Goal: Task Accomplishment & Management: Complete application form

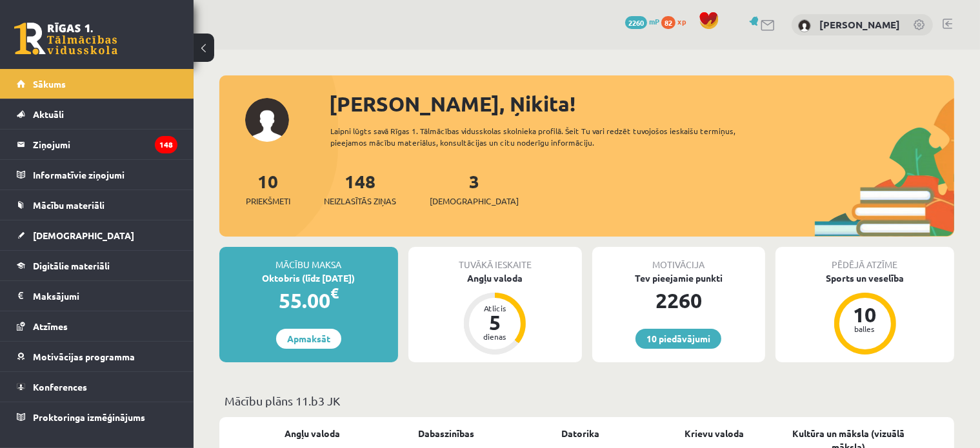
click at [441, 193] on div "3 Ieskaites" at bounding box center [474, 188] width 89 height 40
click at [443, 196] on span "[DEMOGRAPHIC_DATA]" at bounding box center [474, 201] width 89 height 13
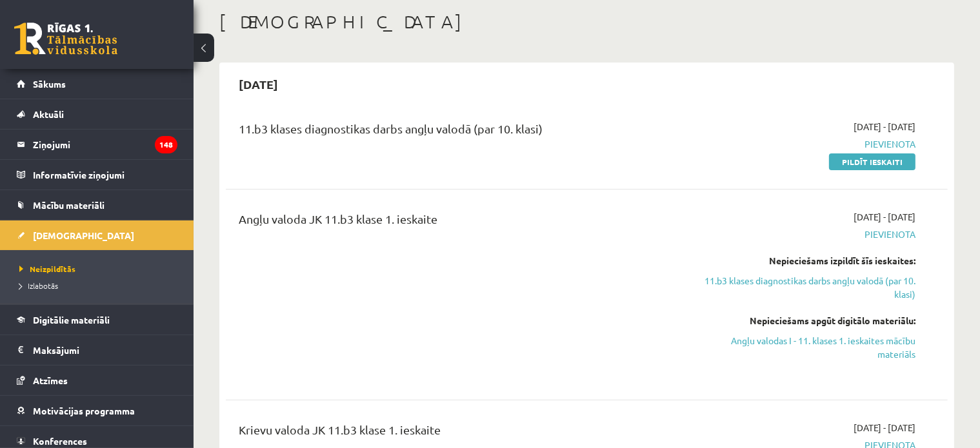
scroll to position [129, 0]
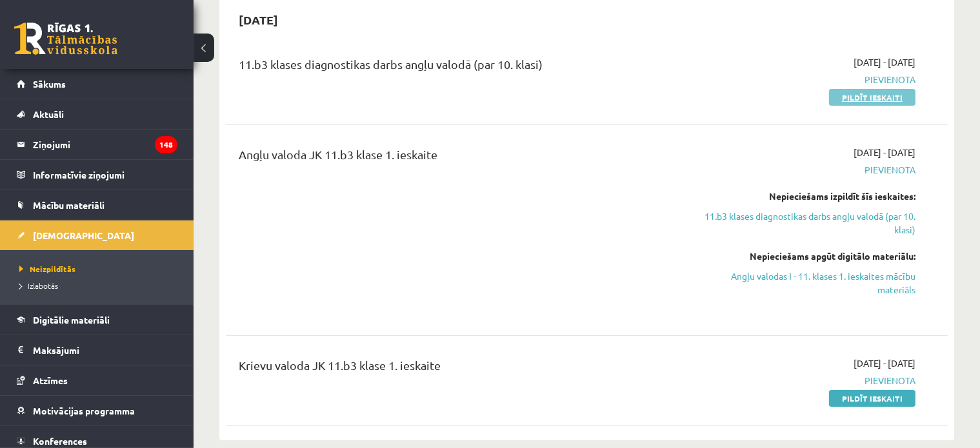
click at [850, 93] on link "Pildīt ieskaiti" at bounding box center [872, 97] width 86 height 17
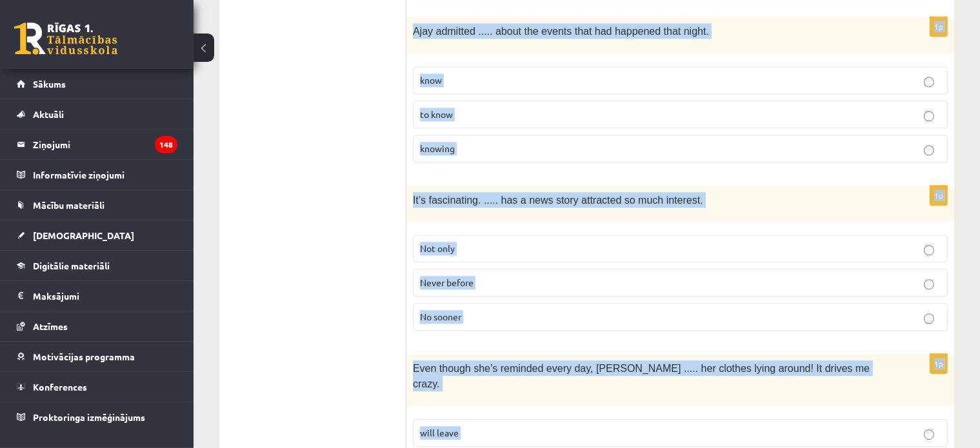
scroll to position [3272, 0]
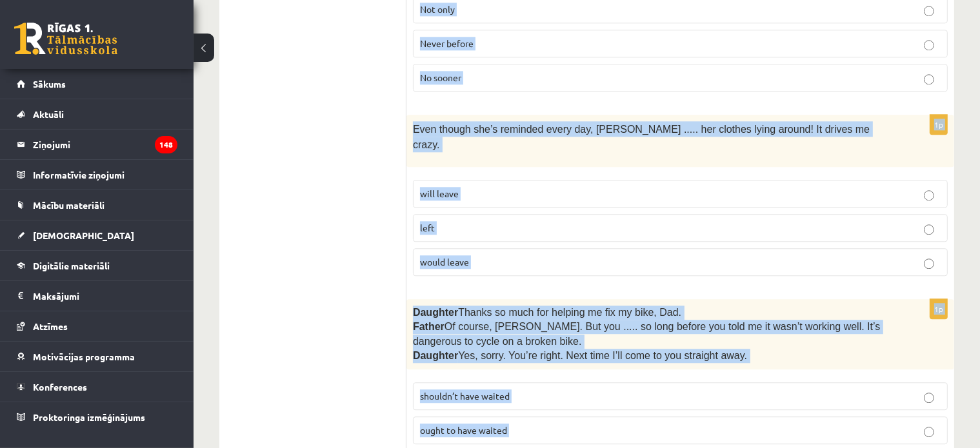
drag, startPoint x: 417, startPoint y: 110, endPoint x: 643, endPoint y: 381, distance: 351.8
copy form "Lore ips dolorsit ame consec adi elitsed doeius. 2t I’u lab etdo ..... ma Aliqu…"
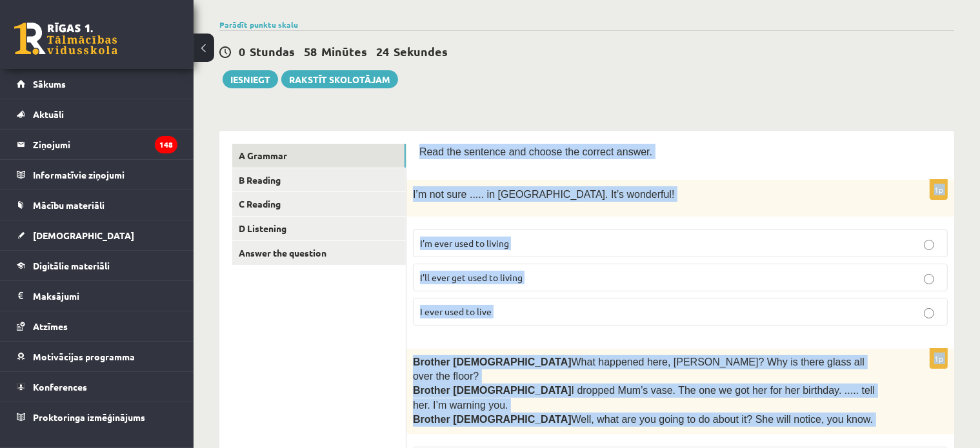
scroll to position [0, 0]
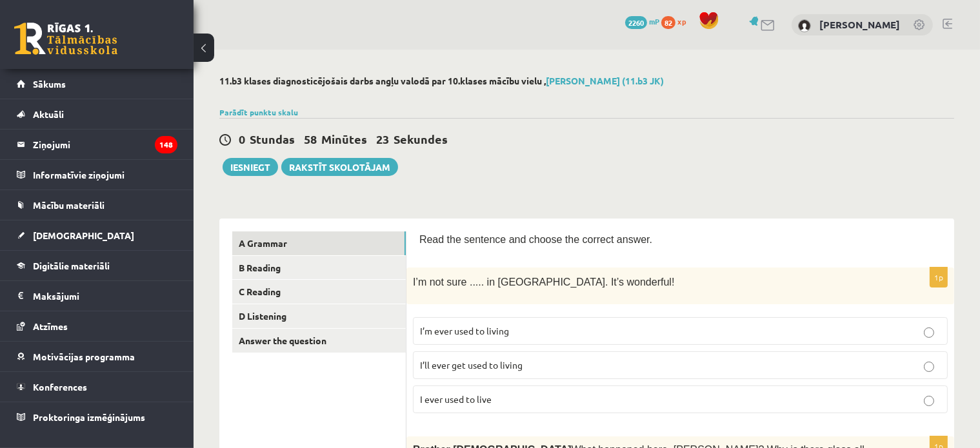
click at [628, 175] on div "0 Stundas 58 Minūtes 23 Sekundes Iesniegt Rakstīt skolotājam" at bounding box center [586, 147] width 735 height 58
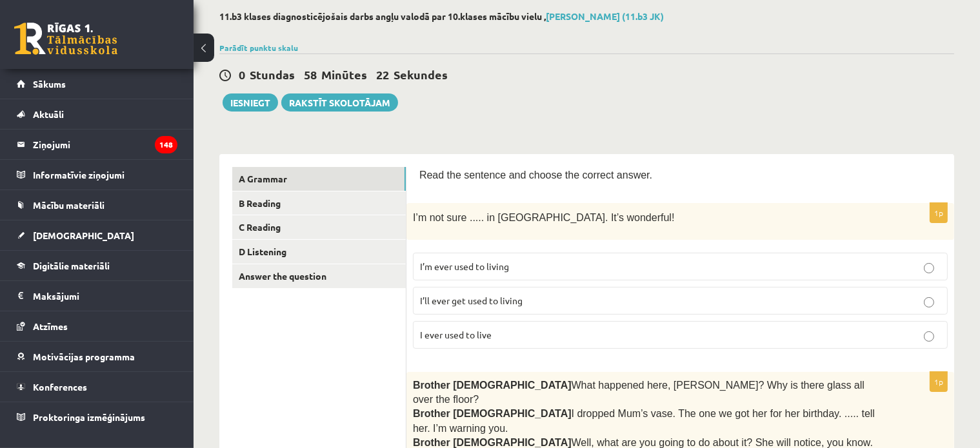
click at [502, 287] on label "I’ll ever get used to living" at bounding box center [680, 301] width 535 height 28
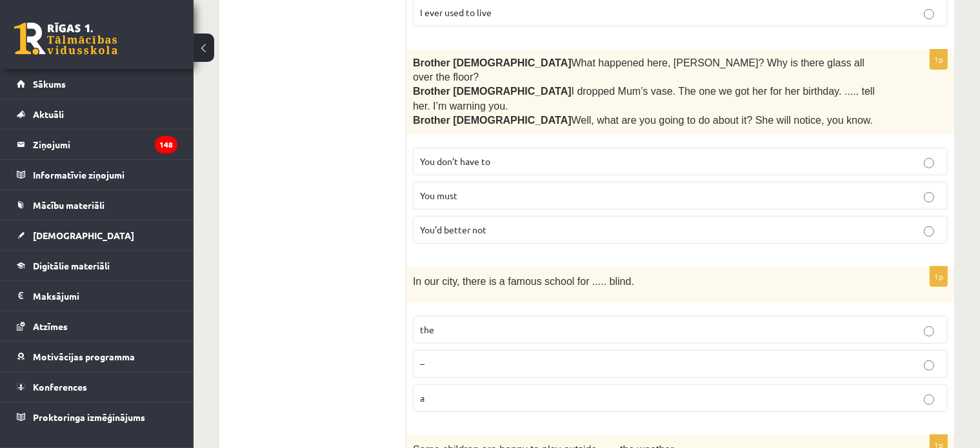
scroll to position [258, 0]
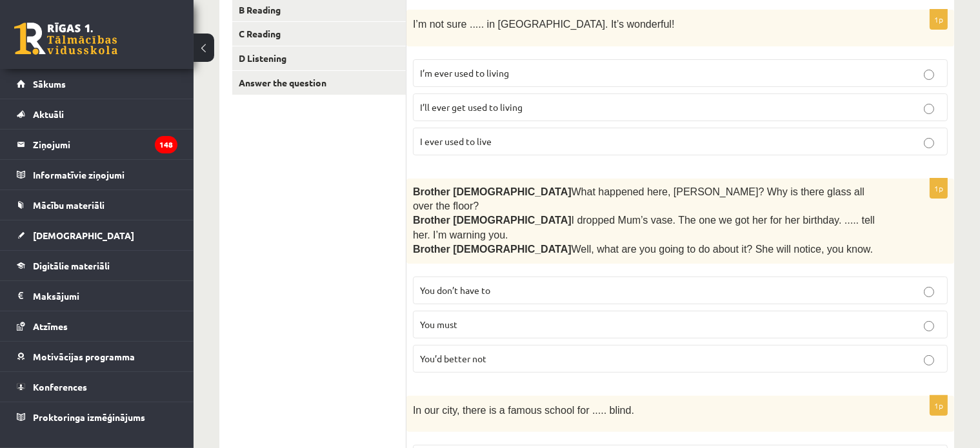
click at [494, 284] on p "You don’t have to" at bounding box center [680, 291] width 521 height 14
click at [450, 353] on span "You’d better not" at bounding box center [453, 359] width 66 height 12
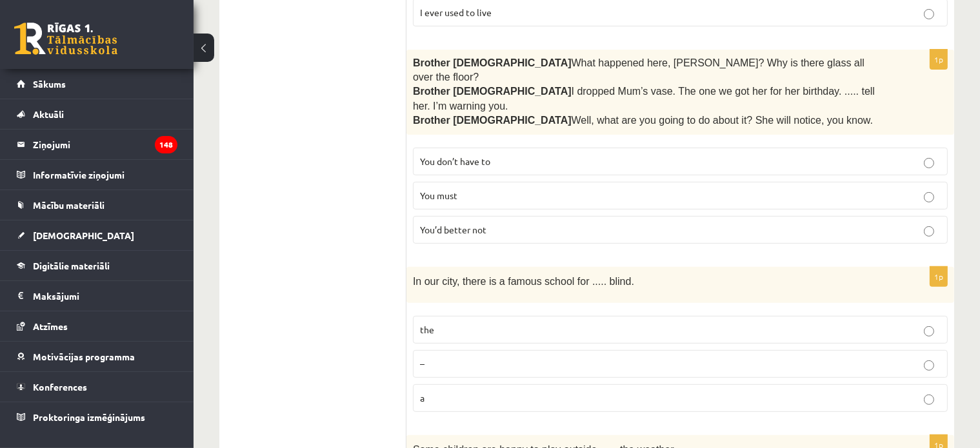
scroll to position [452, 0]
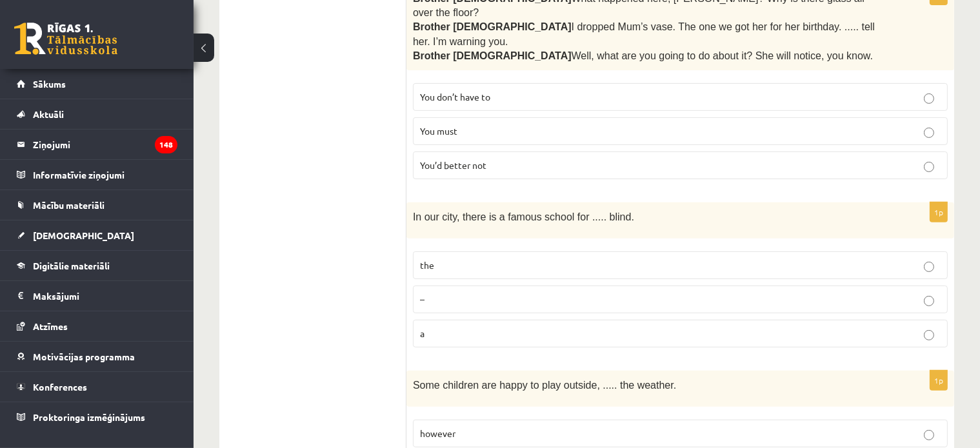
click at [461, 252] on label "the" at bounding box center [680, 266] width 535 height 28
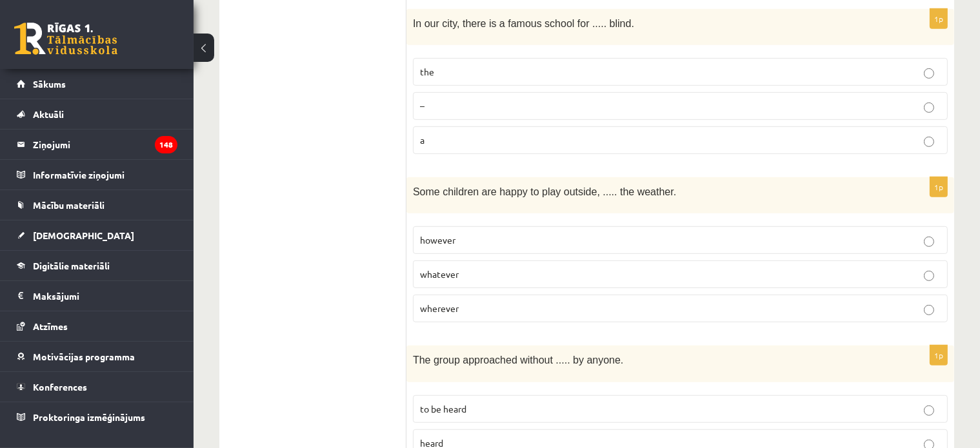
click at [454, 303] on span "wherever" at bounding box center [439, 309] width 39 height 12
click at [446, 261] on label "whatever" at bounding box center [680, 275] width 535 height 28
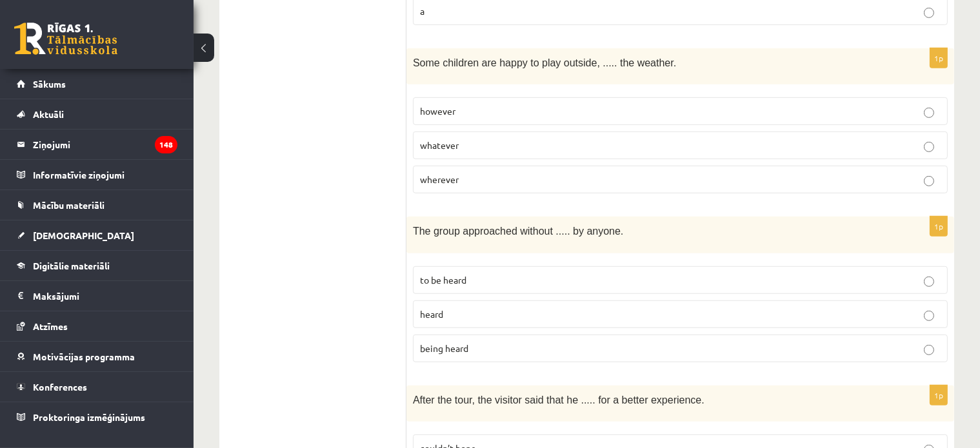
click at [483, 266] on label "to be heard" at bounding box center [680, 280] width 535 height 28
click at [466, 343] on span "being heard" at bounding box center [444, 349] width 48 height 12
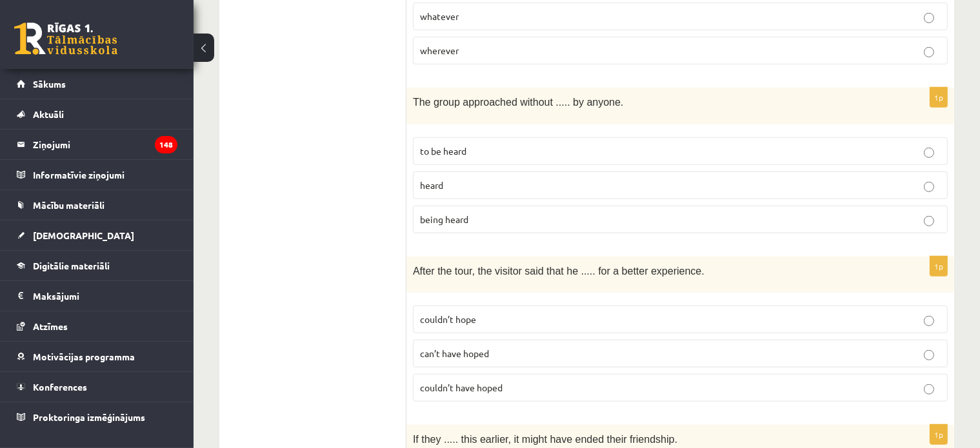
scroll to position [968, 0]
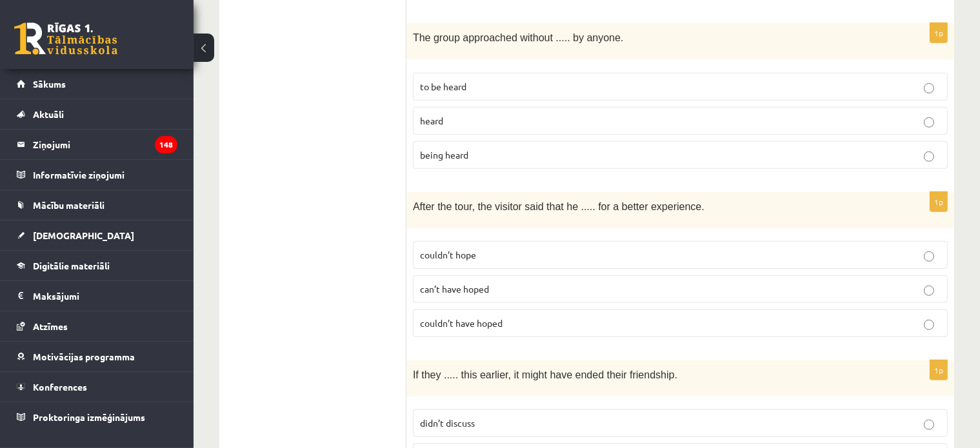
click at [468, 317] on span "couldn’t have hoped" at bounding box center [461, 323] width 83 height 12
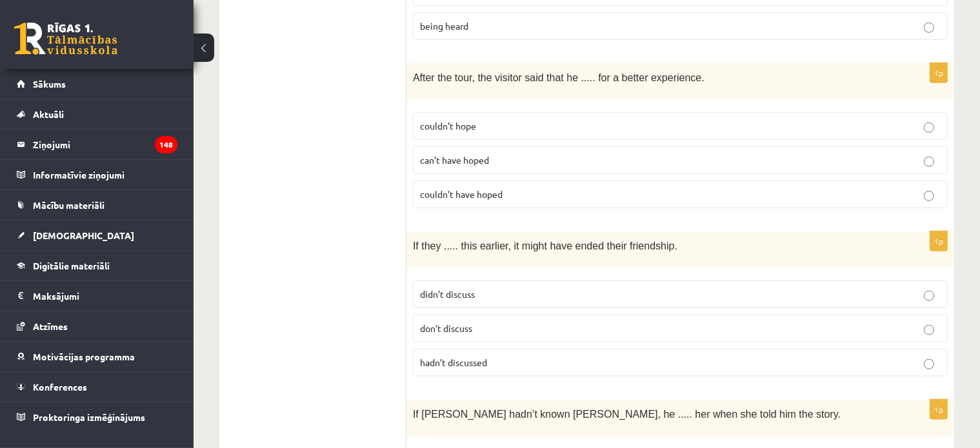
click at [459, 357] on span "hadn’t discussed" at bounding box center [453, 363] width 67 height 12
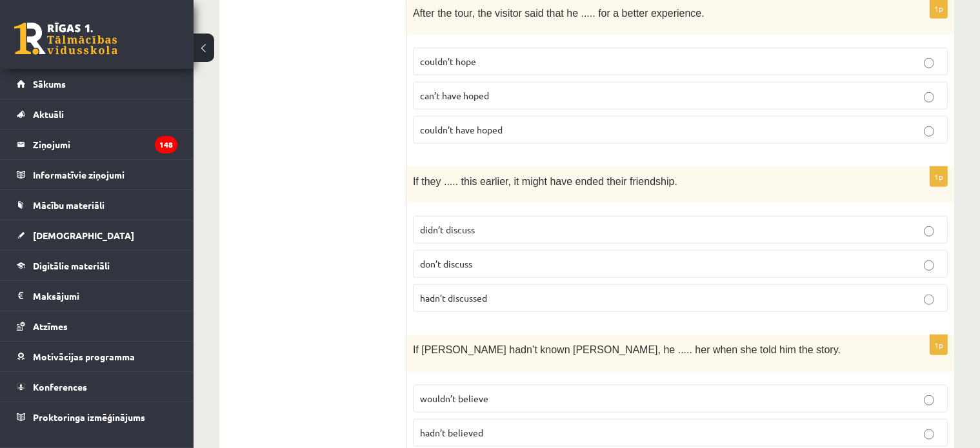
scroll to position [1226, 0]
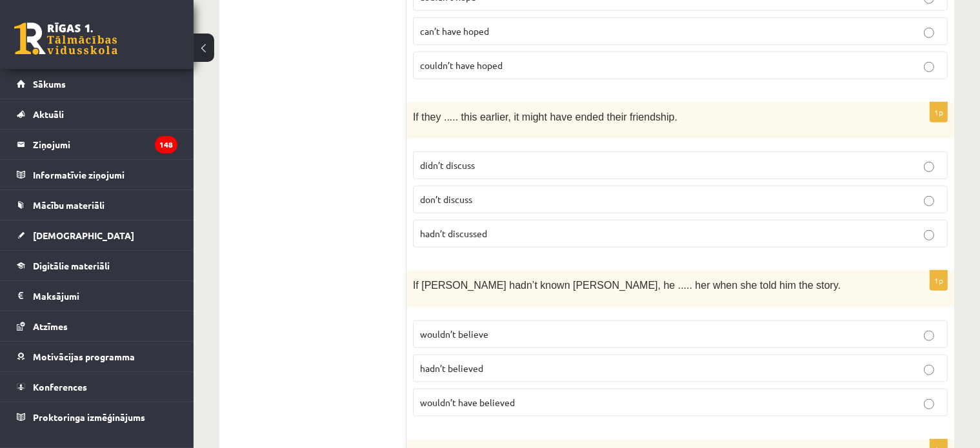
click at [459, 397] on span "wouldn’t have believed" at bounding box center [467, 403] width 95 height 12
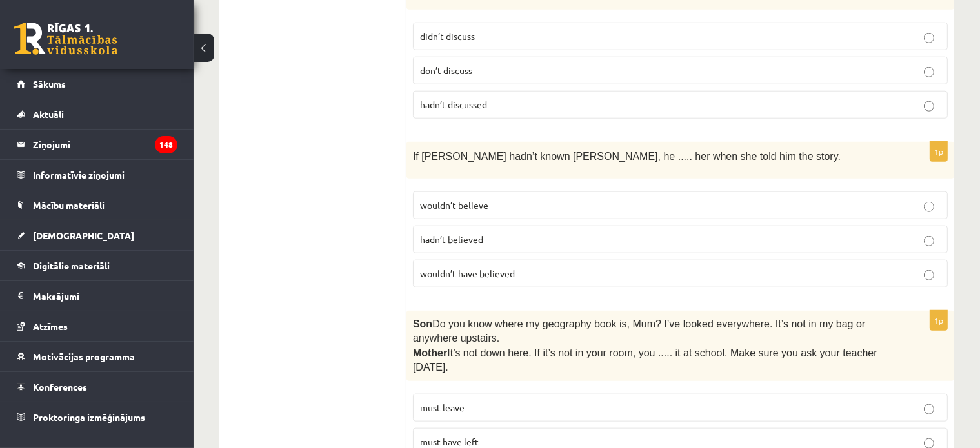
scroll to position [1419, 0]
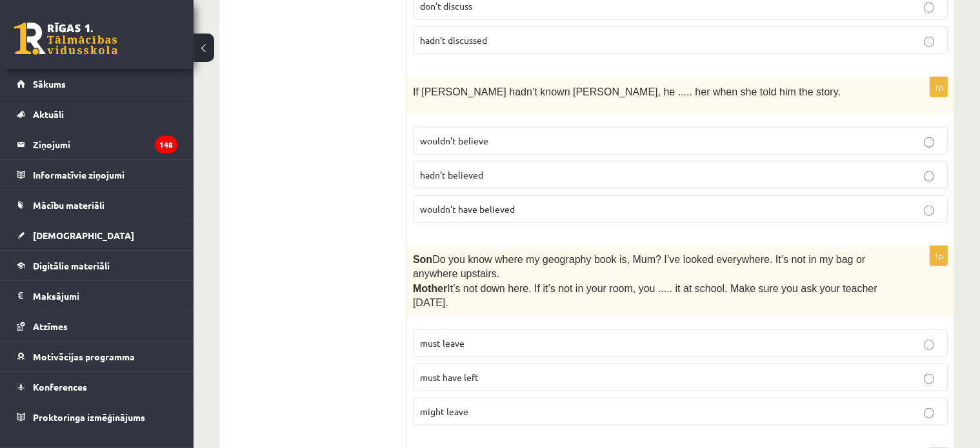
click at [480, 371] on p "must have left" at bounding box center [680, 378] width 521 height 14
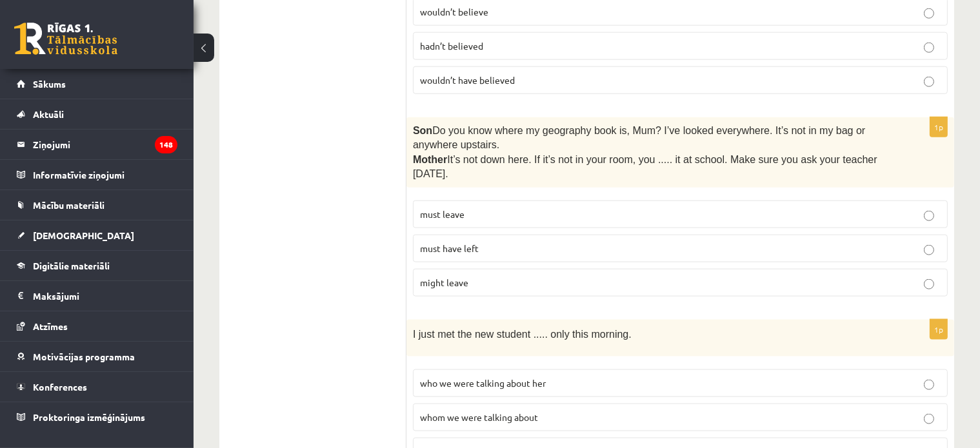
scroll to position [1613, 0]
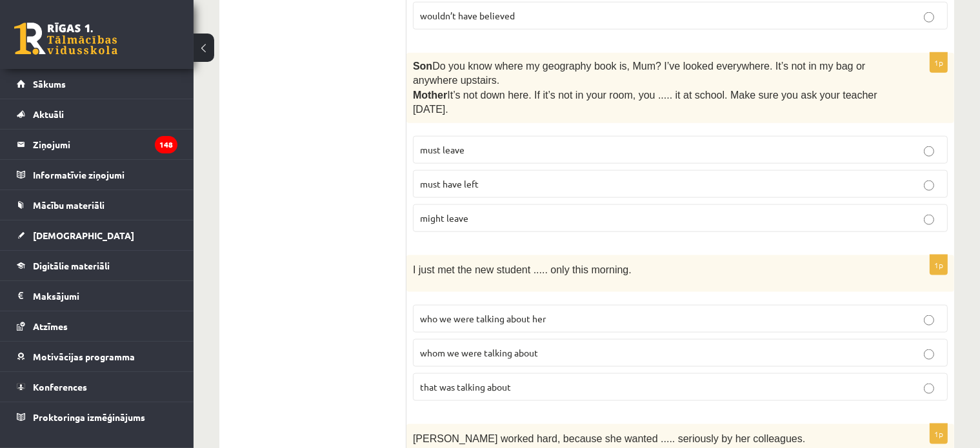
click at [476, 347] on span "whom we were talking about" at bounding box center [479, 353] width 118 height 12
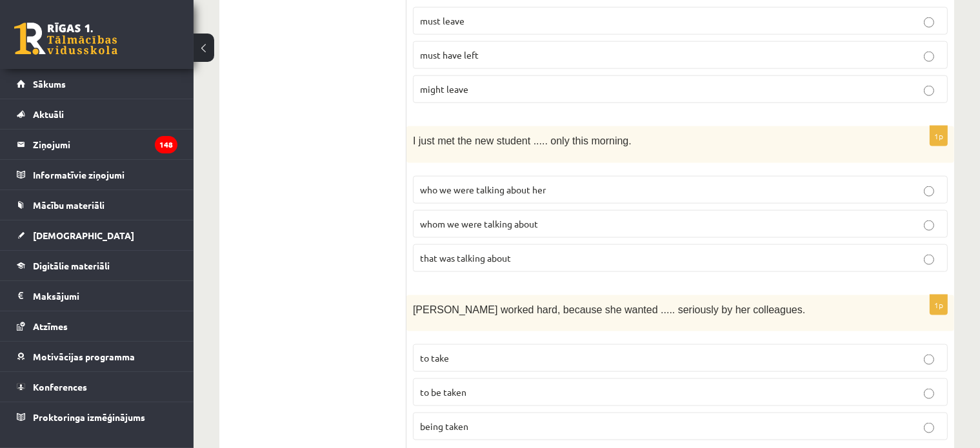
scroll to position [1806, 0]
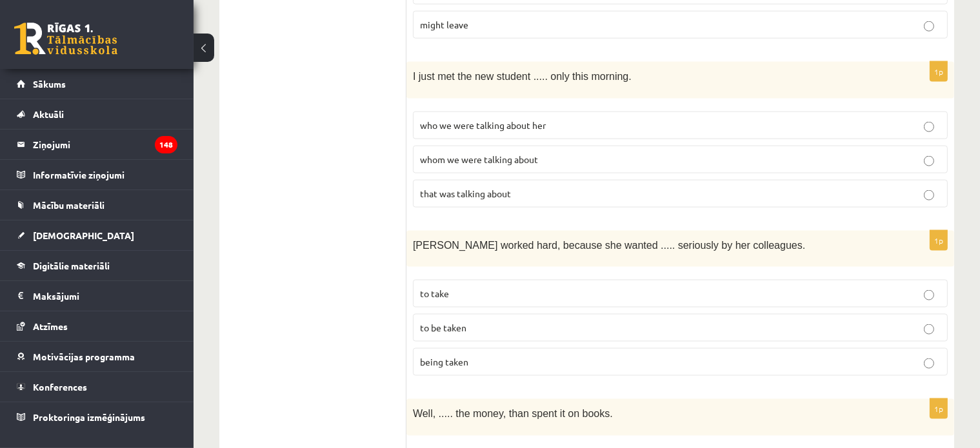
click at [462, 322] on span "to be taken" at bounding box center [443, 328] width 46 height 12
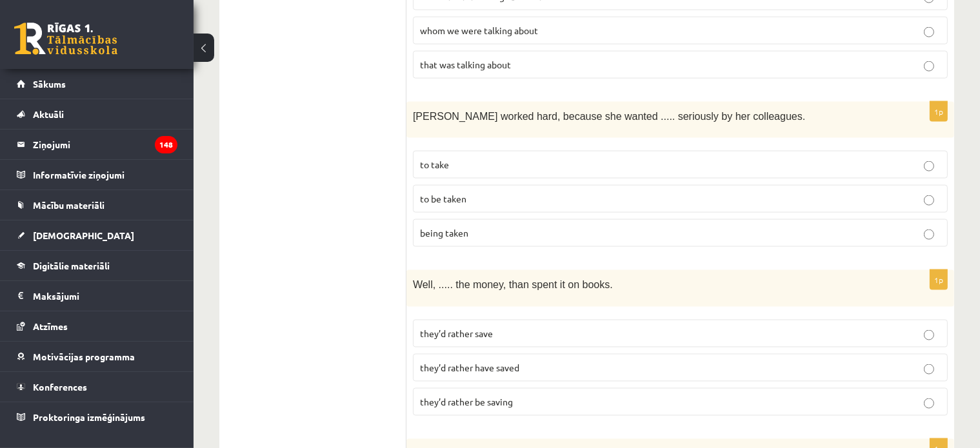
scroll to position [2000, 0]
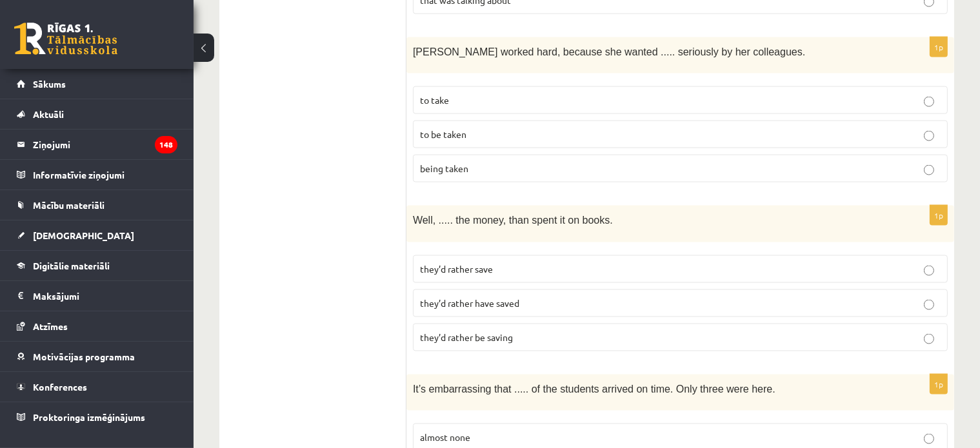
click at [472, 324] on label "they’d rather be saving" at bounding box center [680, 338] width 535 height 28
click at [499, 297] on span "they’d rather have saved" at bounding box center [469, 303] width 99 height 12
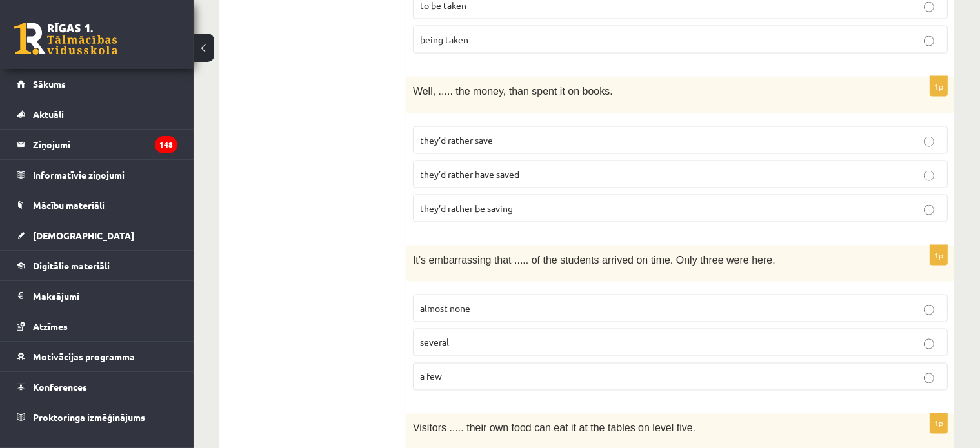
click at [467, 295] on label "almost none" at bounding box center [680, 309] width 535 height 28
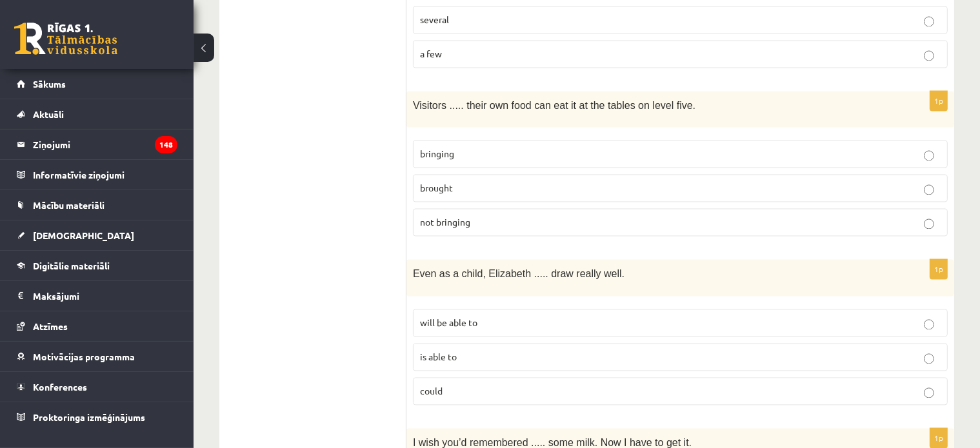
scroll to position [2387, 0]
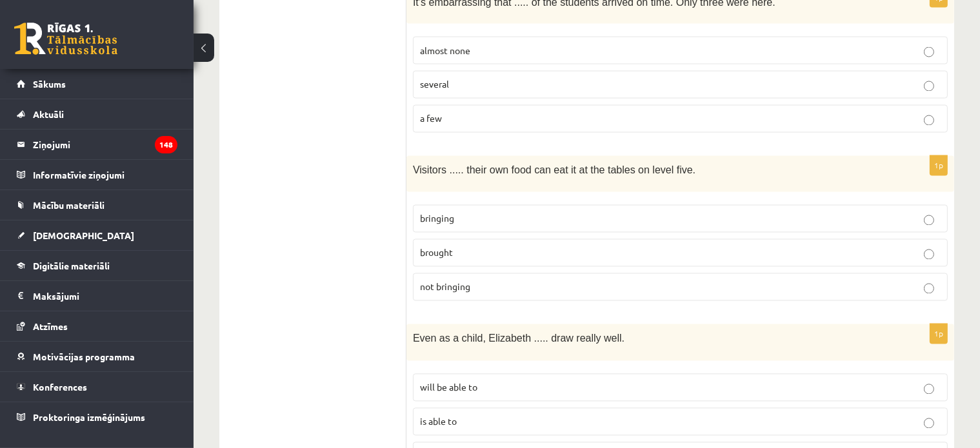
click at [455, 205] on label "bringing" at bounding box center [680, 219] width 535 height 28
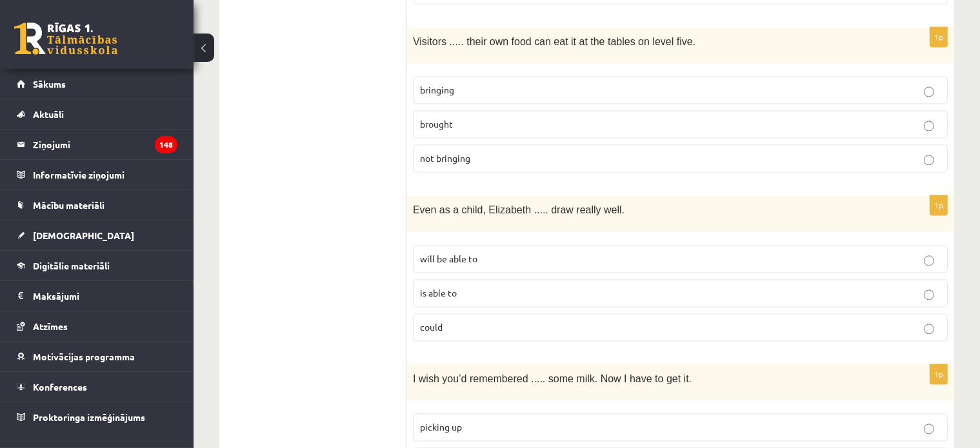
click at [457, 314] on label "could" at bounding box center [680, 328] width 535 height 28
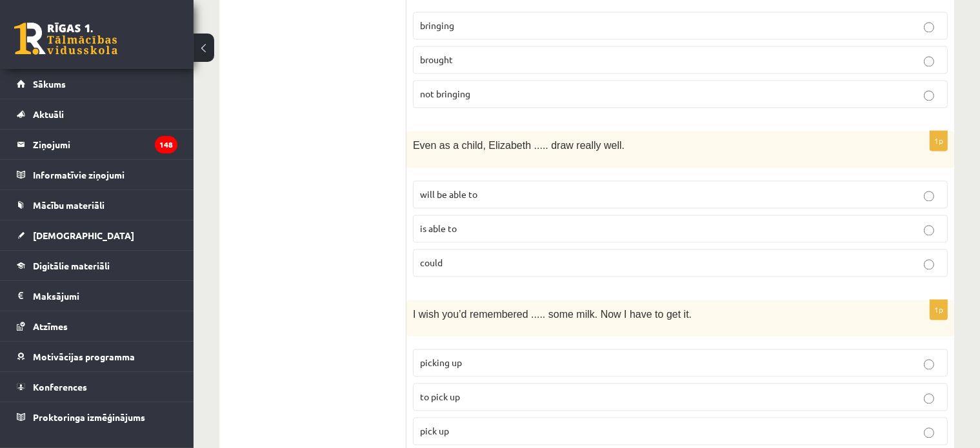
scroll to position [2645, 0]
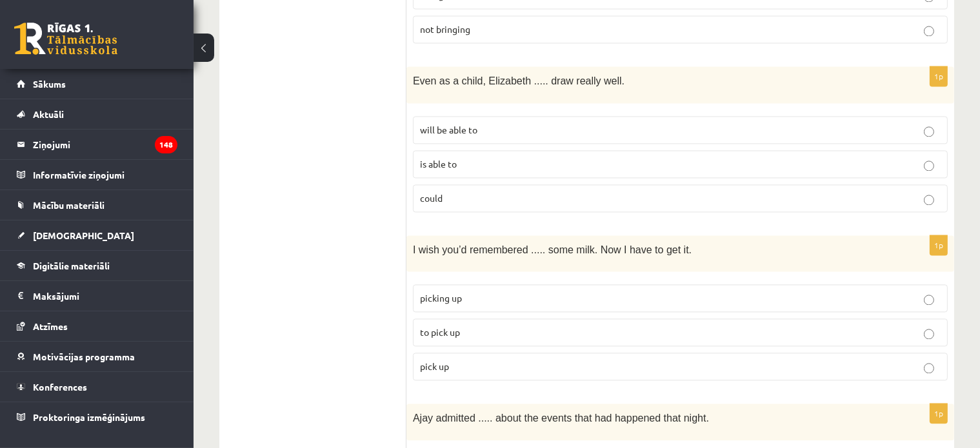
click at [548, 290] on fieldset "picking up to pick up pick up" at bounding box center [680, 331] width 535 height 106
click at [539, 326] on p "to pick up" at bounding box center [680, 333] width 521 height 14
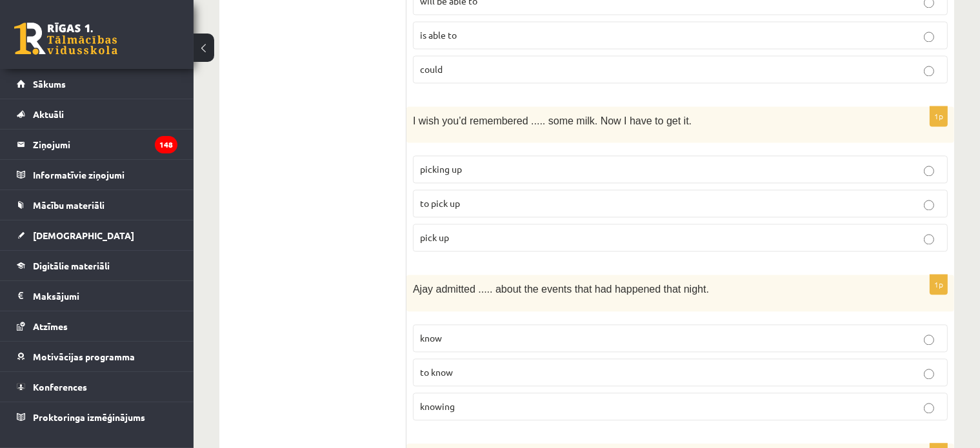
drag, startPoint x: 464, startPoint y: 342, endPoint x: 475, endPoint y: 344, distance: 11.8
click at [463, 400] on p "knowing" at bounding box center [680, 407] width 521 height 14
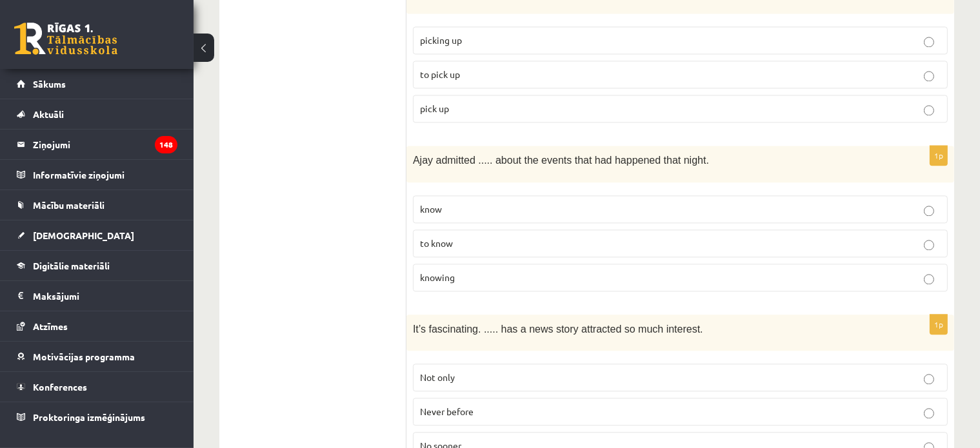
scroll to position [2968, 0]
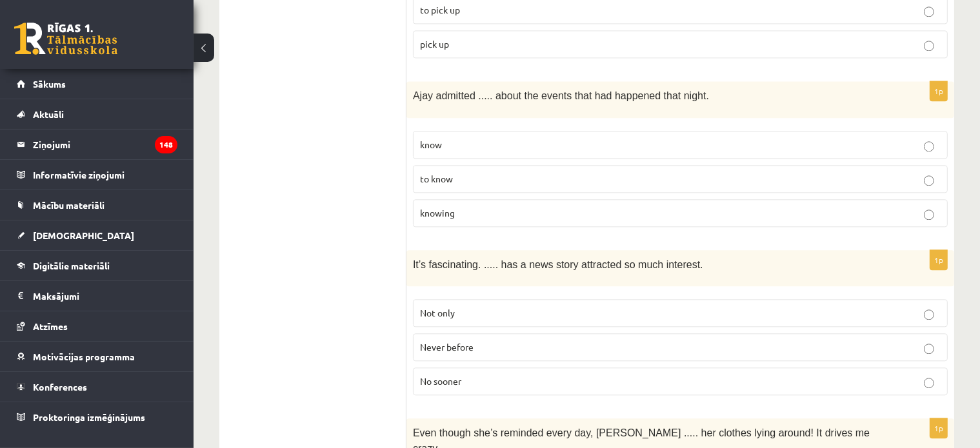
click at [468, 341] on span "Never before" at bounding box center [447, 347] width 54 height 12
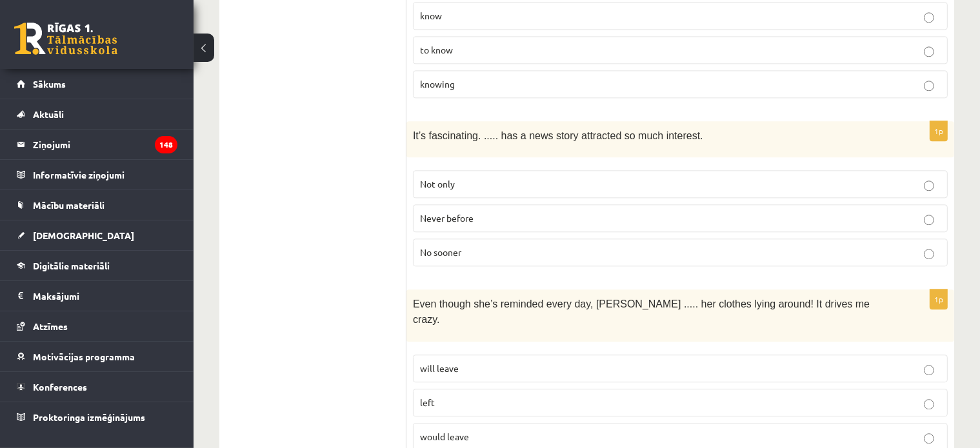
scroll to position [3161, 0]
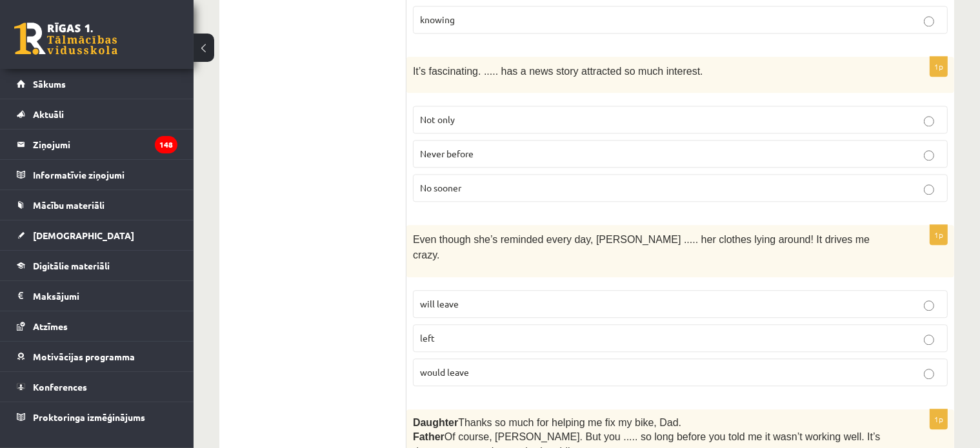
click at [459, 297] on p "will leave" at bounding box center [680, 304] width 521 height 14
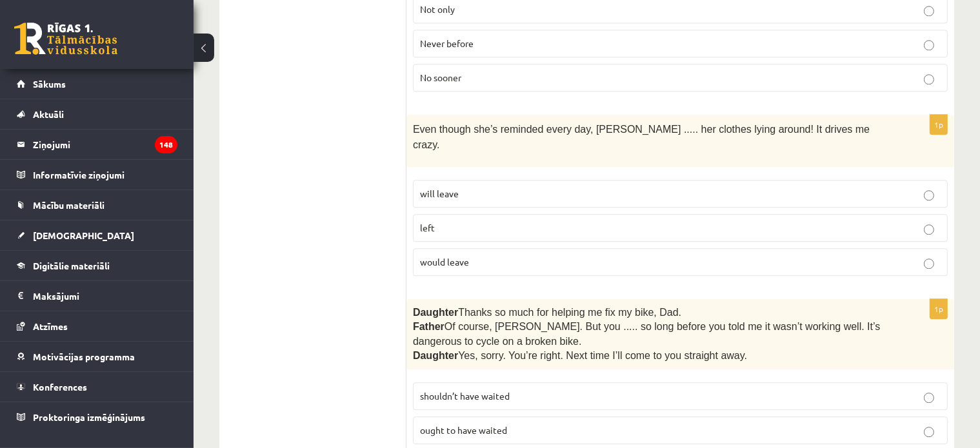
click at [504, 383] on label "shouldn’t have waited" at bounding box center [680, 397] width 535 height 28
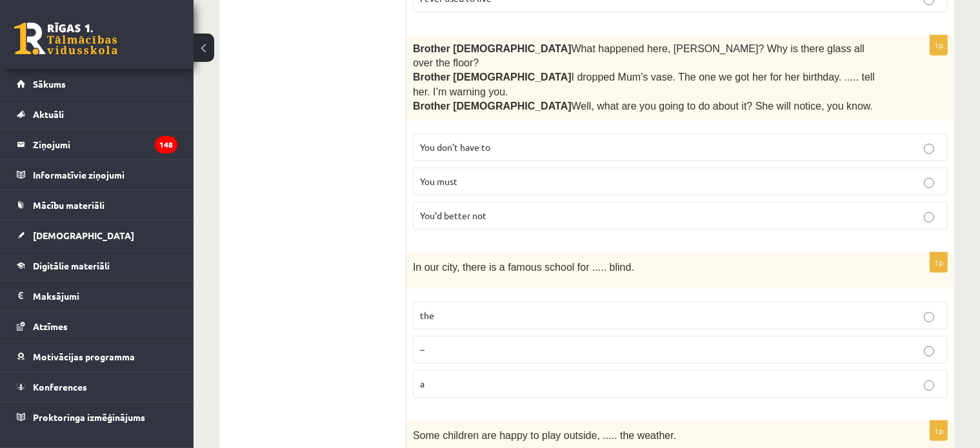
scroll to position [0, 0]
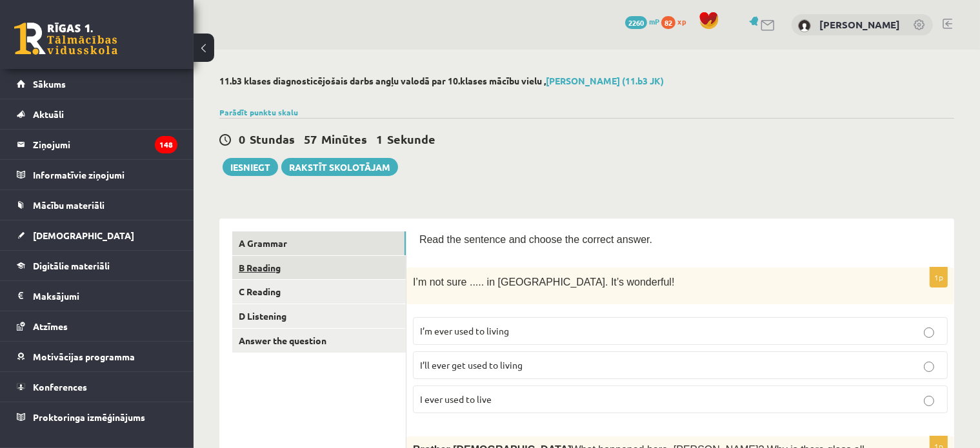
click at [292, 268] on link "B Reading" at bounding box center [319, 268] width 174 height 24
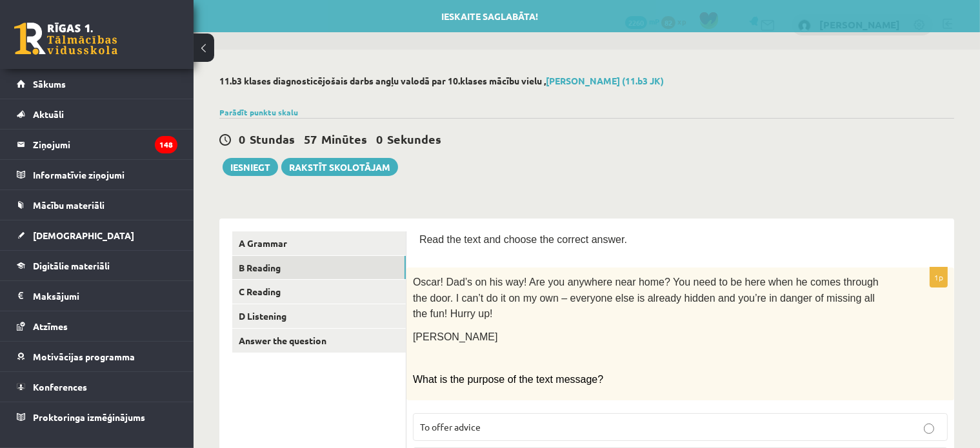
scroll to position [194, 0]
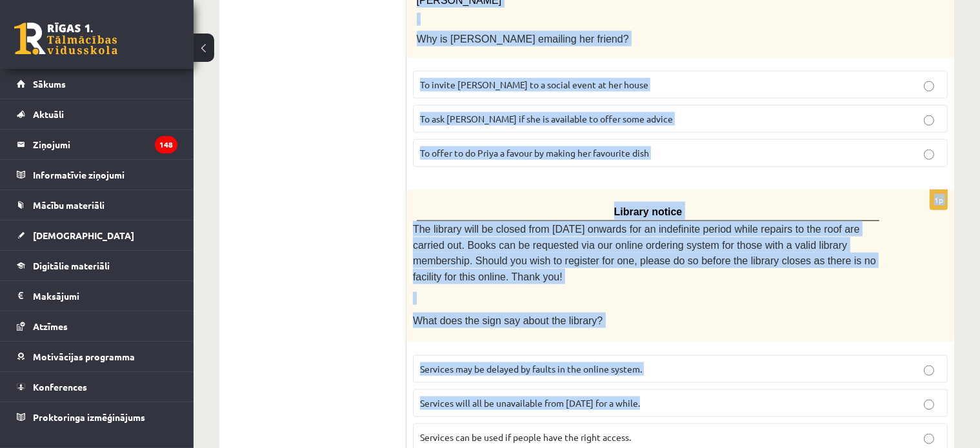
scroll to position [1555, 0]
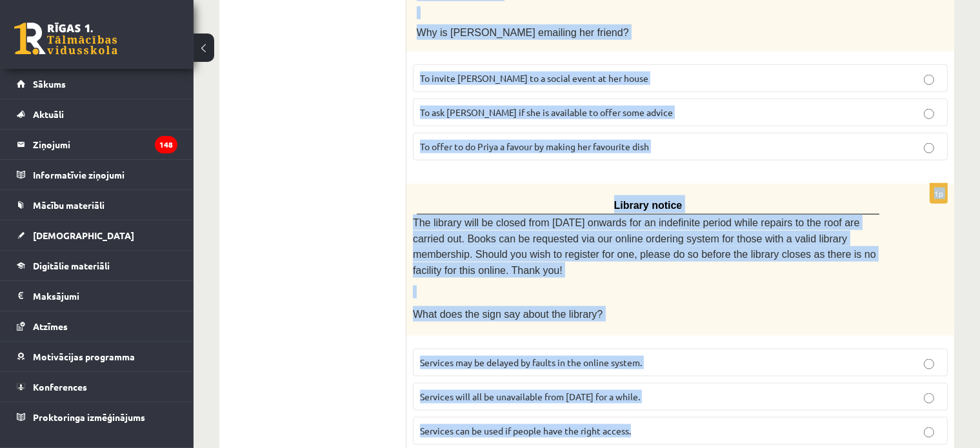
drag, startPoint x: 420, startPoint y: 45, endPoint x: 669, endPoint y: 386, distance: 422.5
copy form "Read the text and choose the correct answer. 1p Oscar! Dad’s on his way! Are yo…"
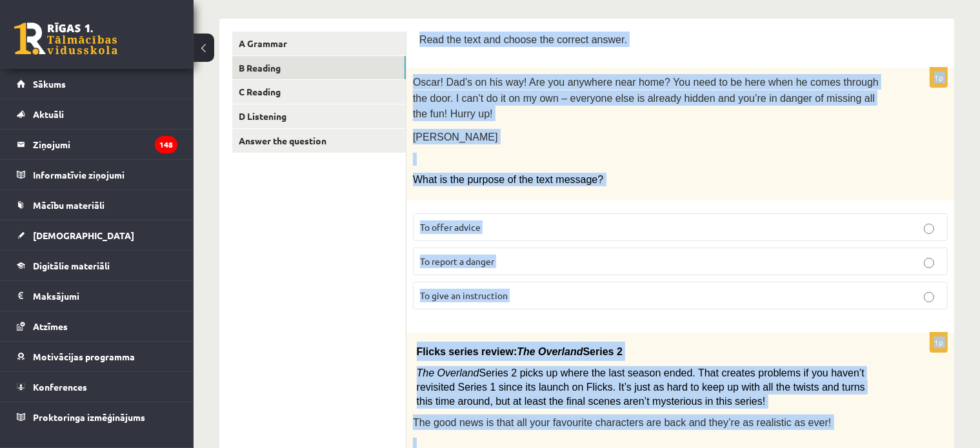
scroll to position [0, 0]
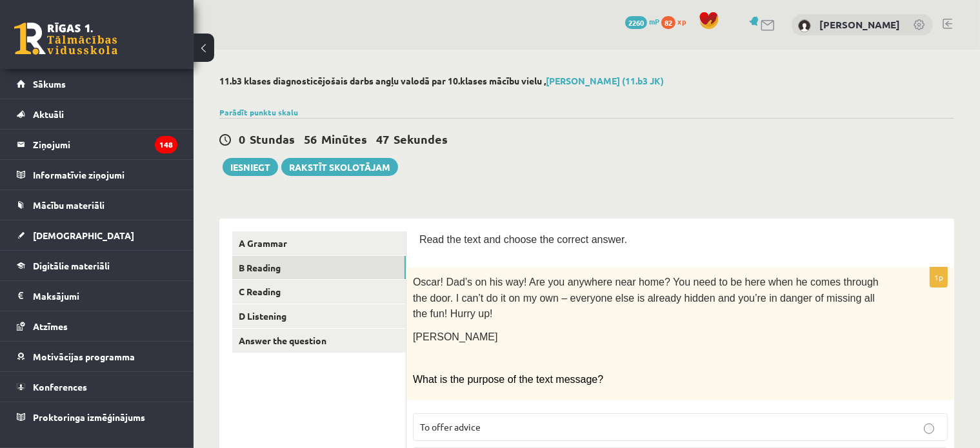
click at [588, 159] on div "0 Stundas 56 Minūtes 47 Sekundes Ieskaite saglabāta! Iesniegt Rakstīt skolotājam" at bounding box center [586, 147] width 735 height 58
click at [300, 319] on link "D Listening" at bounding box center [319, 317] width 174 height 24
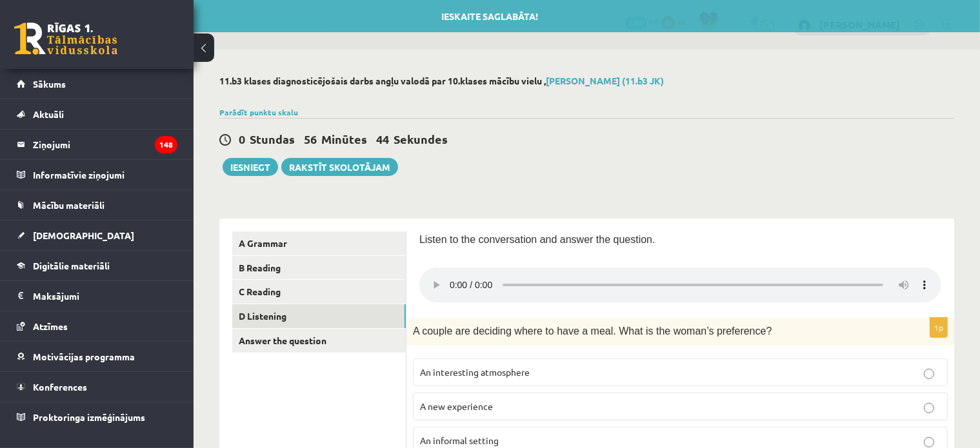
scroll to position [194, 0]
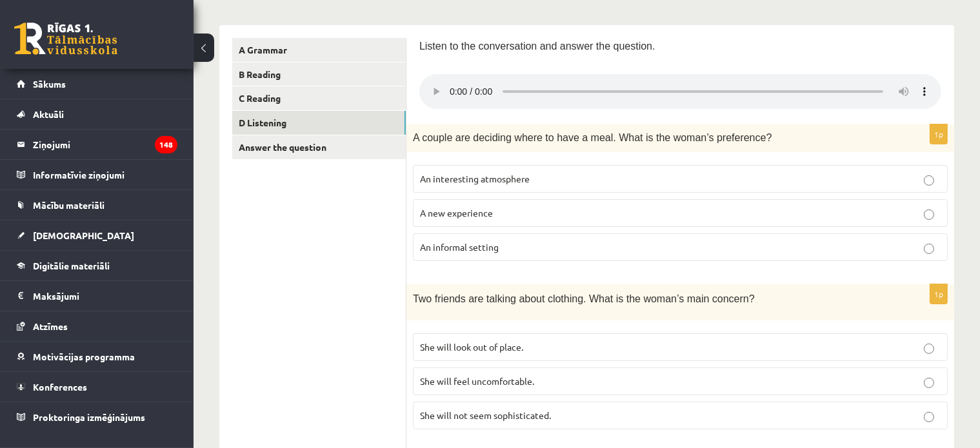
click at [689, 180] on p "An interesting atmosphere" at bounding box center [680, 179] width 521 height 14
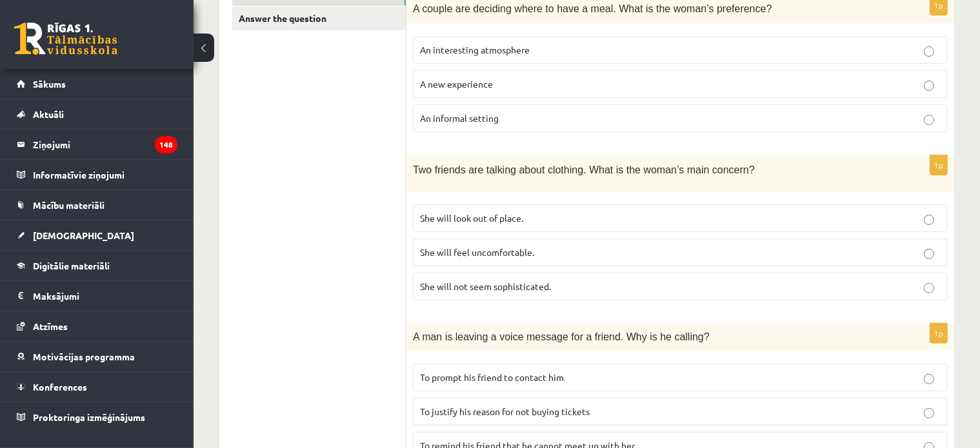
click at [459, 246] on p "She will feel uncomfortable." at bounding box center [680, 253] width 521 height 14
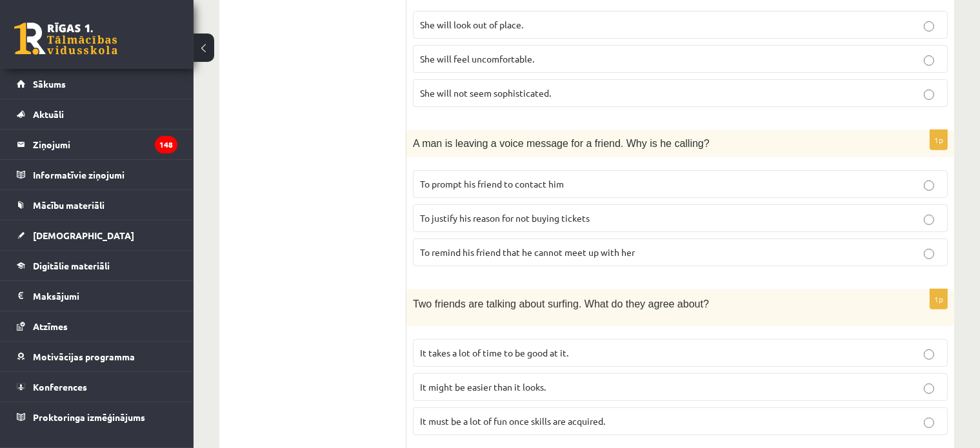
click at [474, 246] on span "To remind his friend that he cannot meet up with her" at bounding box center [527, 252] width 215 height 12
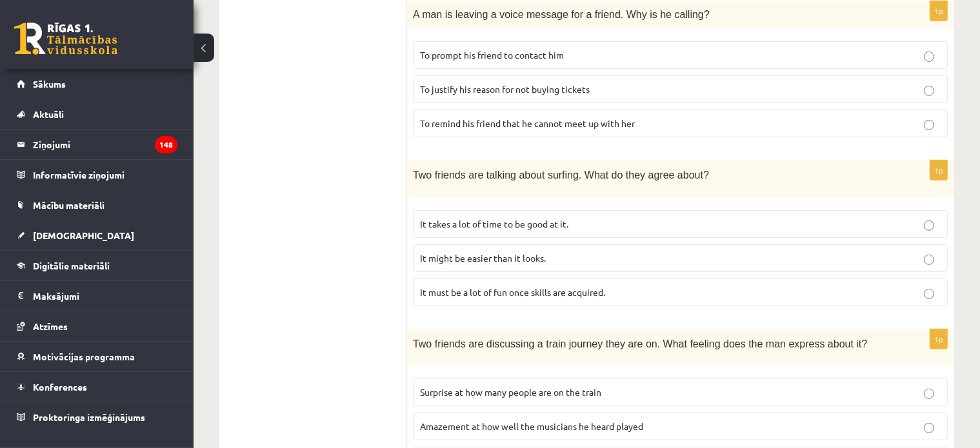
click at [517, 226] on p "It takes a lot of time to be good at it." at bounding box center [680, 224] width 521 height 14
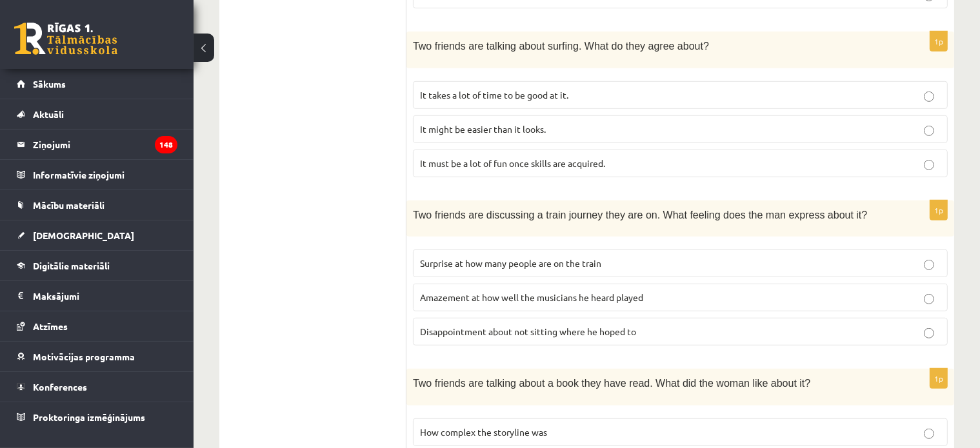
click at [506, 260] on span "Surprise at how many people are on the train" at bounding box center [510, 263] width 181 height 12
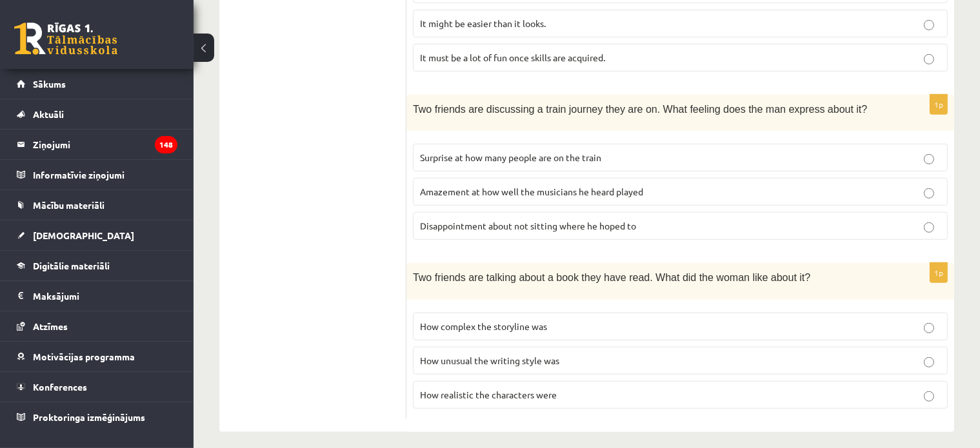
click at [477, 355] on span "How unusual the writing style was" at bounding box center [489, 361] width 139 height 12
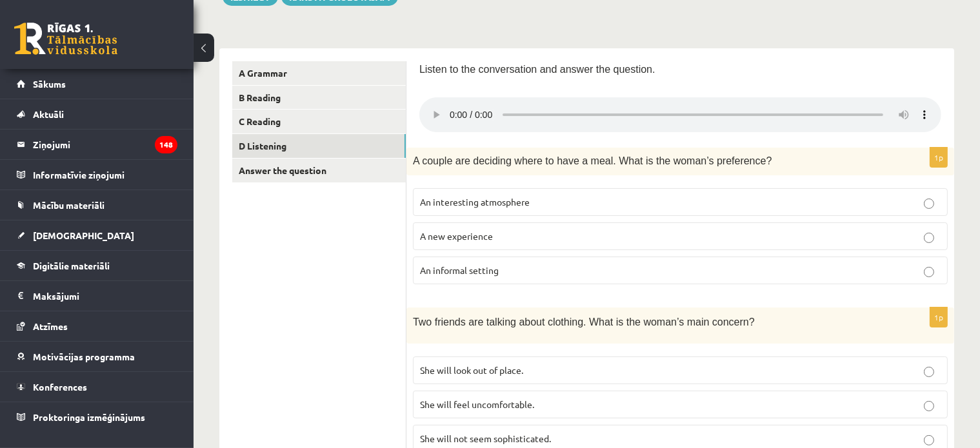
scroll to position [106, 0]
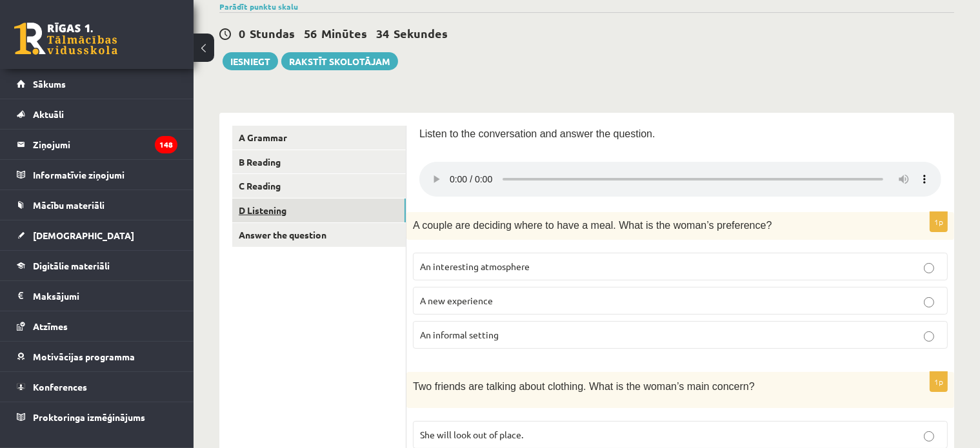
click at [277, 221] on link "D Listening" at bounding box center [319, 211] width 174 height 24
click at [284, 233] on link "Answer the question" at bounding box center [319, 235] width 174 height 24
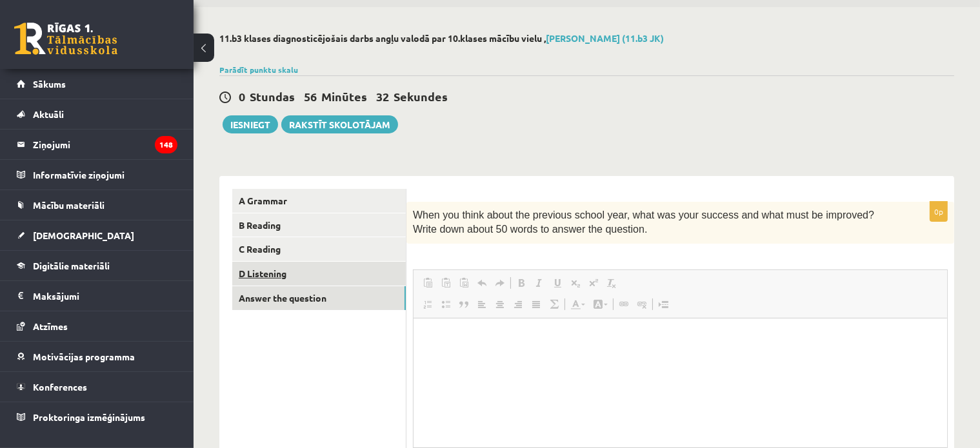
scroll to position [0, 0]
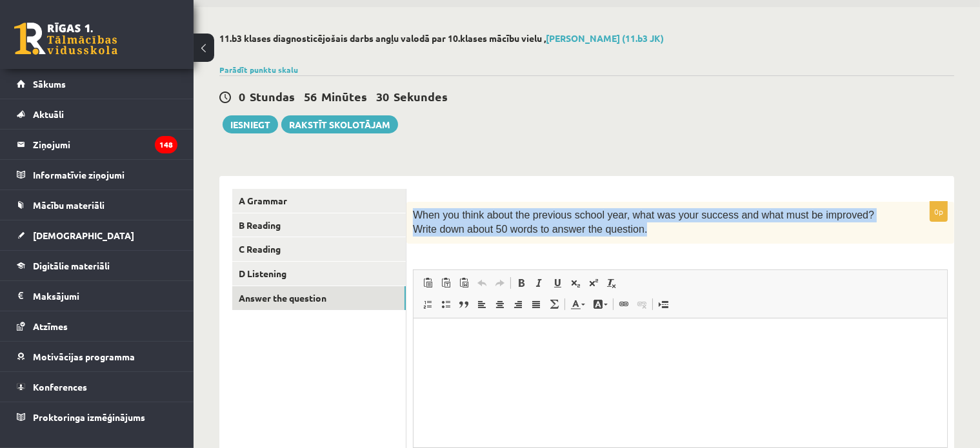
drag, startPoint x: 604, startPoint y: 233, endPoint x: 416, endPoint y: 211, distance: 189.7
click at [416, 211] on p "When you think about the previous school year, what was your success and what m…" at bounding box center [648, 222] width 470 height 29
click at [408, 192] on div at bounding box center [408, 192] width 0 height 0
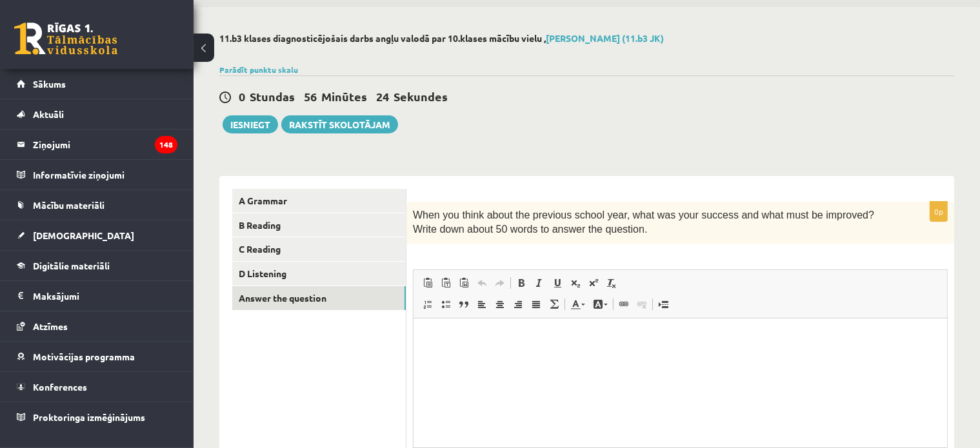
drag, startPoint x: 559, startPoint y: 125, endPoint x: 495, endPoint y: 165, distance: 75.2
click at [556, 125] on div "0 Stundas 56 Minūtes 24 Sekundes Ieskaite saglabāta! Iesniegt Rakstīt skolotājam" at bounding box center [586, 104] width 735 height 58
click at [289, 277] on link "D Listening" at bounding box center [319, 274] width 174 height 24
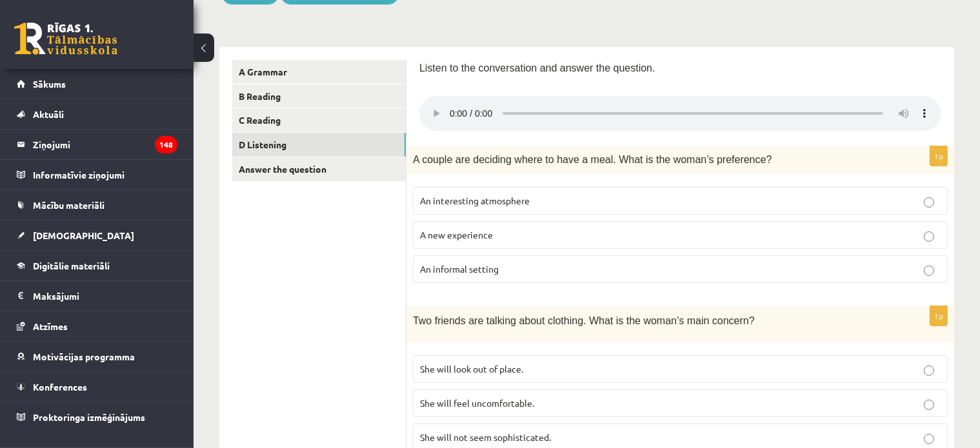
scroll to position [107, 0]
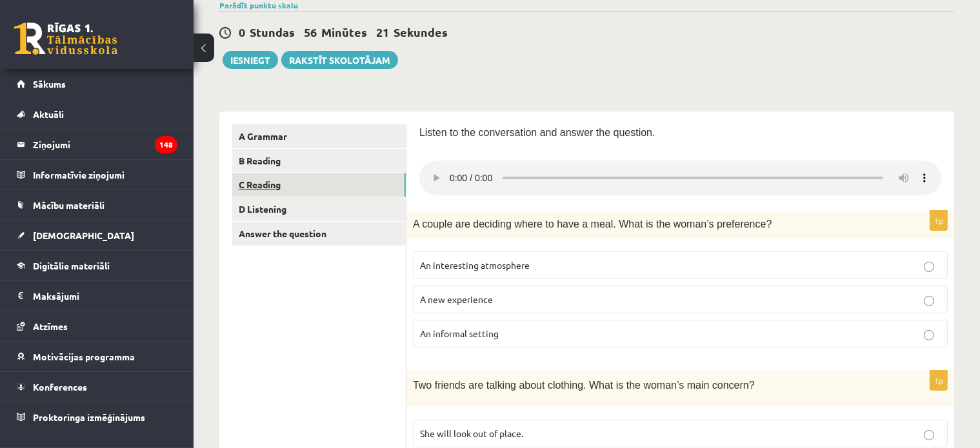
click at [282, 191] on link "C Reading" at bounding box center [319, 185] width 174 height 24
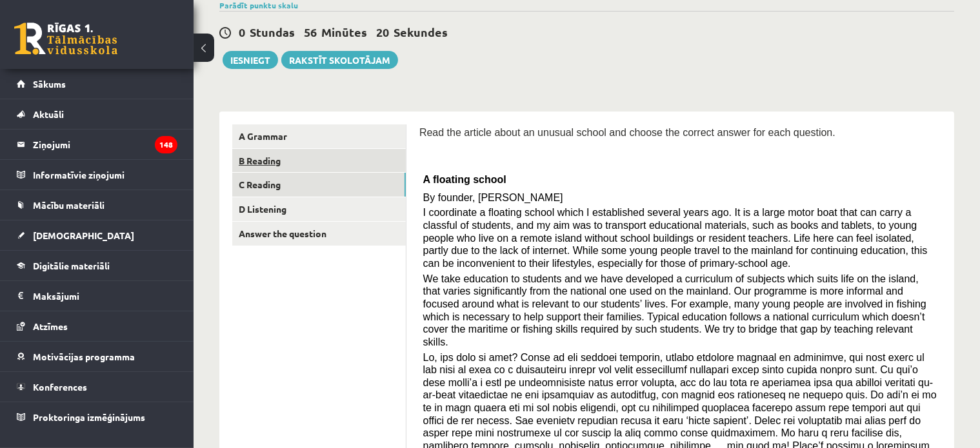
click at [281, 158] on link "B Reading" at bounding box center [319, 161] width 174 height 24
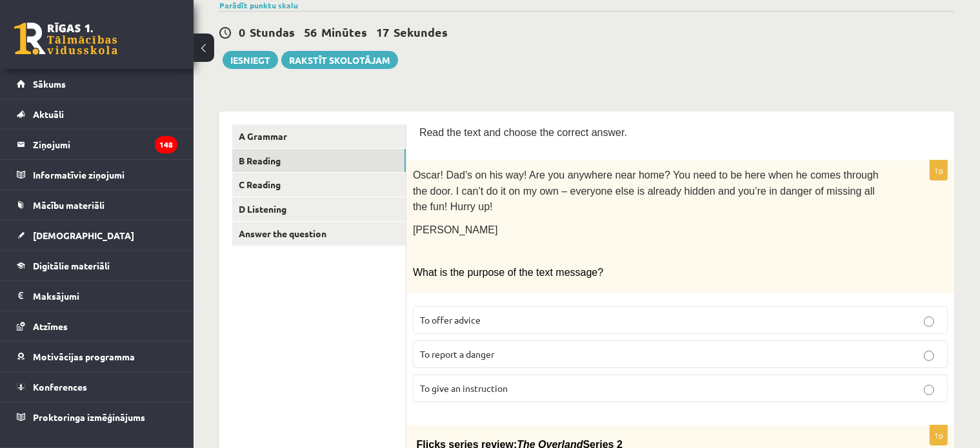
scroll to position [236, 0]
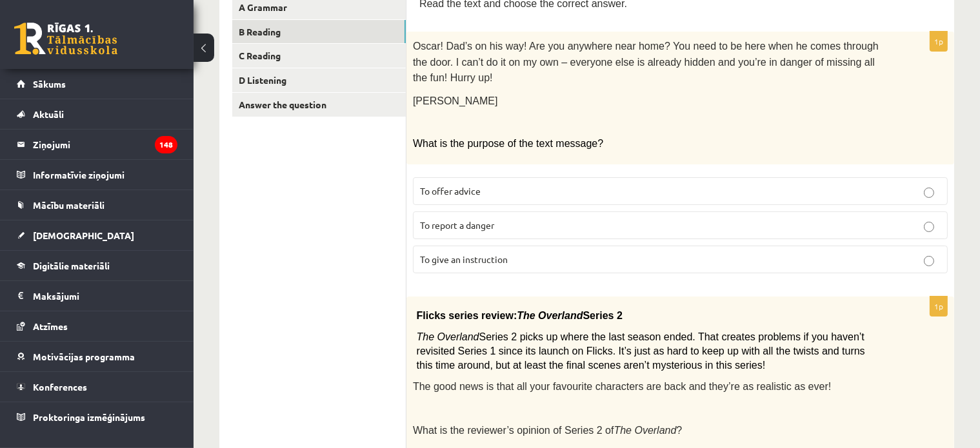
drag, startPoint x: 477, startPoint y: 252, endPoint x: 476, endPoint y: 239, distance: 12.3
click at [477, 250] on label "To give an instruction" at bounding box center [680, 260] width 535 height 28
click at [476, 254] on span "To give an instruction" at bounding box center [464, 260] width 88 height 12
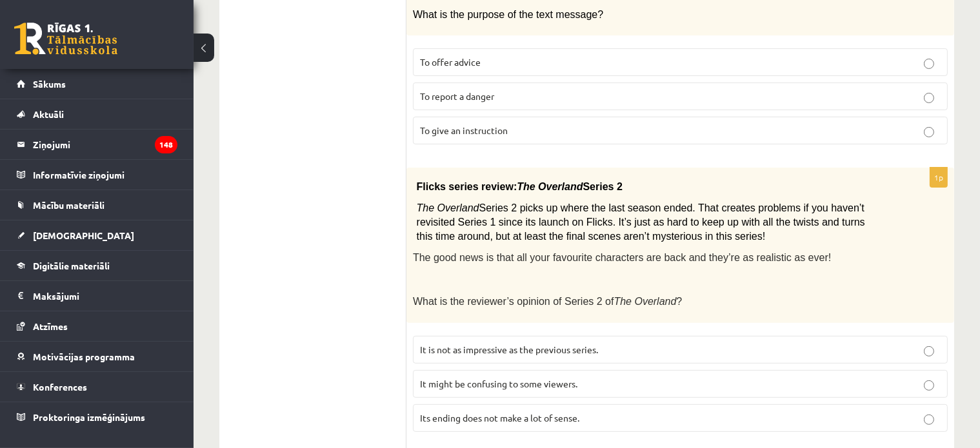
scroll to position [430, 0]
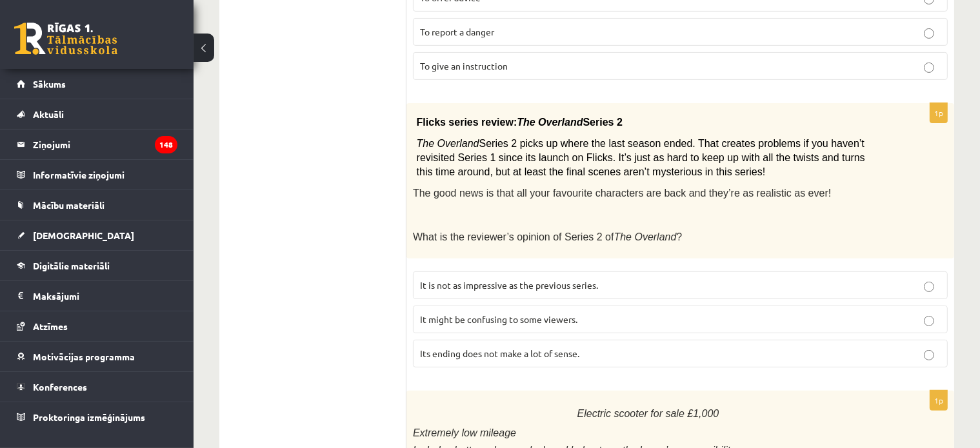
click at [494, 314] on span "It might be confusing to some viewers." at bounding box center [498, 320] width 157 height 12
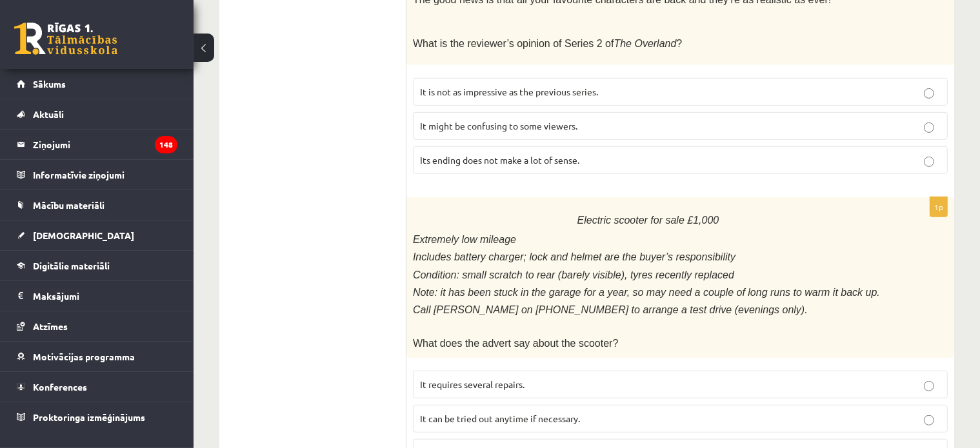
scroll to position [688, 0]
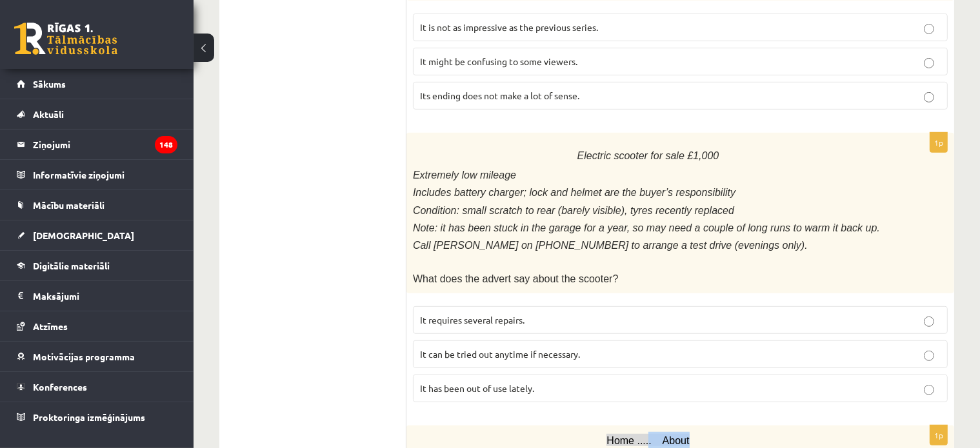
drag, startPoint x: 688, startPoint y: 405, endPoint x: 647, endPoint y: 407, distance: 41.4
click at [647, 432] on p "Home ..... About" at bounding box center [648, 441] width 463 height 18
click at [731, 432] on p "Home ..... About" at bounding box center [648, 441] width 463 height 18
click at [474, 383] on span "It has been out of use lately." at bounding box center [477, 389] width 114 height 12
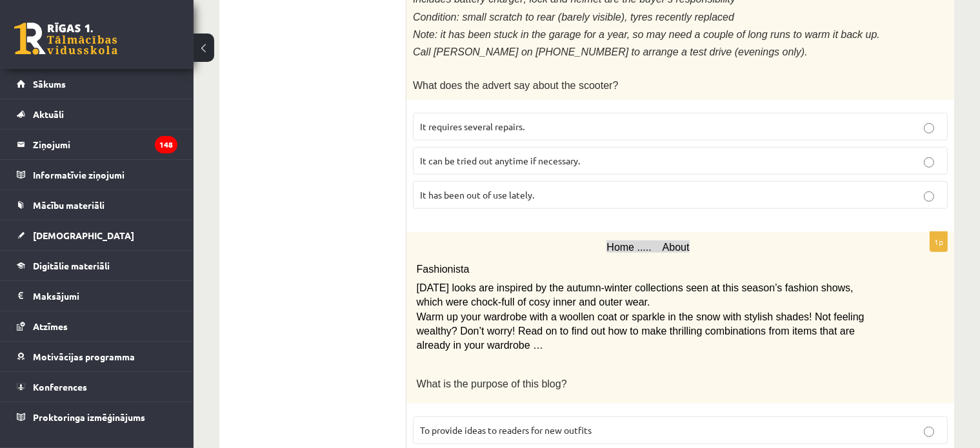
scroll to position [1010, 0]
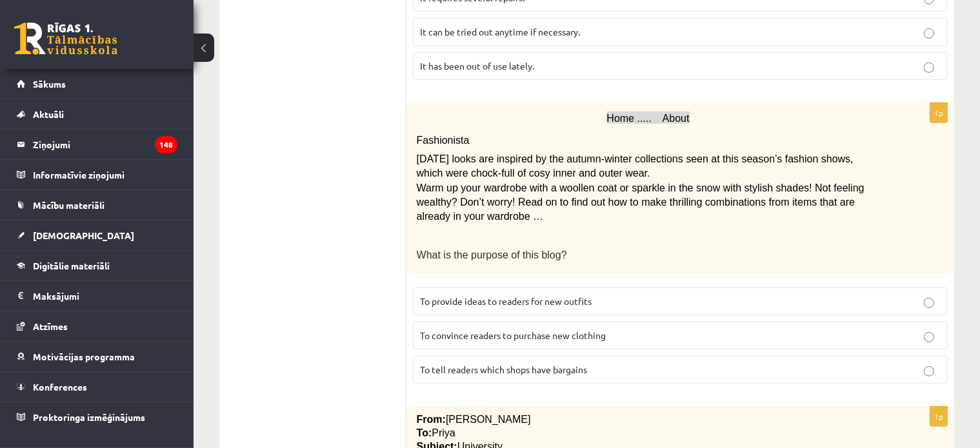
click at [516, 295] on span "To provide ideas to readers for new outfits" at bounding box center [506, 301] width 172 height 12
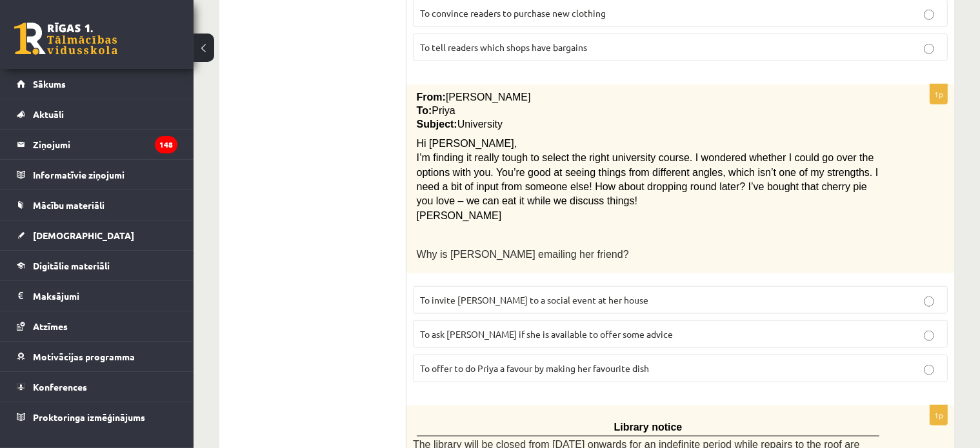
scroll to position [1397, 0]
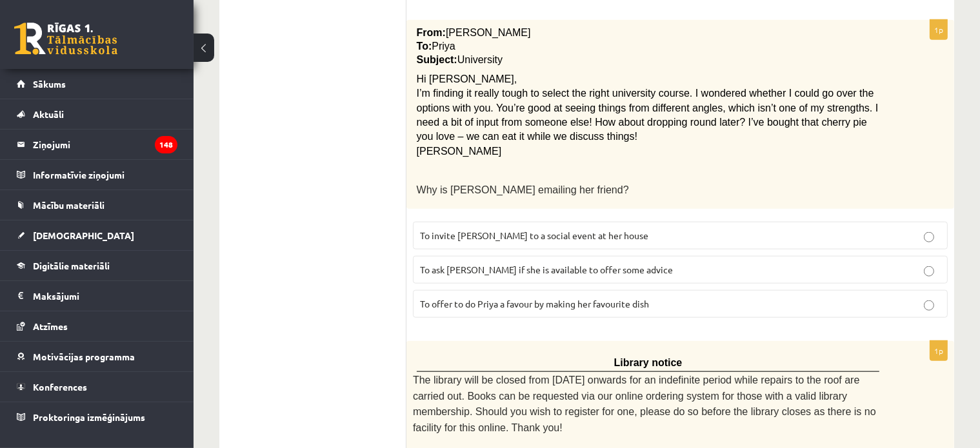
click at [480, 264] on span "To ask Priya if she is available to offer some advice" at bounding box center [546, 270] width 253 height 12
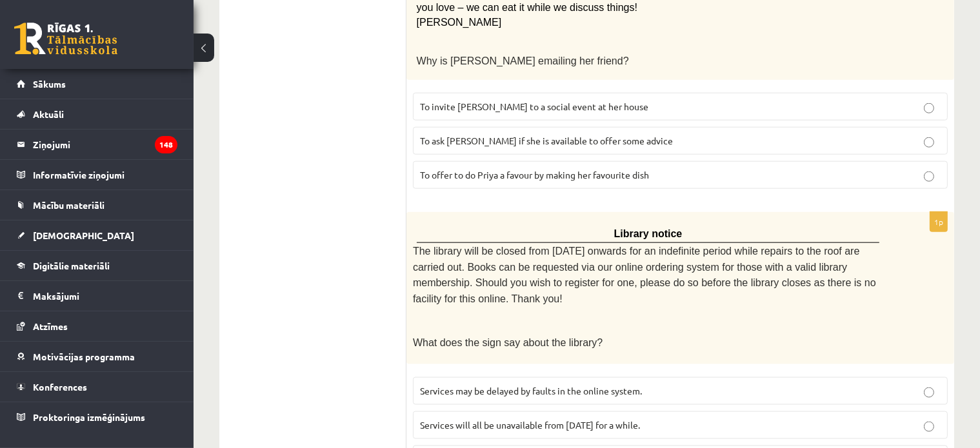
scroll to position [1555, 0]
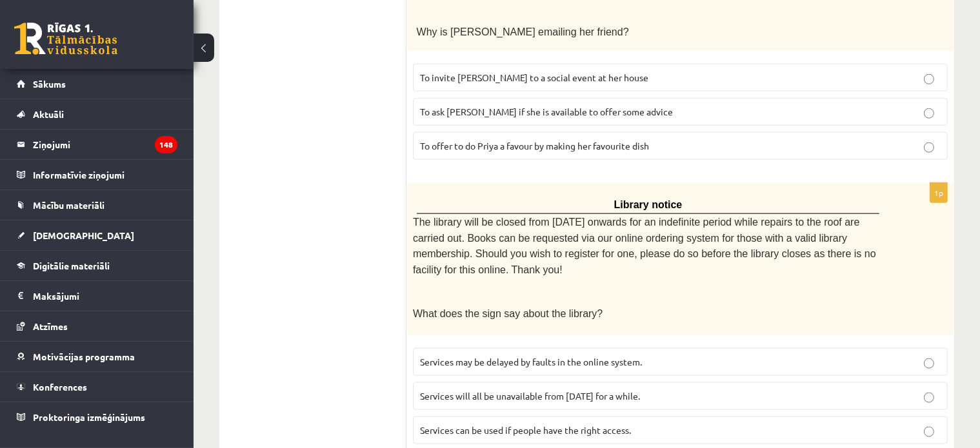
click at [469, 356] on span "Services may be delayed by faults in the online system." at bounding box center [531, 362] width 222 height 12
click at [491, 425] on span "Services can be used if people have the right access." at bounding box center [525, 431] width 211 height 12
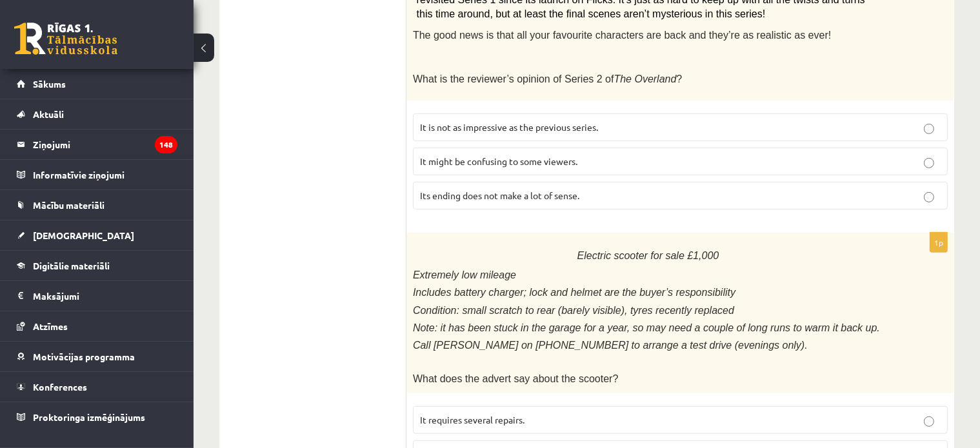
scroll to position [136, 0]
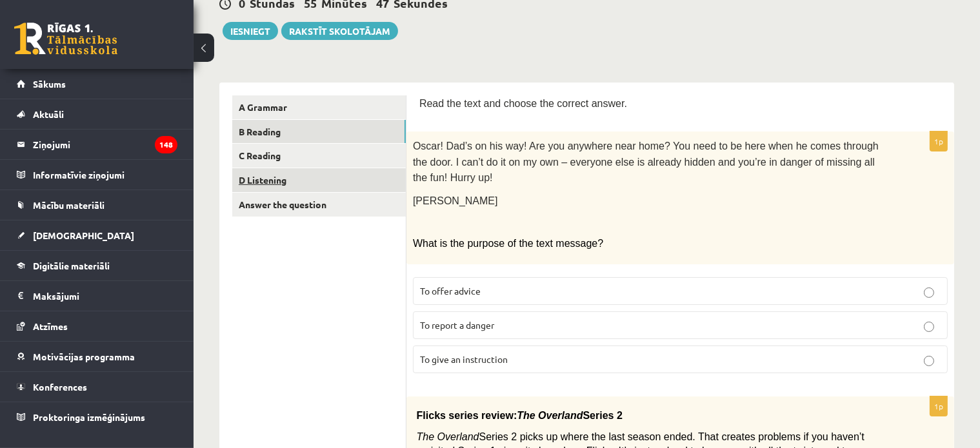
click at [288, 179] on link "D Listening" at bounding box center [319, 180] width 174 height 24
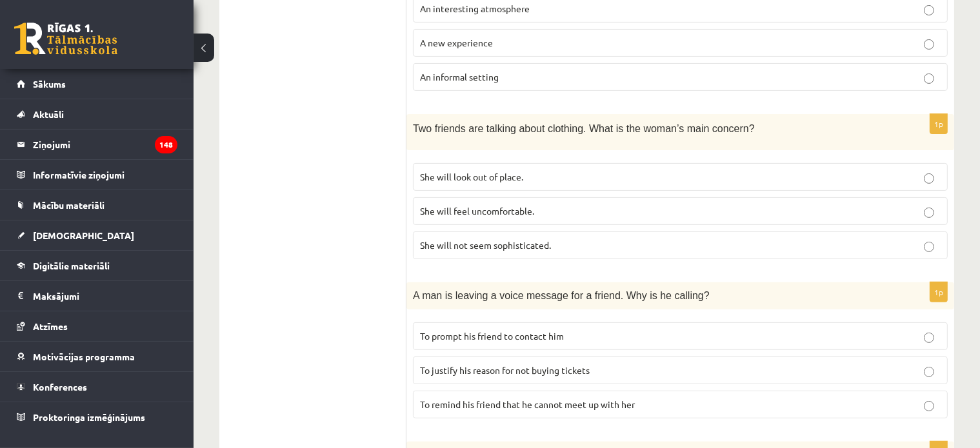
scroll to position [0, 0]
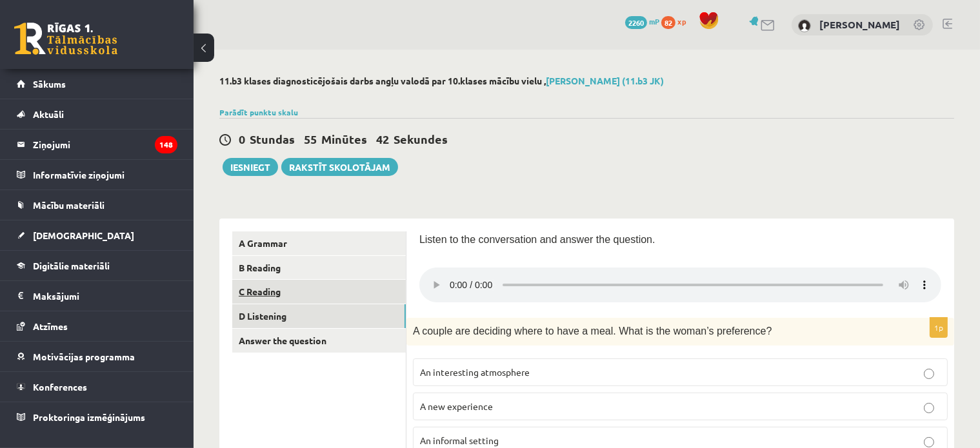
click at [259, 290] on link "C Reading" at bounding box center [319, 292] width 174 height 24
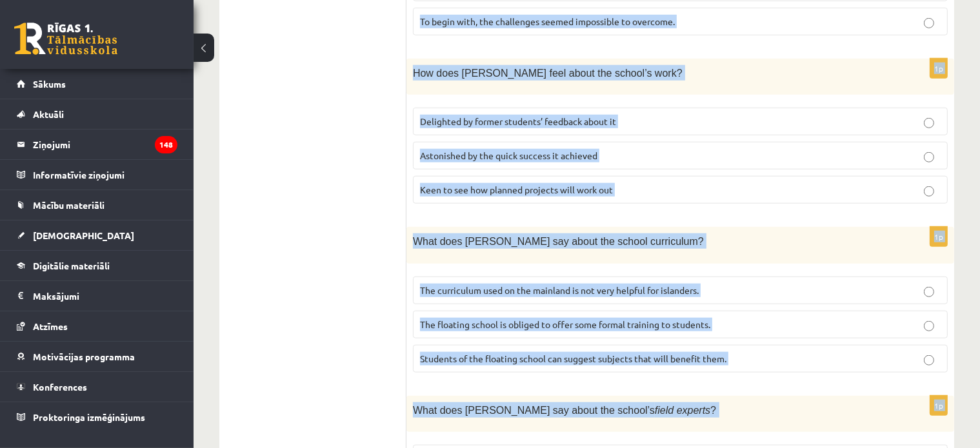
scroll to position [1306, 0]
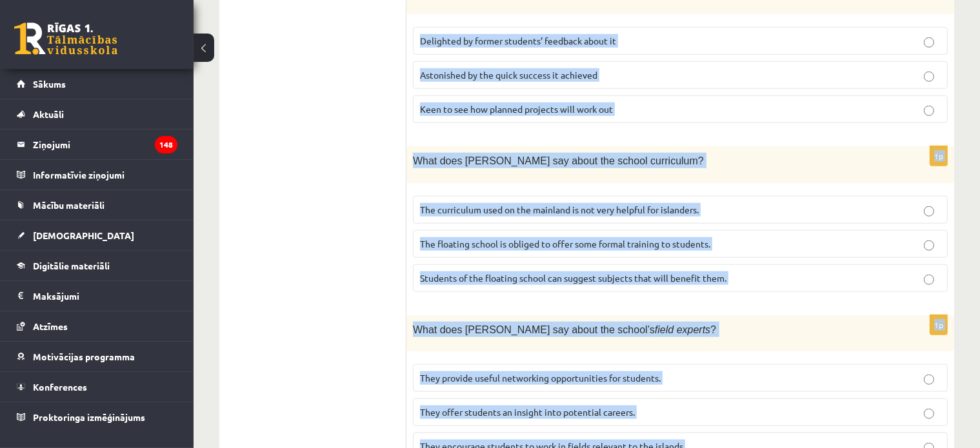
drag, startPoint x: 412, startPoint y: 174, endPoint x: 724, endPoint y: 404, distance: 388.0
copy form "Read the article about an unusual school and choose the correct answer for each…"
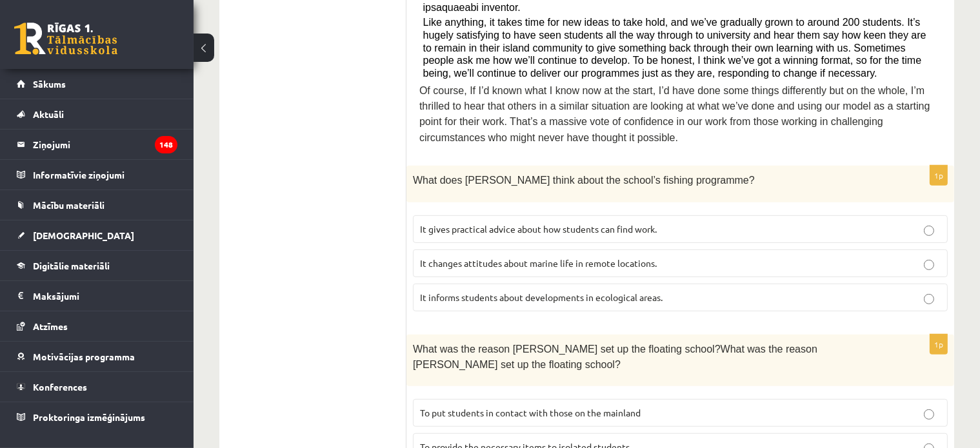
click at [480, 292] on span "It informs students about developments in ecological areas." at bounding box center [541, 298] width 243 height 12
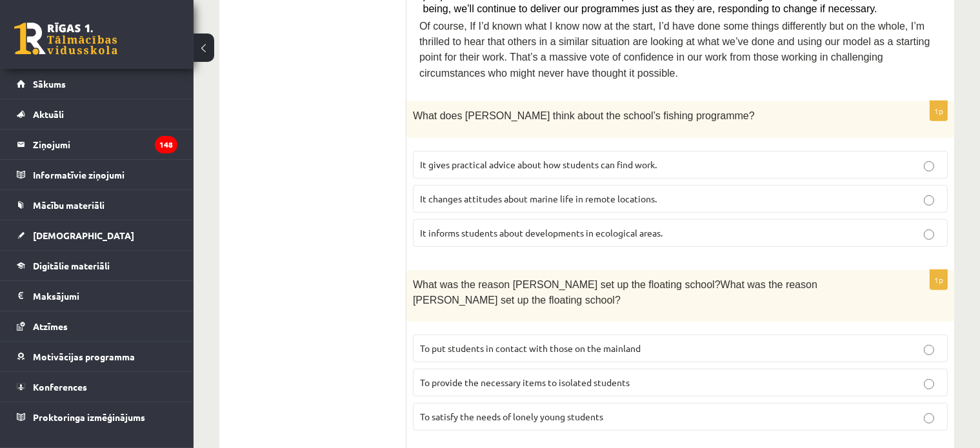
click at [494, 377] on span "To provide the necessary items to isolated students" at bounding box center [525, 383] width 210 height 12
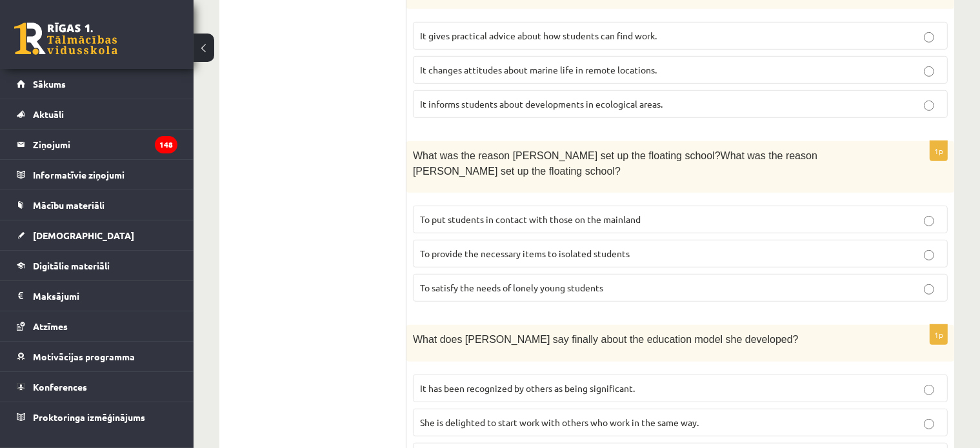
scroll to position [855, 0]
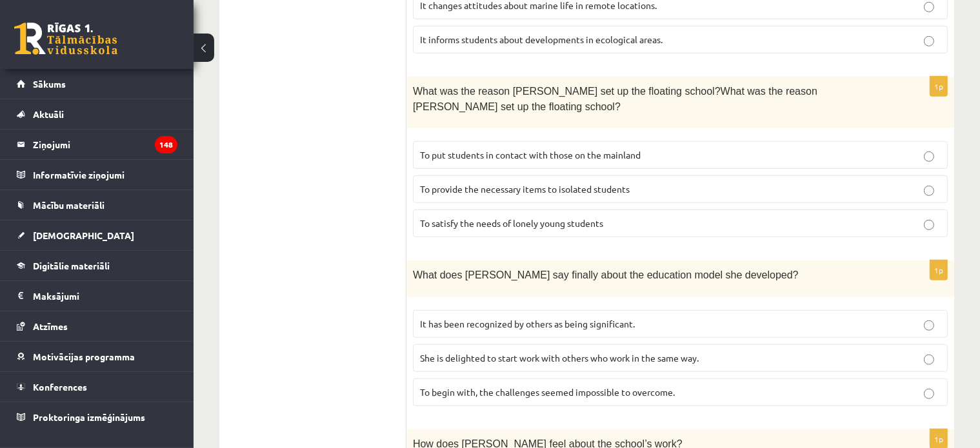
click at [462, 318] on span "It has been recognized by others as being significant." at bounding box center [527, 324] width 215 height 12
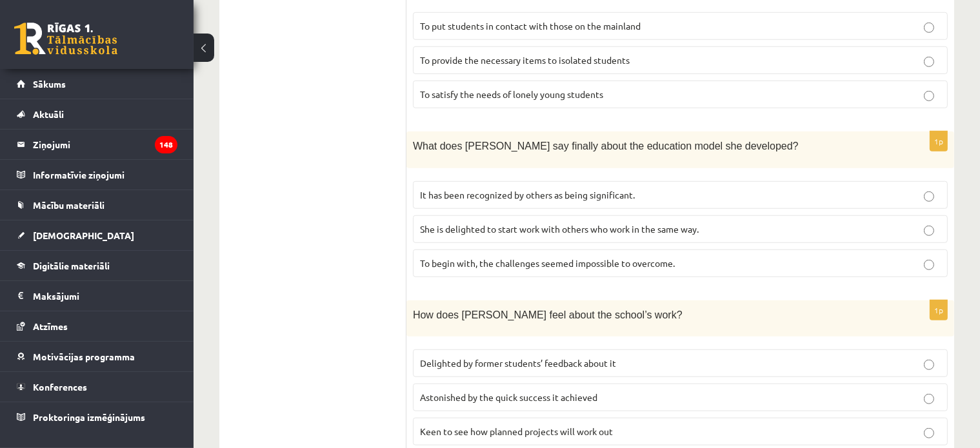
click at [477, 357] on span "Delighted by former students’ feedback about it" at bounding box center [518, 363] width 196 height 12
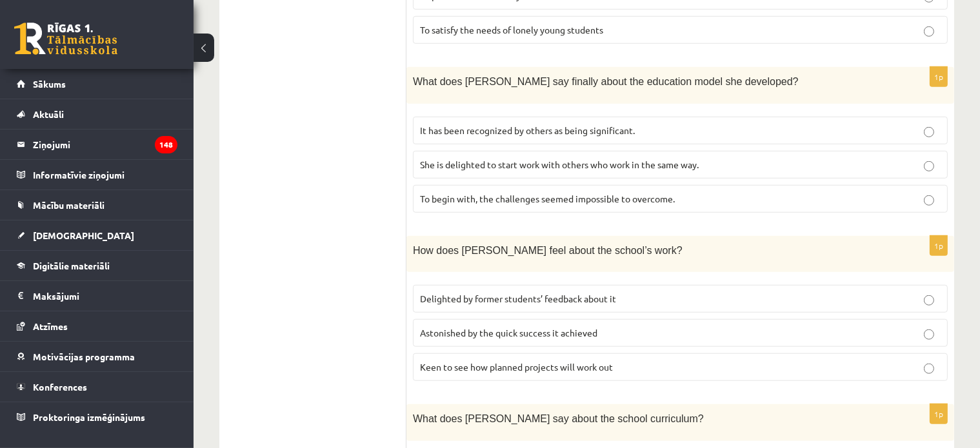
scroll to position [1113, 0]
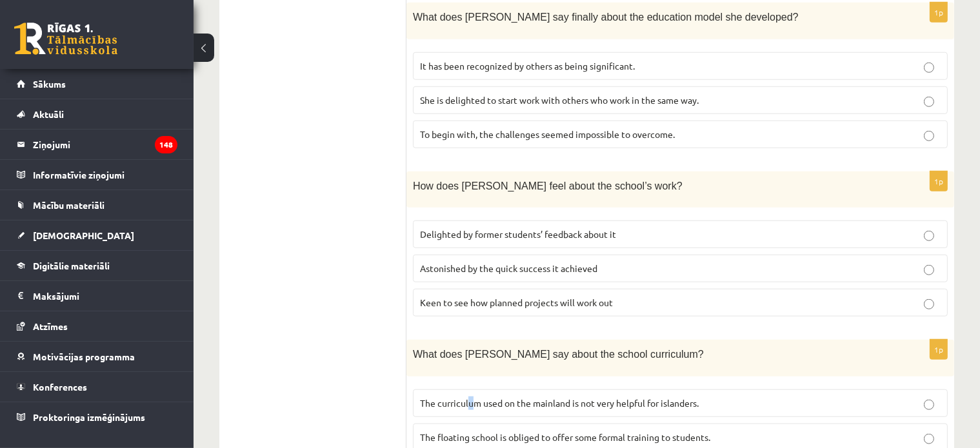
click at [470, 397] on span "The curriculum used on the mainland is not very helpful for islanders." at bounding box center [559, 403] width 279 height 12
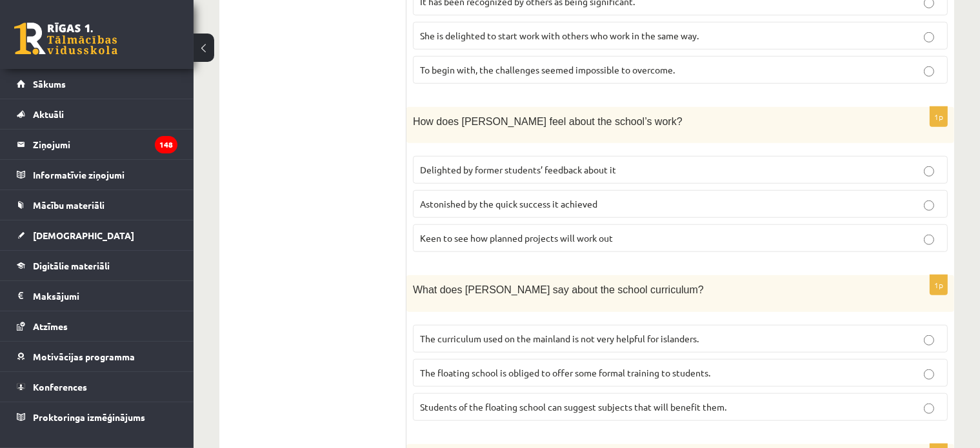
click at [596, 333] on span "The curriculum used on the mainland is not very helpful for islanders." at bounding box center [559, 339] width 279 height 12
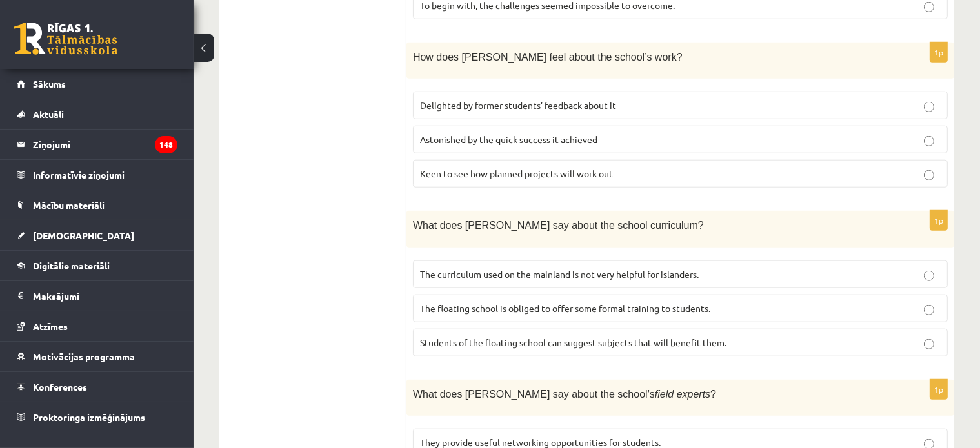
scroll to position [1306, 0]
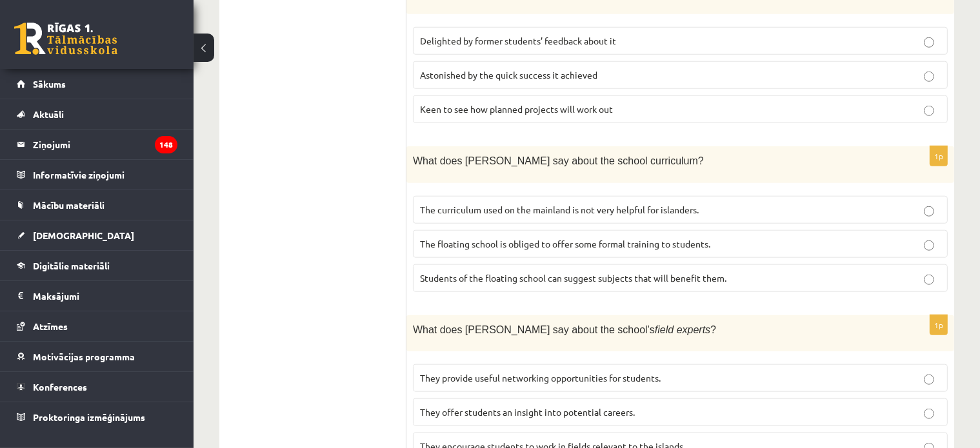
click at [492, 406] on p "They offer students an insight into potential careers." at bounding box center [680, 413] width 521 height 14
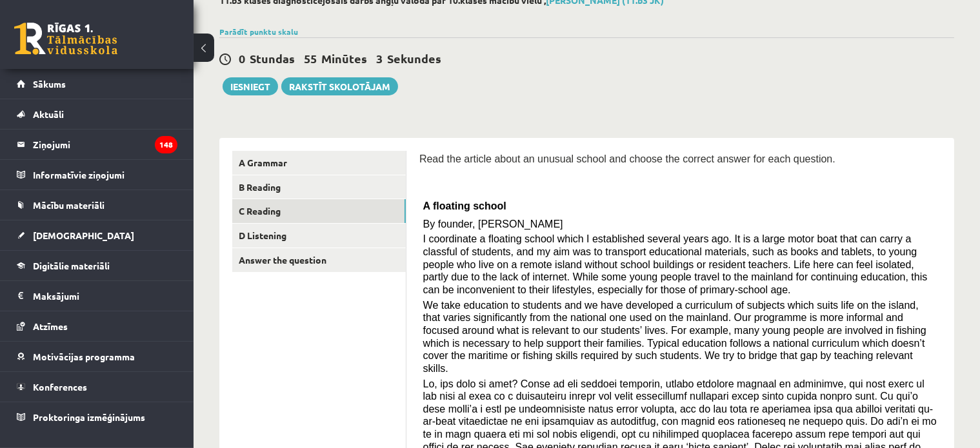
scroll to position [0, 0]
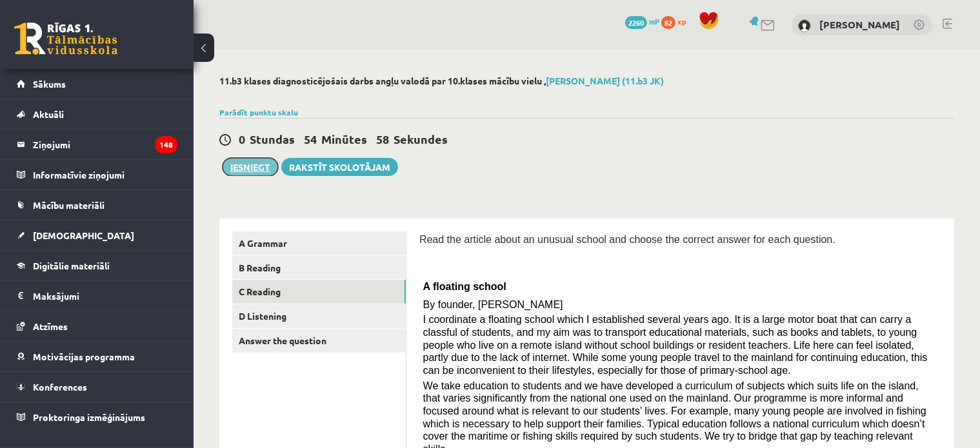
click at [245, 166] on button "Iesniegt" at bounding box center [250, 167] width 55 height 18
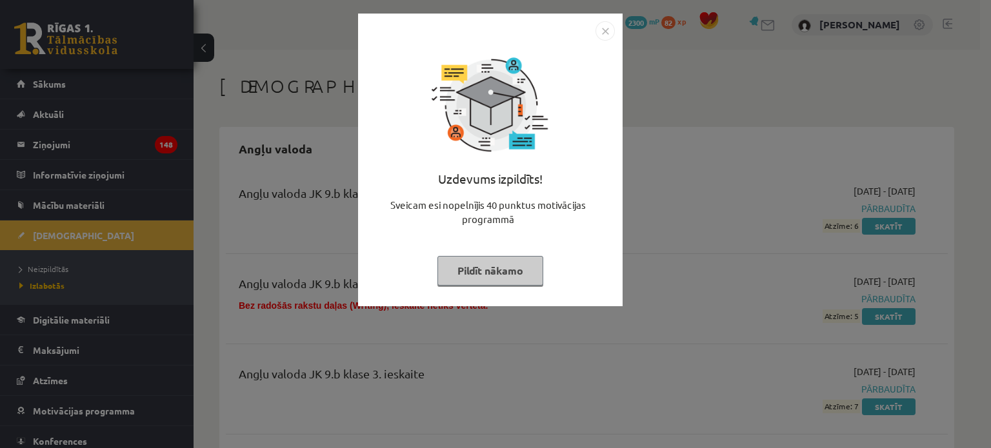
click at [503, 278] on button "Pildīt nākamo" at bounding box center [490, 271] width 106 height 30
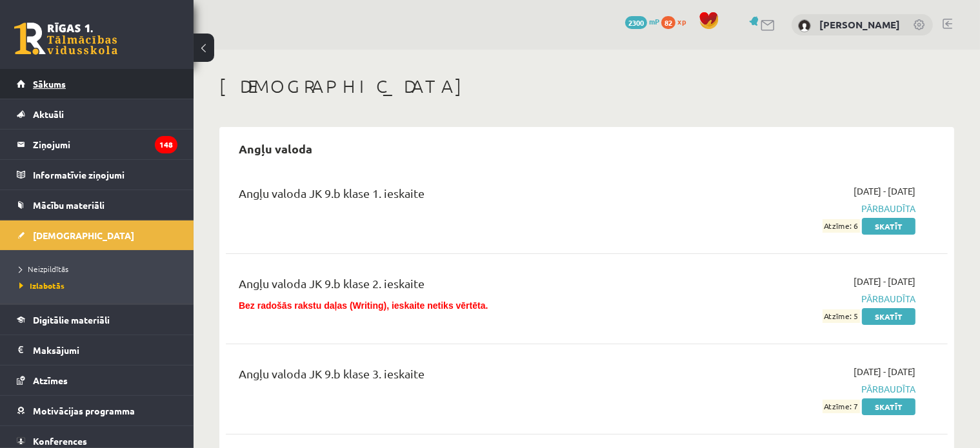
click at [100, 90] on link "Sākums" at bounding box center [97, 84] width 161 height 30
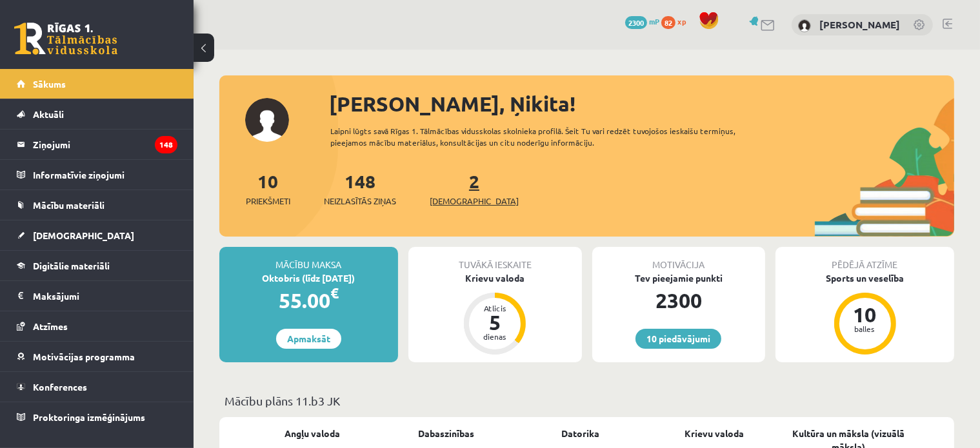
click at [453, 201] on span "[DEMOGRAPHIC_DATA]" at bounding box center [474, 201] width 89 height 13
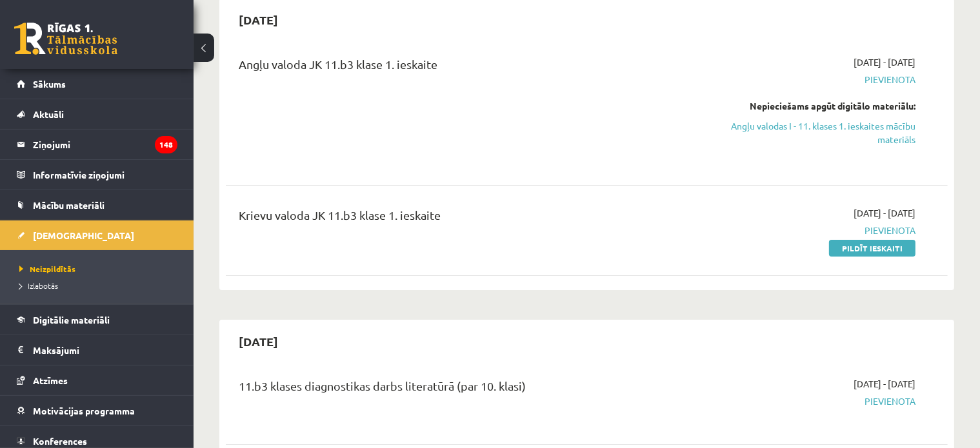
scroll to position [65, 0]
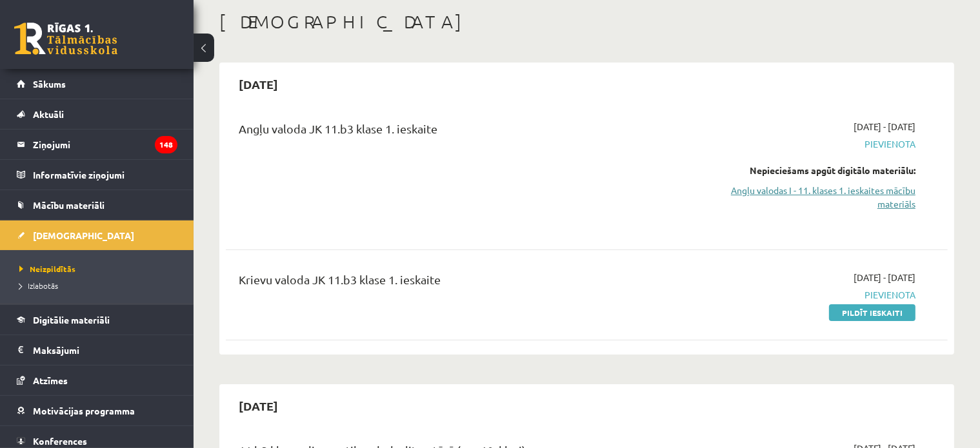
click at [793, 196] on link "Angļu valodas I - 11. klases 1. ieskaites mācību materiāls" at bounding box center [809, 197] width 213 height 27
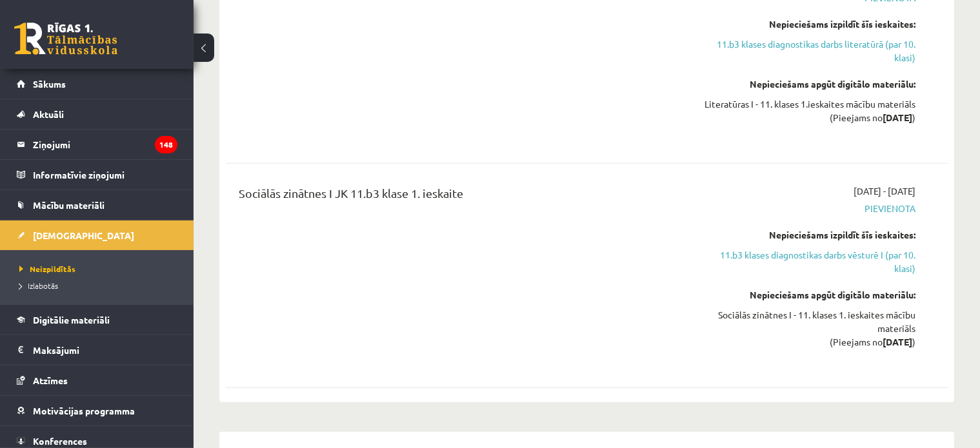
scroll to position [968, 0]
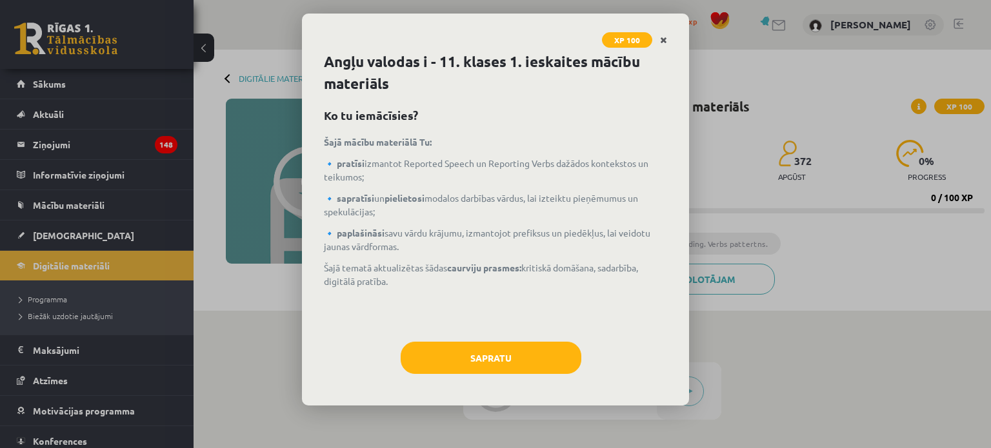
click at [663, 41] on icon "Close" at bounding box center [663, 40] width 7 height 9
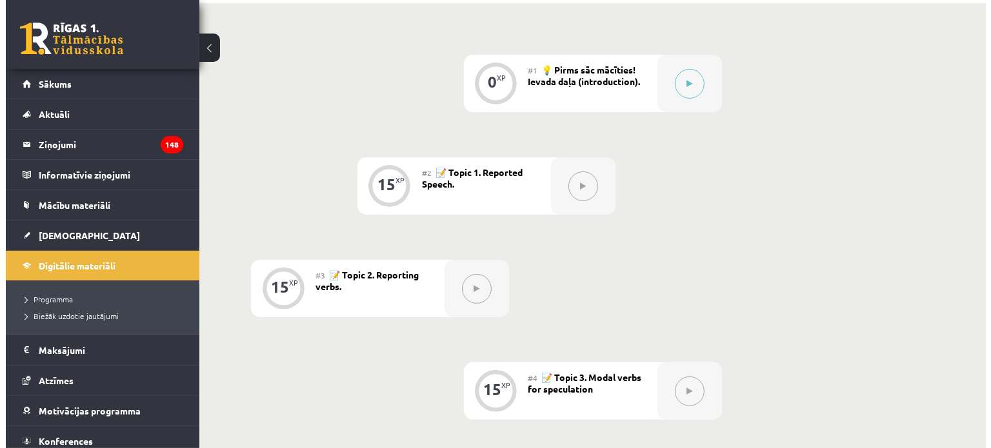
scroll to position [179, 0]
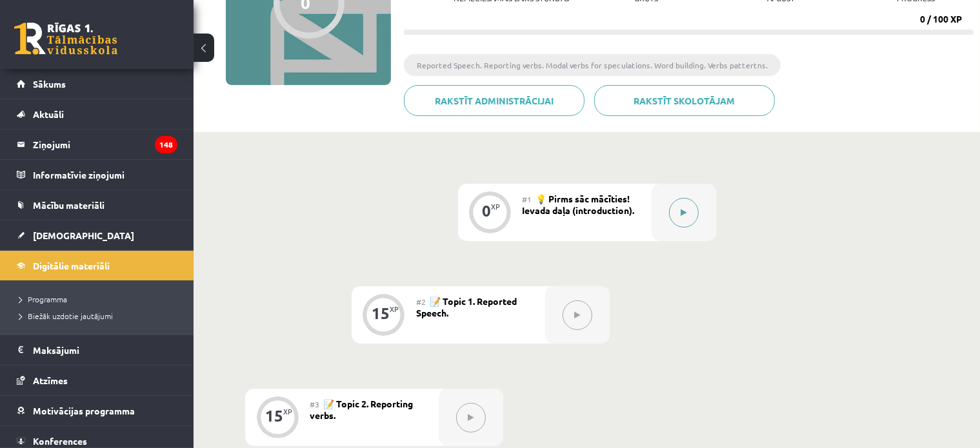
click at [690, 214] on button at bounding box center [684, 213] width 30 height 30
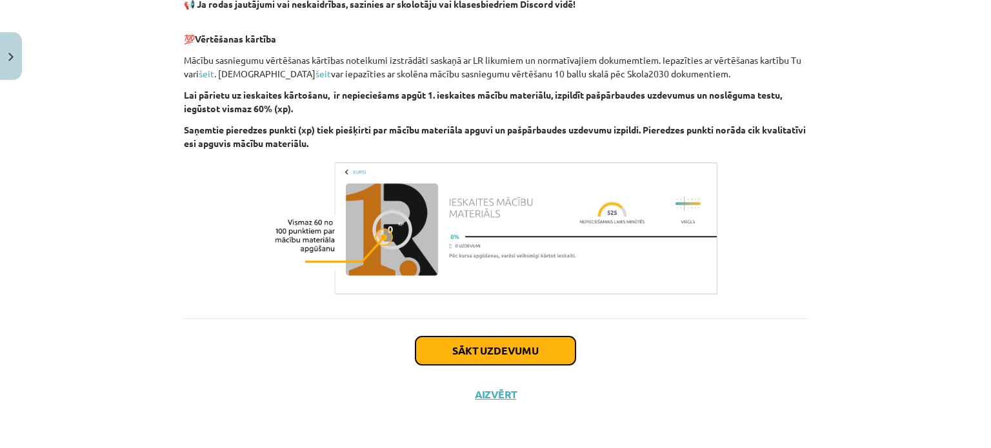
click at [490, 357] on button "Sākt uzdevumu" at bounding box center [495, 351] width 160 height 28
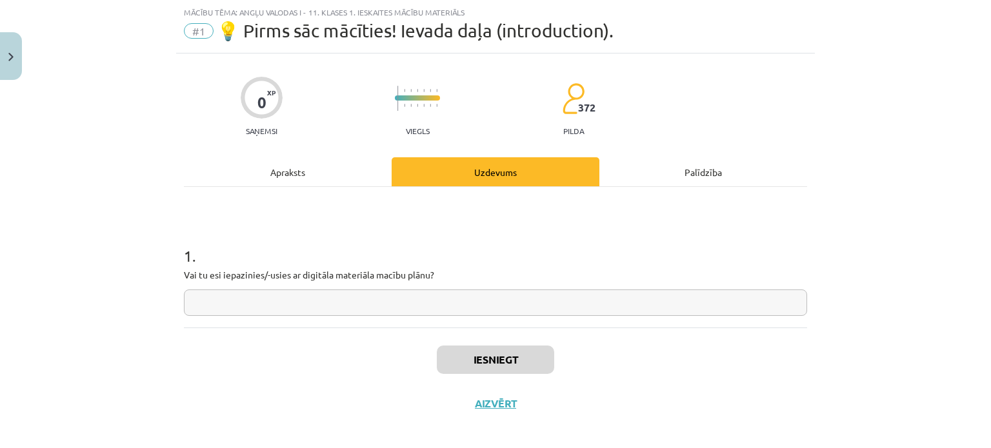
click at [417, 304] on input "text" at bounding box center [495, 303] width 623 height 26
type input "*"
click at [486, 341] on div "Iesniegt Aizvērt" at bounding box center [495, 373] width 623 height 90
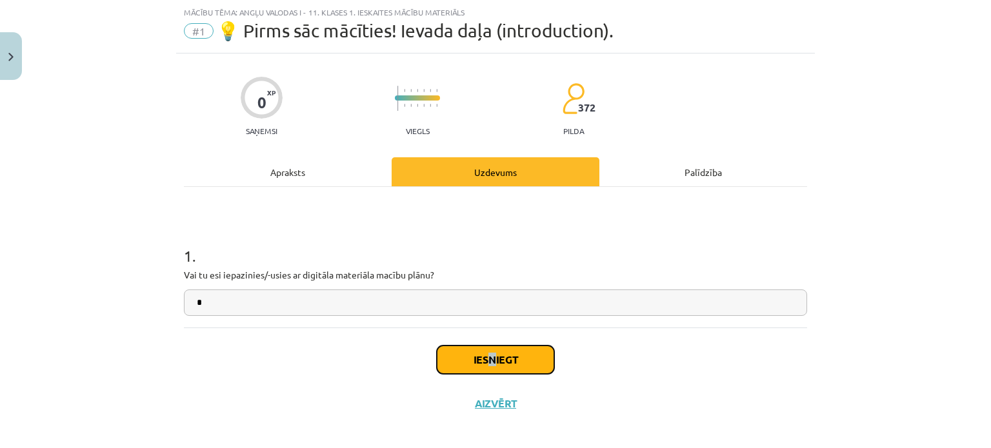
click at [486, 358] on button "Iesniegt" at bounding box center [495, 360] width 117 height 28
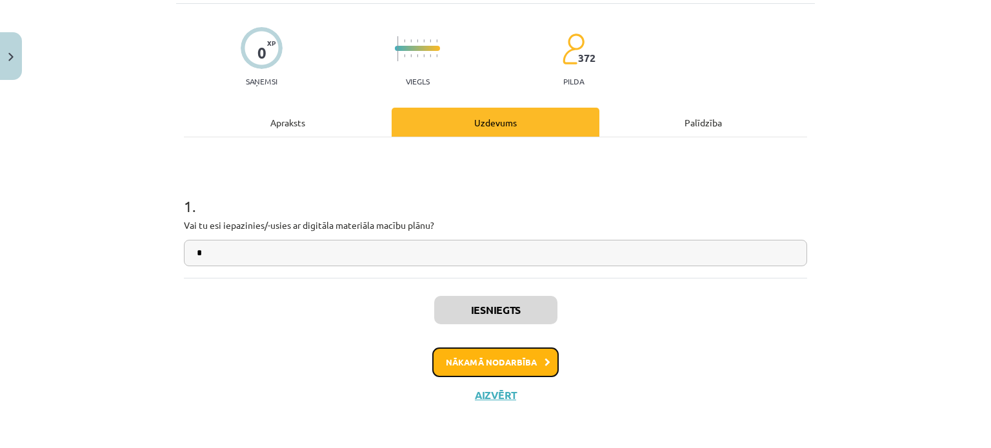
click at [470, 363] on button "Nākamā nodarbība" at bounding box center [495, 363] width 126 height 30
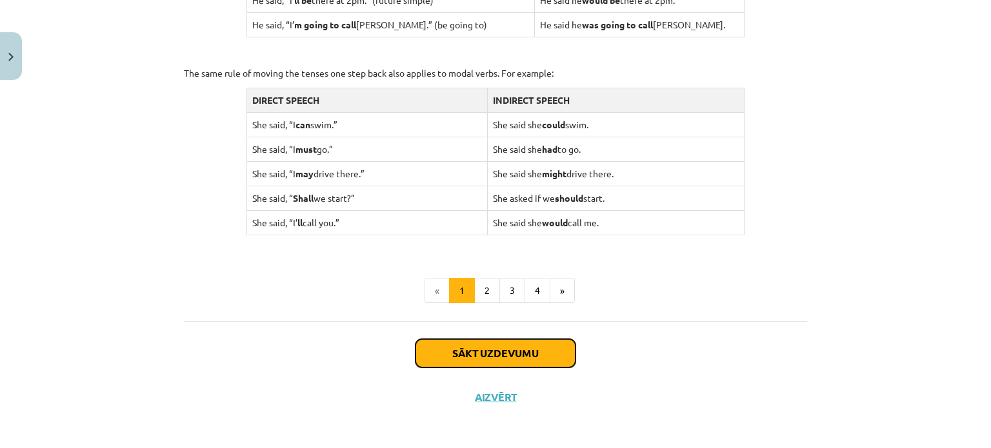
click at [483, 358] on button "Sākt uzdevumu" at bounding box center [495, 353] width 160 height 28
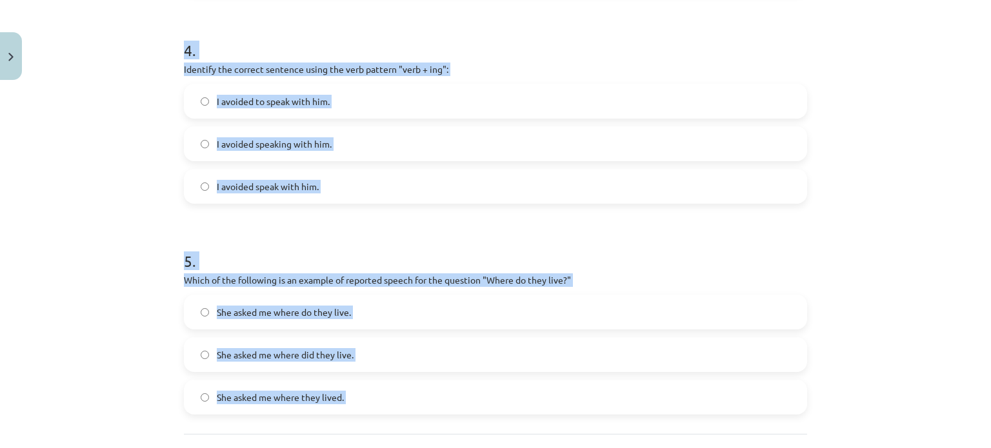
scroll to position [986, 0]
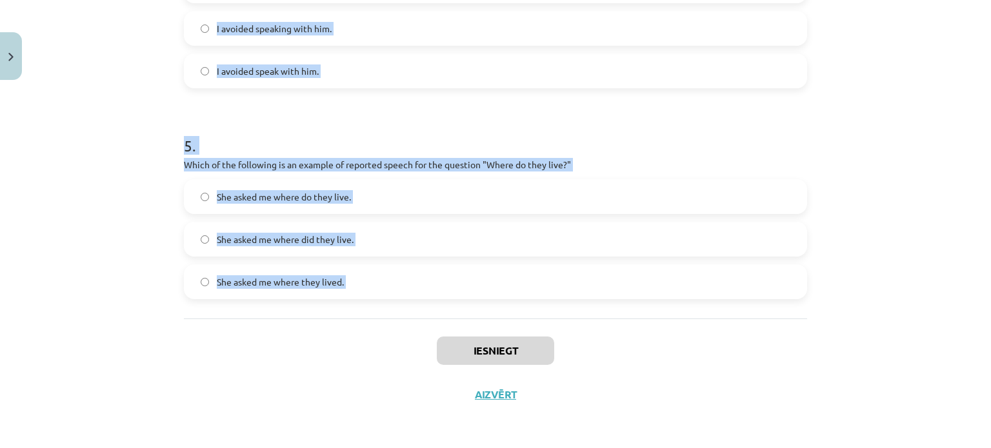
drag, startPoint x: 163, startPoint y: 275, endPoint x: 403, endPoint y: 347, distance: 251.1
click at [403, 347] on div "Mācību tēma: Angļu valodas i - 11. klases 1. ieskaites mācību materiāls #2 📝 To…" at bounding box center [495, 224] width 991 height 448
copy form "Which of the following sentences correctly uses reported speech? He says that h…"
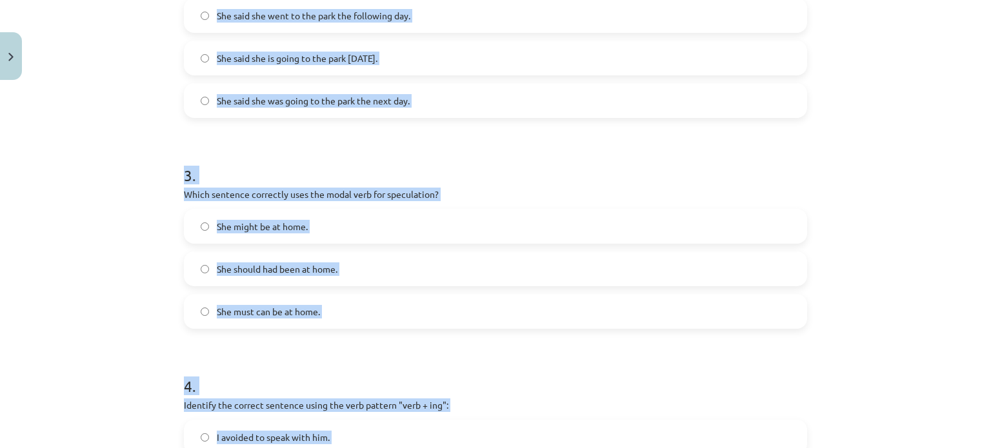
scroll to position [83, 0]
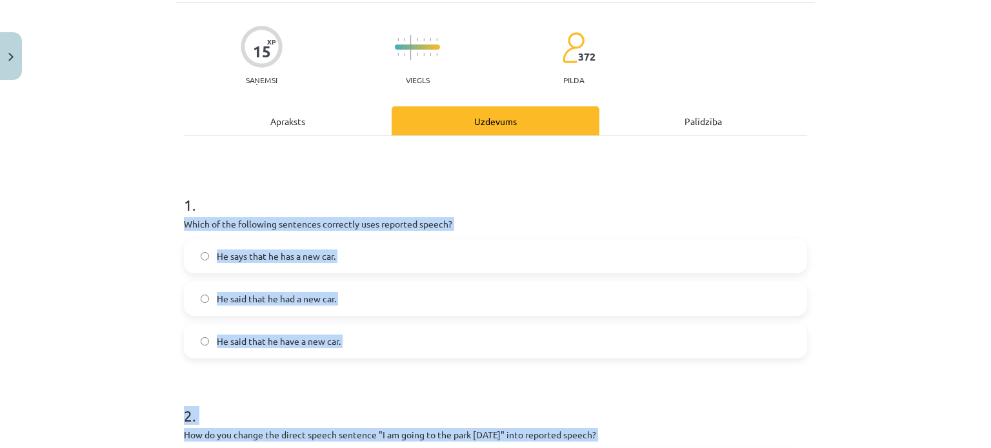
click at [286, 298] on span "He said that he had a new car." at bounding box center [276, 299] width 119 height 14
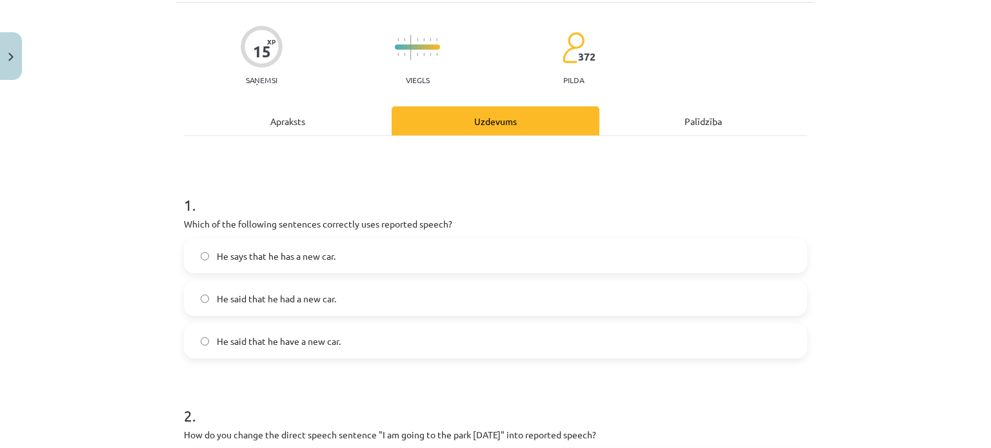
scroll to position [277, 0]
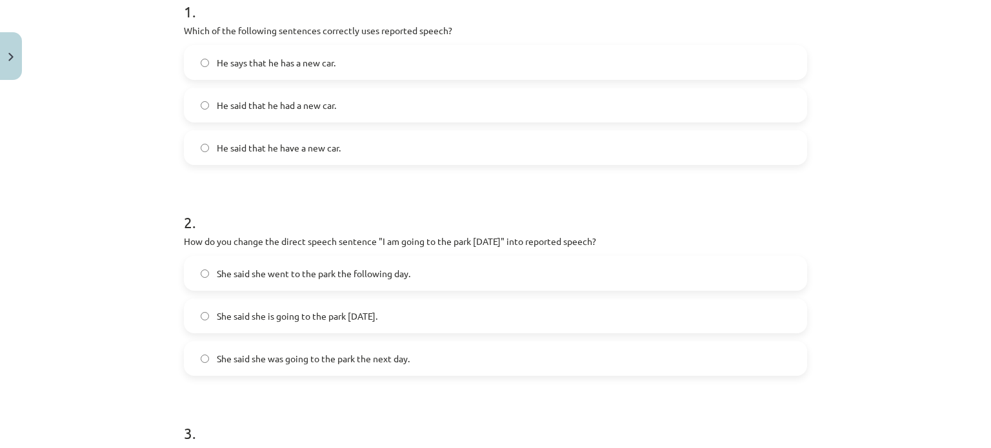
drag, startPoint x: 397, startPoint y: 357, endPoint x: 409, endPoint y: 354, distance: 12.1
click at [397, 357] on span "She said she was going to the park the next day." at bounding box center [313, 359] width 193 height 14
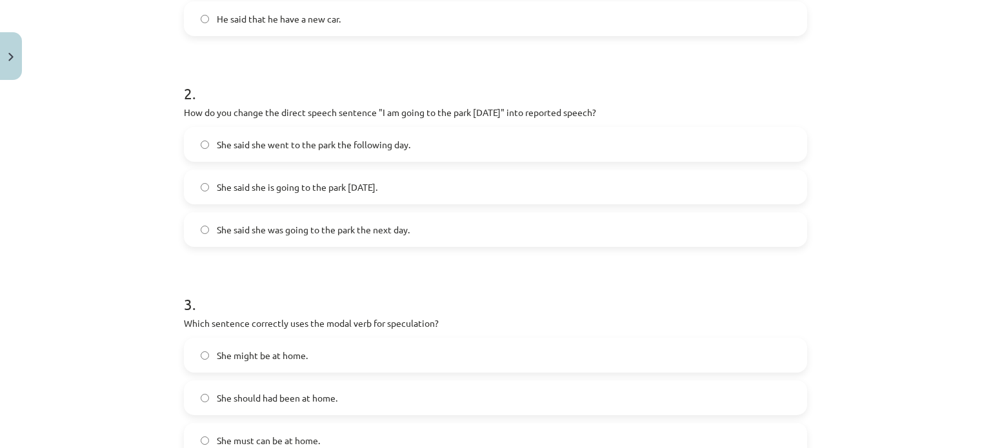
scroll to position [470, 0]
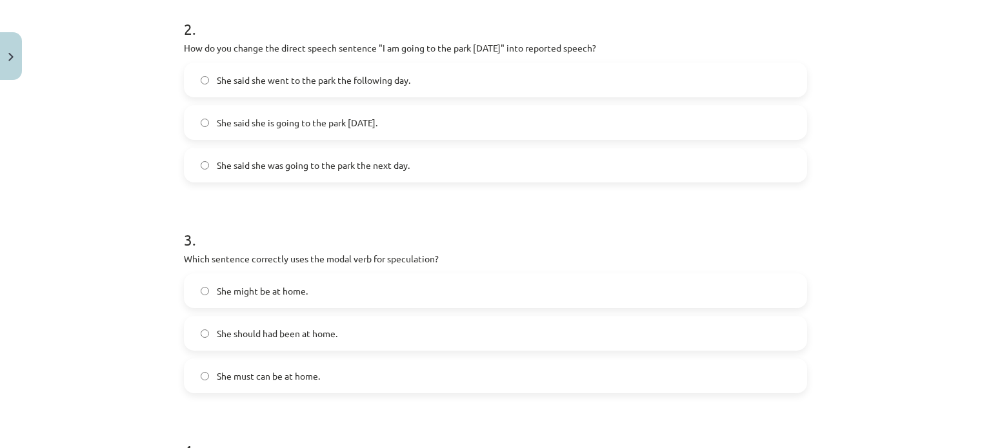
click at [276, 297] on label "She might be at home." at bounding box center [495, 291] width 621 height 32
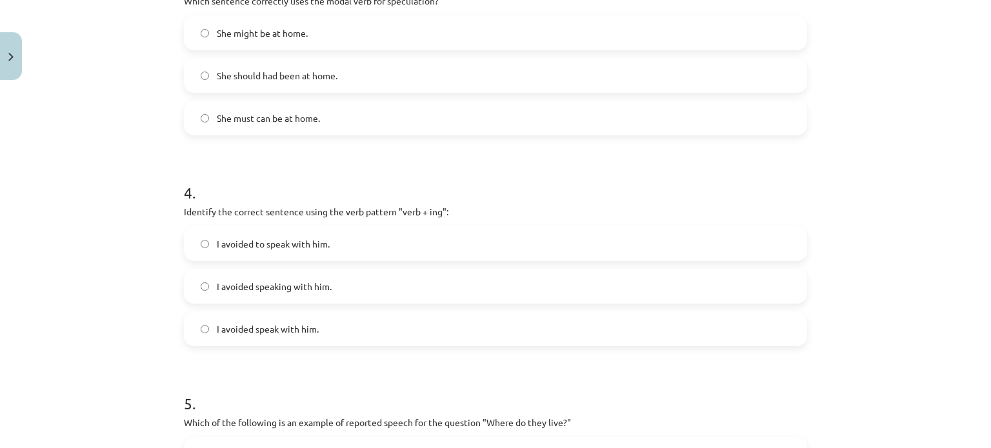
scroll to position [793, 0]
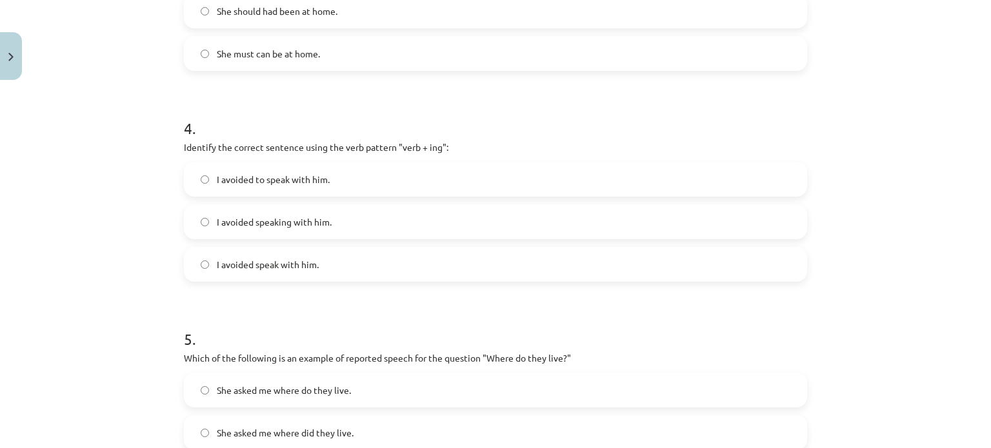
click at [303, 263] on span "I avoided speak with him." at bounding box center [268, 265] width 102 height 14
click at [330, 218] on label "I avoided speaking with him." at bounding box center [495, 222] width 621 height 32
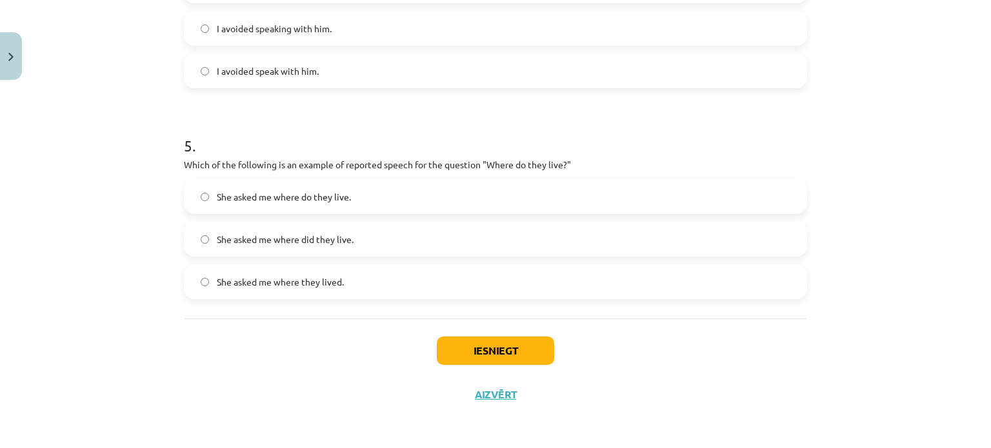
click at [317, 283] on span "She asked me where they lived." at bounding box center [280, 282] width 127 height 14
click at [480, 344] on button "Iesniegt" at bounding box center [495, 351] width 117 height 28
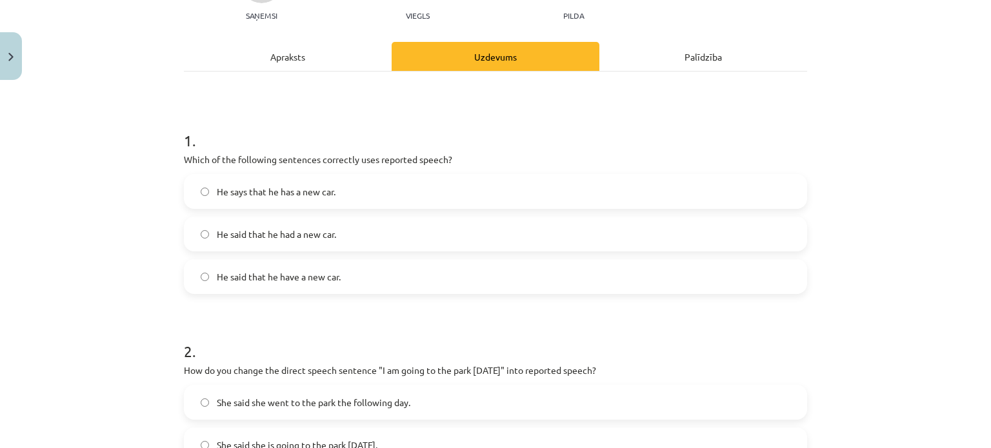
scroll to position [19, 0]
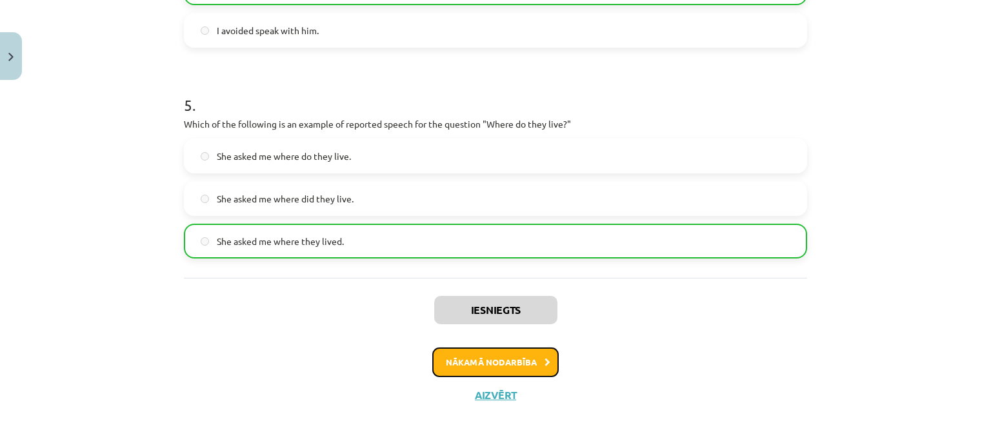
click at [465, 361] on button "Nākamā nodarbība" at bounding box center [495, 363] width 126 height 30
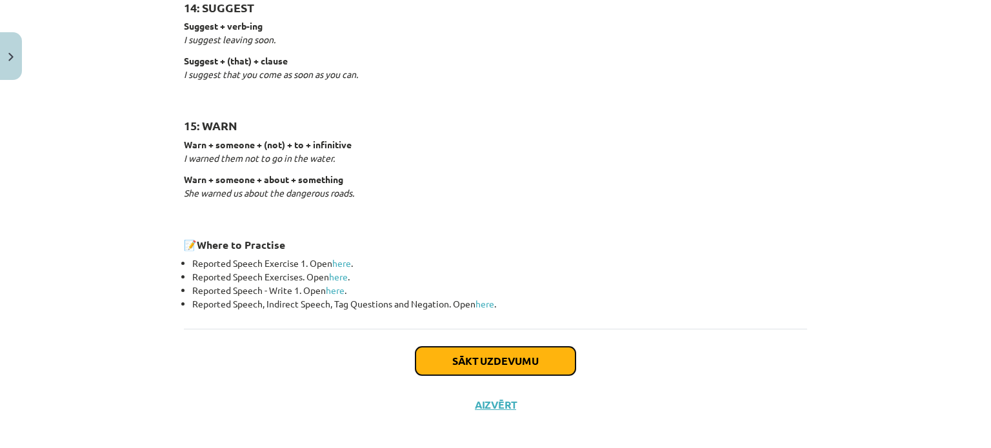
click at [465, 360] on button "Sākt uzdevumu" at bounding box center [495, 361] width 160 height 28
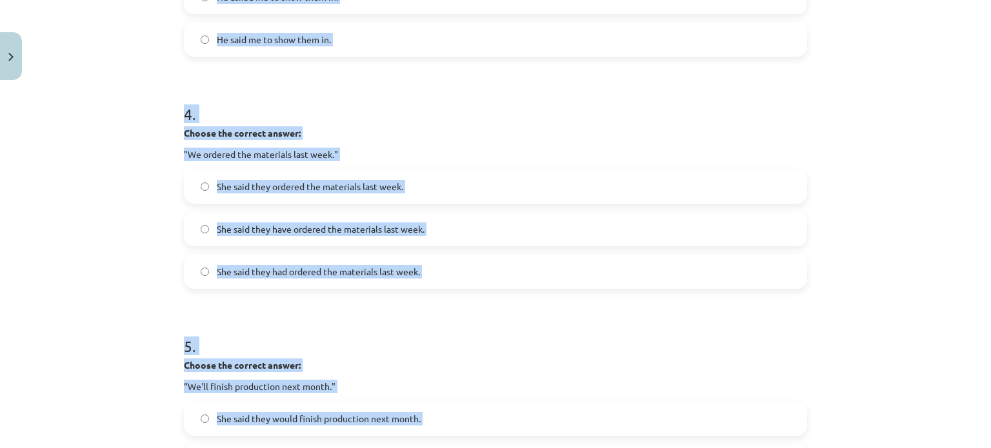
scroll to position [1093, 0]
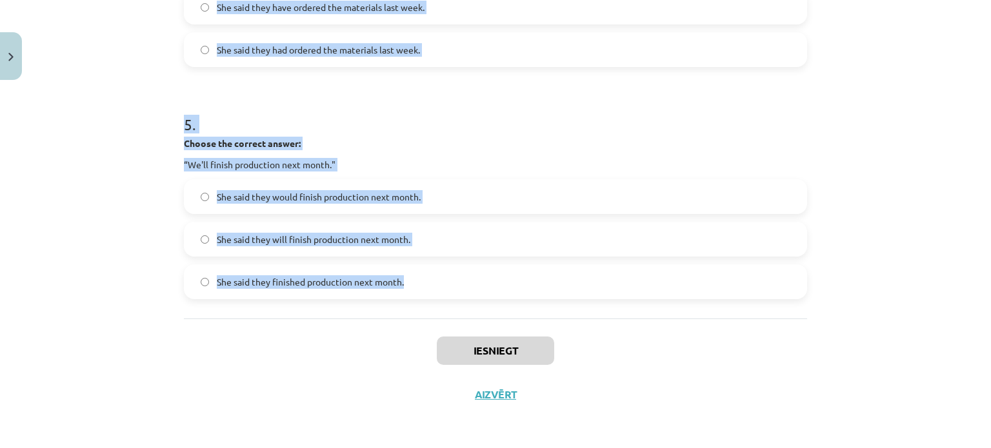
drag, startPoint x: 170, startPoint y: 247, endPoint x: 446, endPoint y: 296, distance: 281.1
click at [446, 296] on div "Mācību tēma: Angļu valodas i - 11. klases 1. ieskaites mācību materiāls #3 📝 To…" at bounding box center [495, 224] width 991 height 448
copy form "1 . Choose the correct answer: "I'm ready for the meeting." He said he had been…"
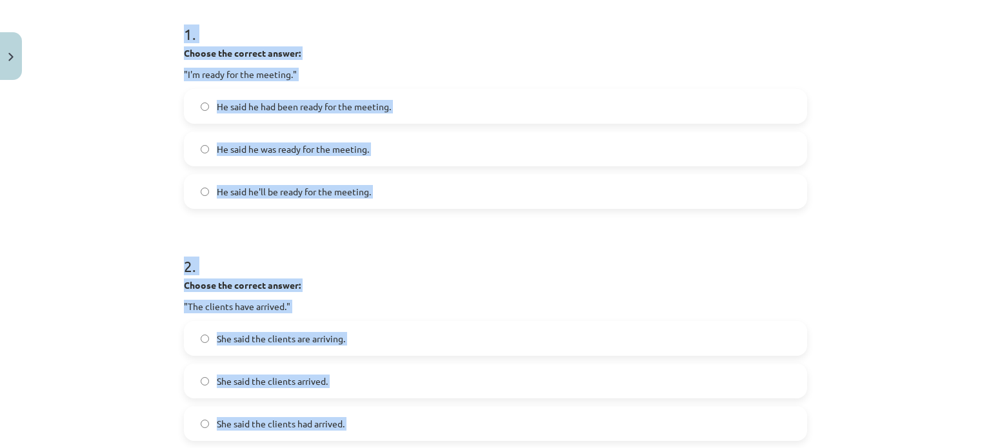
scroll to position [0, 0]
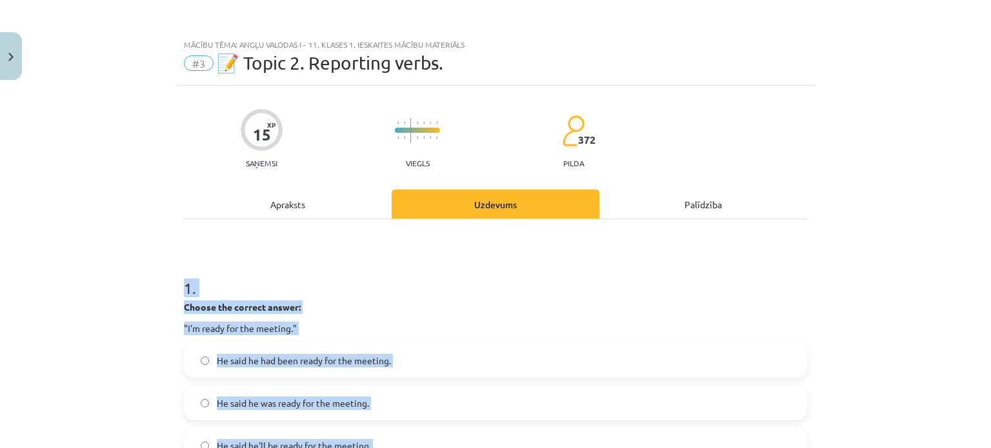
click at [323, 294] on h1 "1 ." at bounding box center [495, 277] width 623 height 40
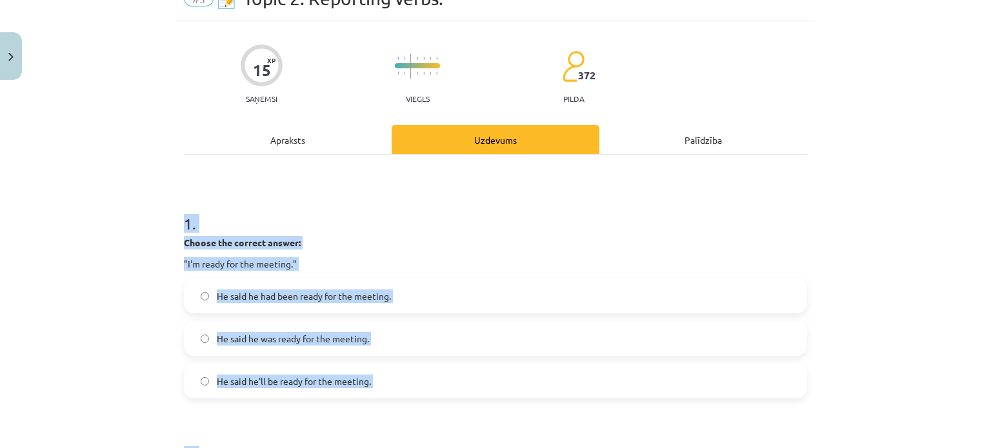
click at [135, 283] on div "Mācību tēma: Angļu valodas i - 11. klases 1. ieskaites mācību materiāls #3 📝 To…" at bounding box center [495, 224] width 991 height 448
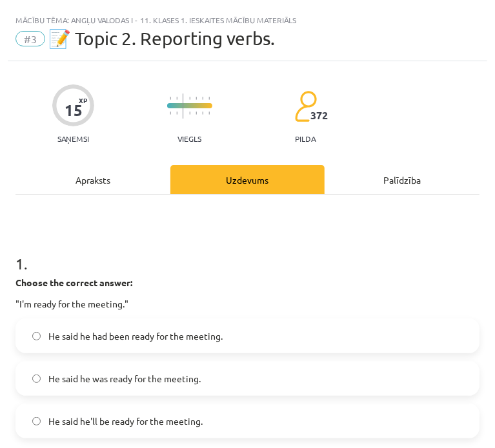
scroll to position [129, 0]
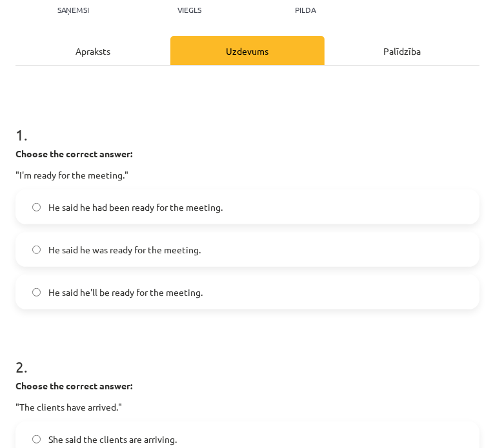
click at [122, 242] on label "He said he was ready for the meeting." at bounding box center [247, 250] width 461 height 32
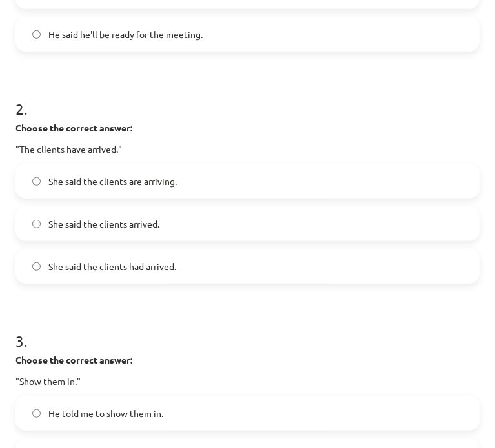
click at [125, 275] on label "She said the clients had arrived." at bounding box center [247, 266] width 461 height 32
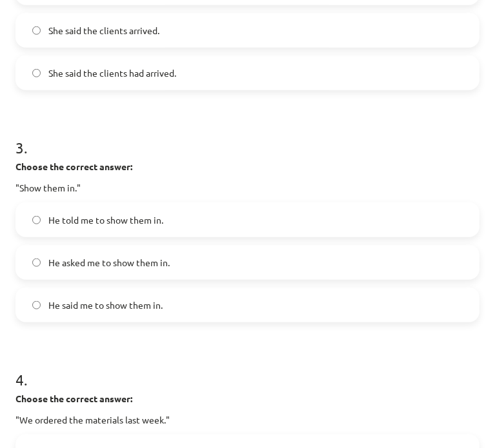
click at [135, 226] on span "He told me to show them in." at bounding box center [105, 221] width 115 height 14
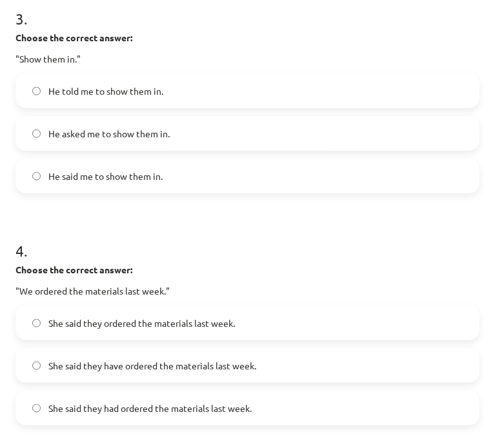
scroll to position [774, 0]
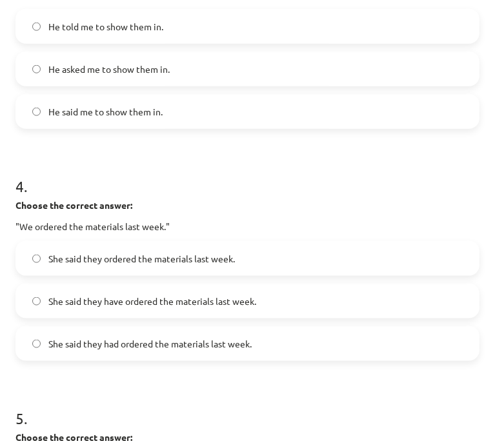
click at [135, 348] on span "She said they had ordered the materials last week." at bounding box center [149, 344] width 203 height 14
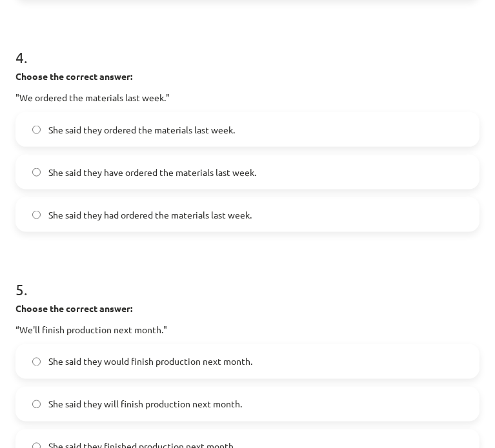
scroll to position [1032, 0]
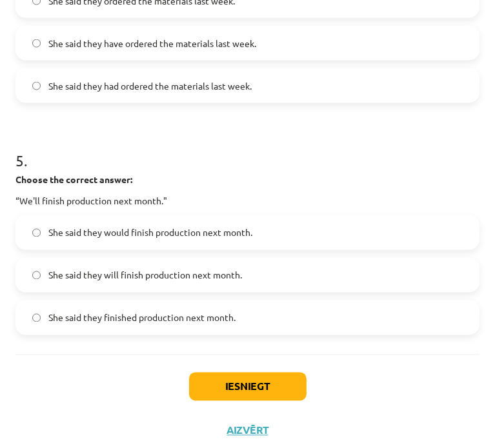
click at [150, 231] on span "She said they would finish production next month." at bounding box center [150, 233] width 204 height 14
click at [252, 388] on button "Iesniegt" at bounding box center [247, 387] width 117 height 28
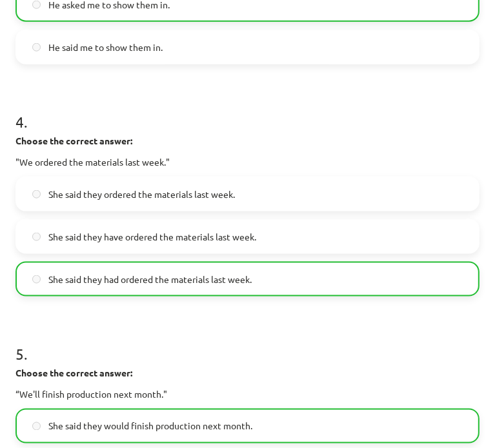
scroll to position [645, 0]
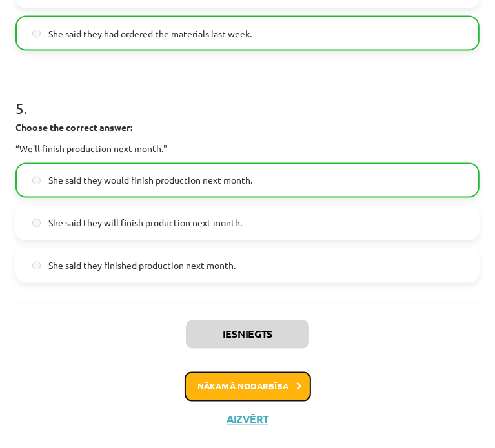
click at [226, 392] on button "Nākamā nodarbība" at bounding box center [248, 387] width 126 height 30
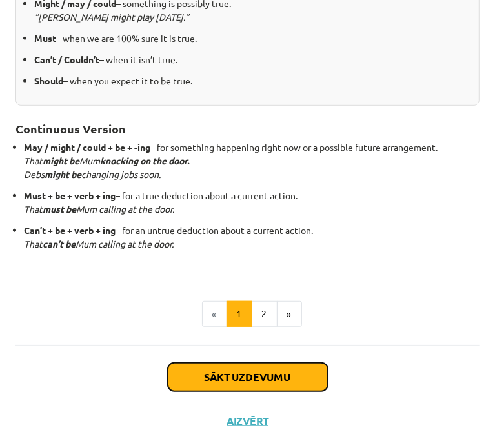
click at [238, 382] on button "Sākt uzdevumu" at bounding box center [248, 377] width 160 height 28
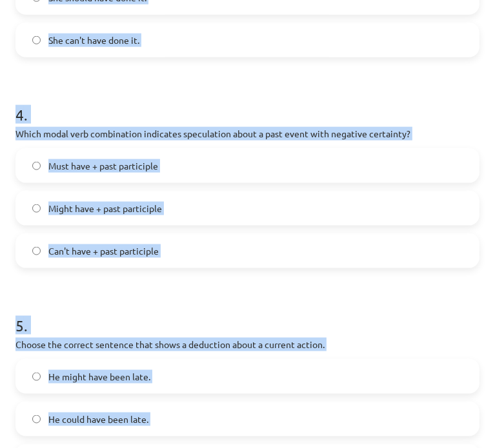
scroll to position [937, 0]
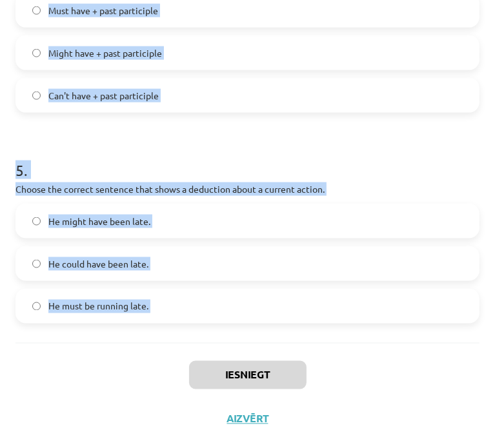
click at [207, 361] on div "Mācību tēma: Angļu valodas i - 11. klases 1. ieskaites mācību materiāls #4 📝 To…" at bounding box center [247, 224] width 495 height 448
copy form "1 . Which modal verb would you use to speculate about something that is possibl…"
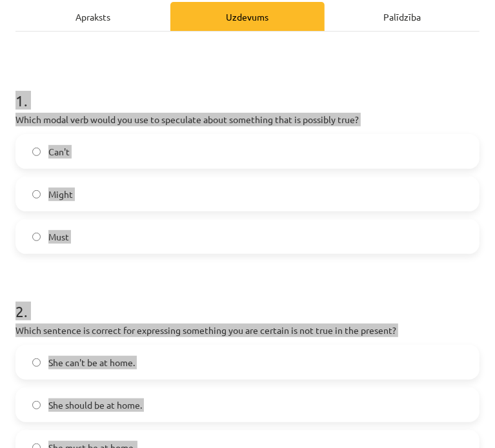
scroll to position [99, 0]
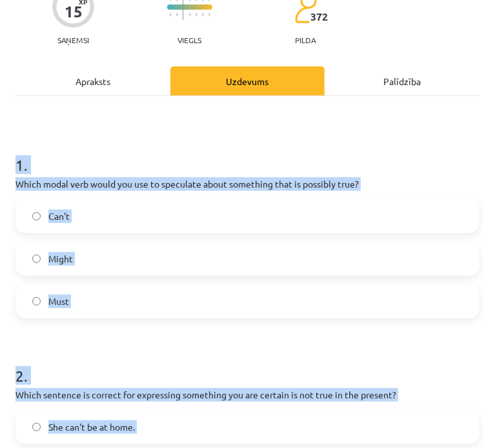
click at [70, 265] on span "Might" at bounding box center [60, 259] width 25 height 14
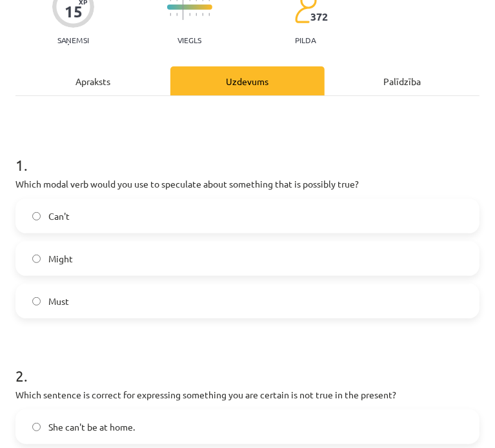
scroll to position [228, 0]
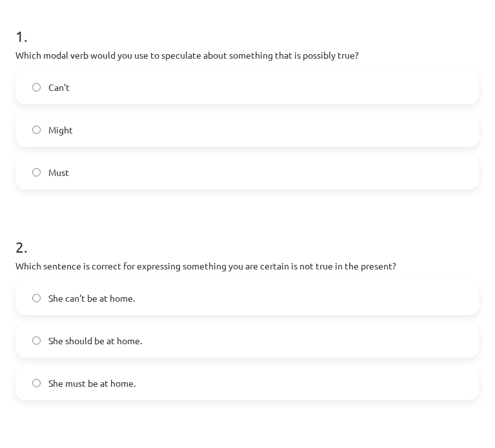
click at [117, 296] on span "She can't be at home." at bounding box center [91, 299] width 86 height 14
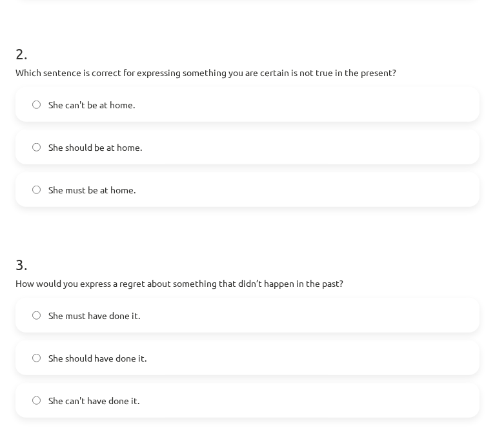
scroll to position [486, 0]
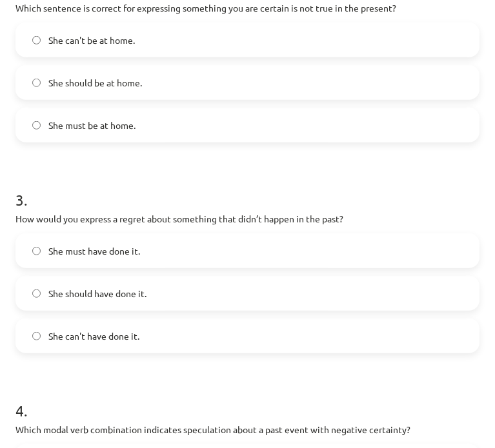
click at [106, 300] on label "She should have done it." at bounding box center [247, 293] width 461 height 32
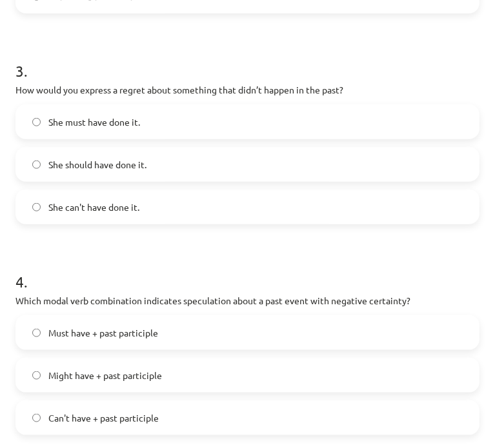
scroll to position [744, 0]
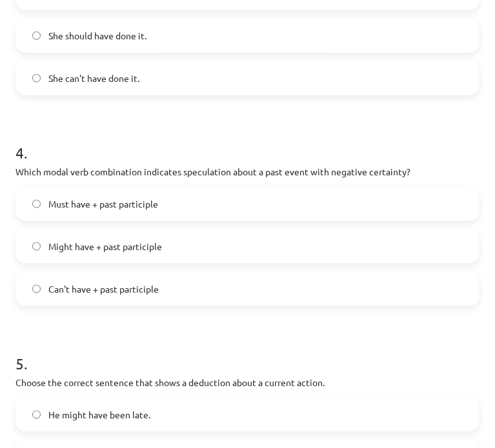
click at [94, 301] on label "Can't have + past participle" at bounding box center [247, 289] width 461 height 32
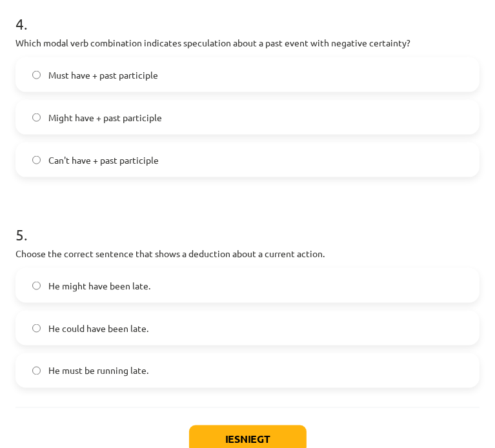
click at [113, 381] on label "He must be running late." at bounding box center [247, 371] width 461 height 32
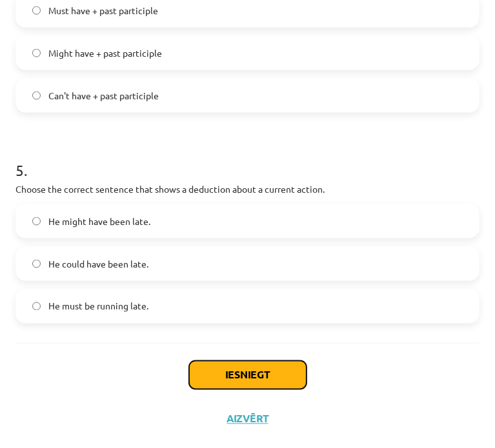
click at [230, 374] on button "Iesniegt" at bounding box center [247, 375] width 117 height 28
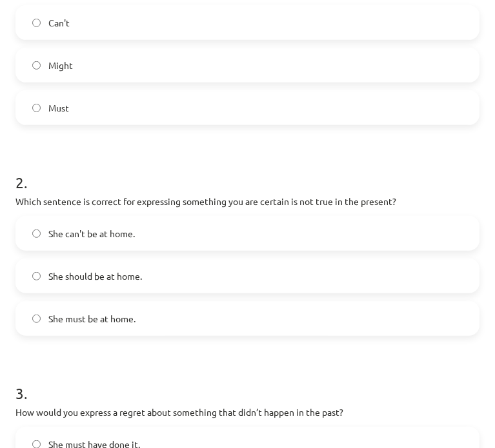
scroll to position [163, 0]
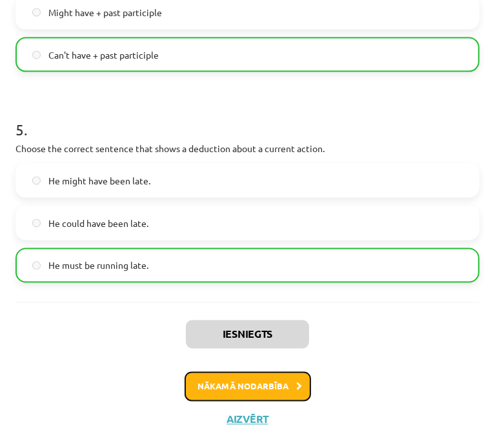
click at [225, 381] on button "Nākamā nodarbība" at bounding box center [248, 387] width 126 height 30
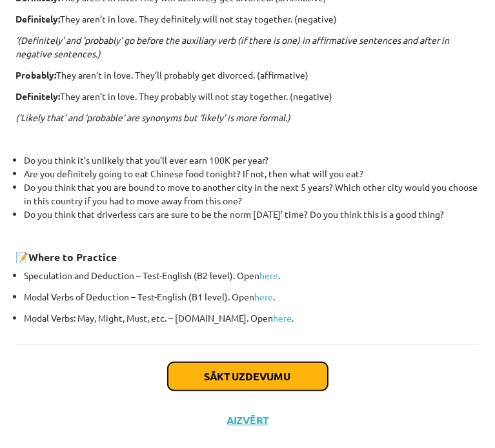
click at [214, 374] on button "Sākt uzdevumu" at bounding box center [248, 377] width 160 height 28
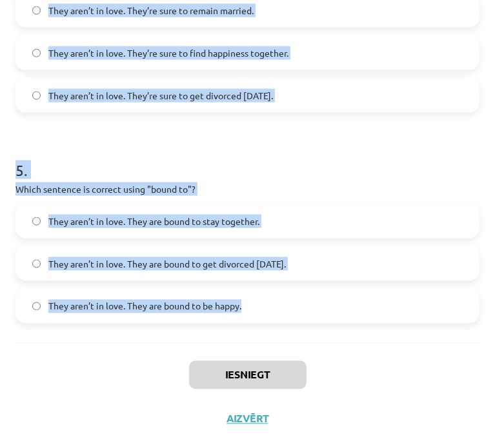
drag, startPoint x: 6, startPoint y: 257, endPoint x: 273, endPoint y: 330, distance: 276.7
click at [273, 330] on div "Mācību tēma: Angļu valodas i - 11. klases 1. ieskaites mācību materiāls #5 📝 To…" at bounding box center [247, 224] width 495 height 448
copy form "1 . Choose the correct sentence using "probably" in an affirmative context: The…"
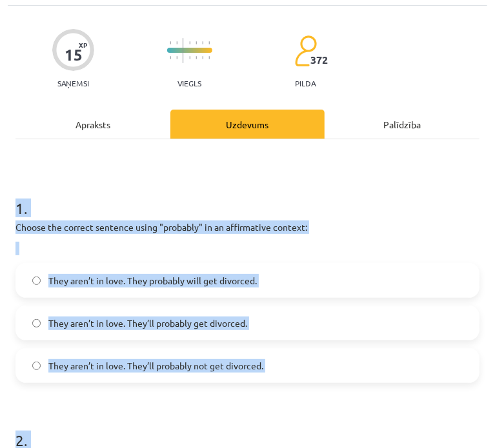
scroll to position [0, 0]
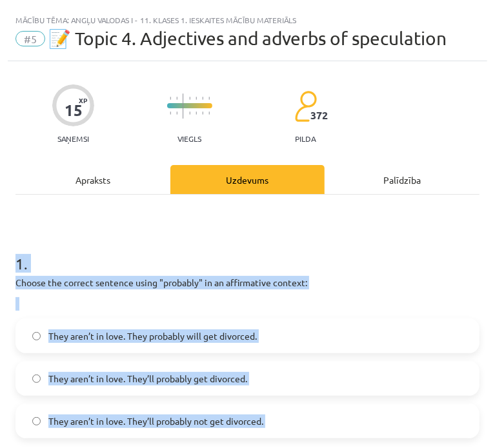
click at [379, 238] on h1 "1 ." at bounding box center [247, 252] width 464 height 40
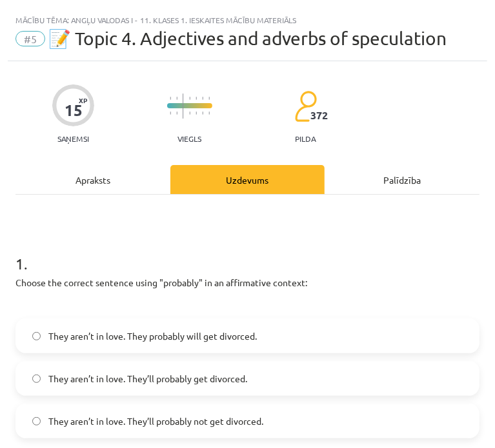
scroll to position [65, 0]
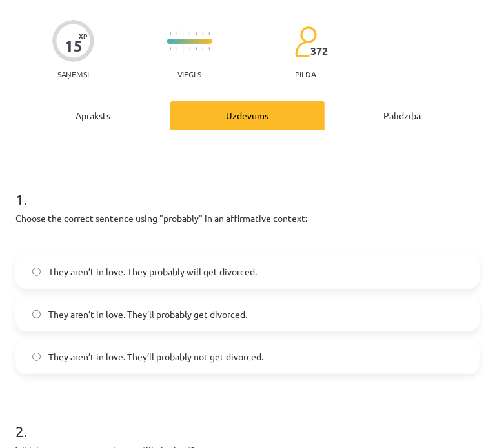
click at [163, 317] on span "They aren’t in love. They’ll probably get divorced." at bounding box center [147, 315] width 199 height 14
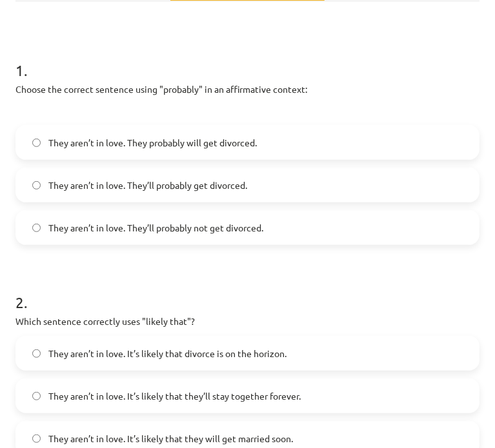
scroll to position [258, 0]
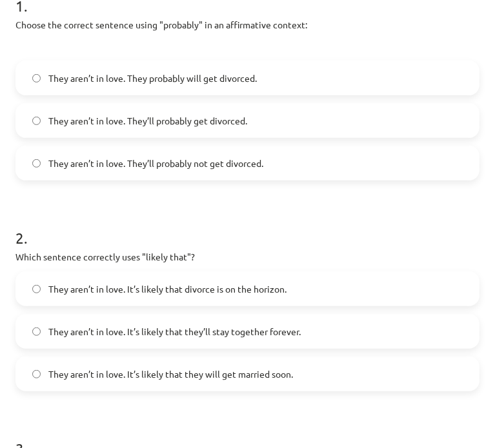
click at [237, 286] on span "They aren’t in love. It’s likely that divorce is on the horizon." at bounding box center [167, 290] width 238 height 14
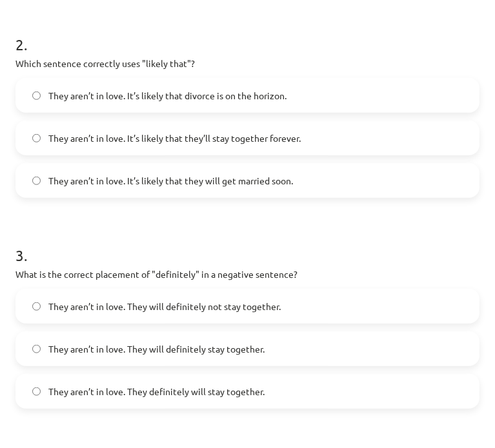
scroll to position [516, 0]
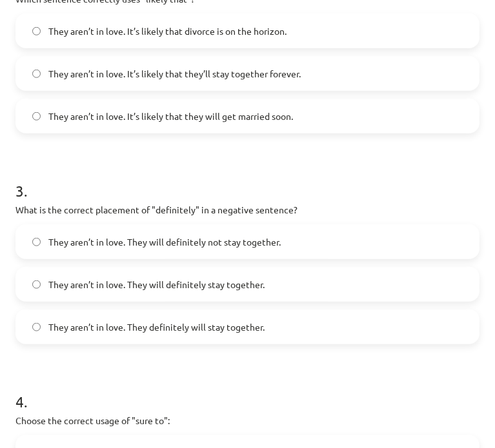
click at [275, 295] on label "They aren’t in love. They will definitely stay together." at bounding box center [247, 284] width 461 height 32
click at [275, 255] on label "They aren’t in love. They will definitely not stay together." at bounding box center [247, 242] width 461 height 32
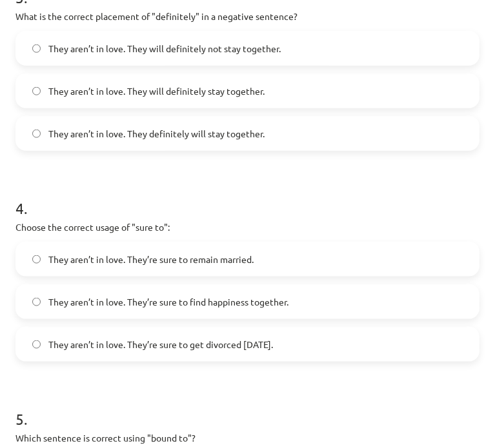
scroll to position [774, 0]
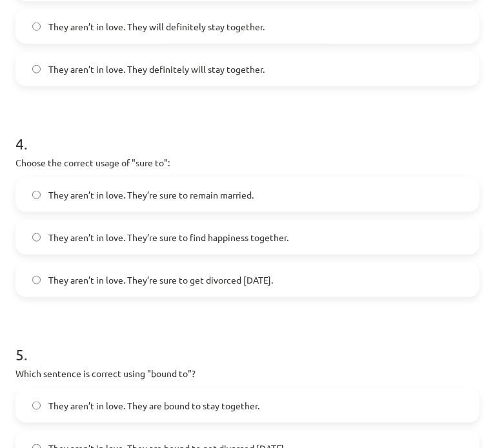
click at [283, 286] on label "They aren’t in love. They’re sure to get divorced within six months." at bounding box center [247, 280] width 461 height 32
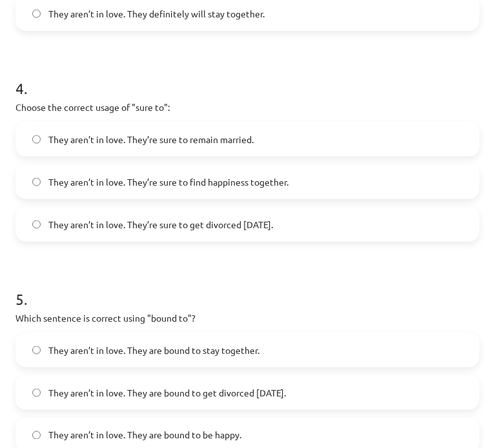
scroll to position [959, 0]
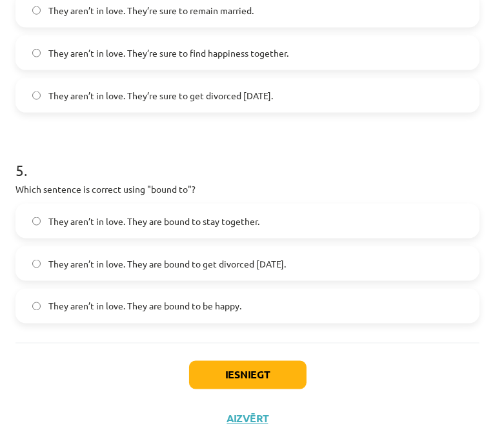
click at [286, 265] on span "They aren’t in love. They are bound to get divorced within six months." at bounding box center [166, 264] width 237 height 14
click at [228, 379] on button "Iesniegt" at bounding box center [247, 375] width 117 height 28
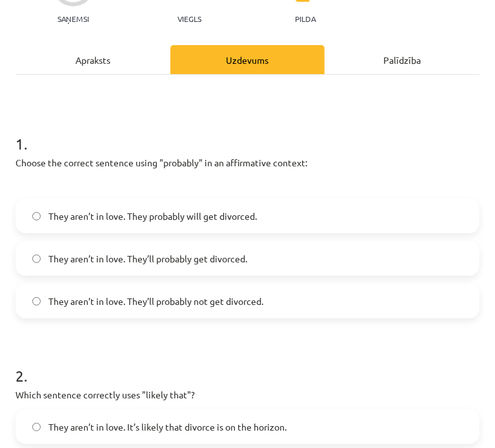
scroll to position [55, 0]
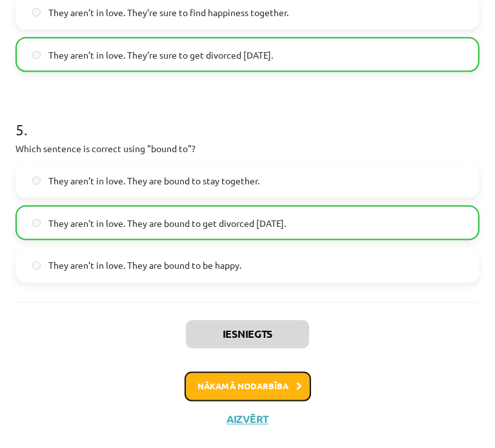
click at [266, 374] on button "Nākamā nodarbība" at bounding box center [248, 387] width 126 height 30
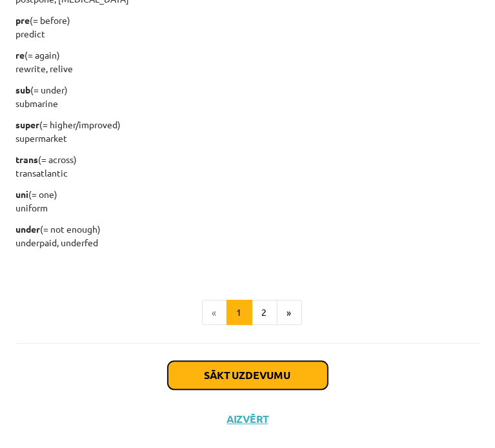
click at [241, 374] on button "Sākt uzdevumu" at bounding box center [248, 375] width 160 height 28
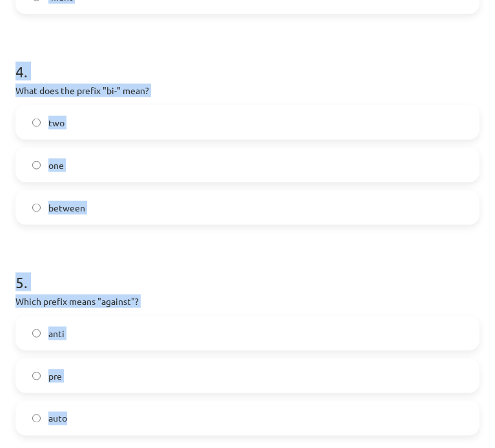
scroll to position [959, 0]
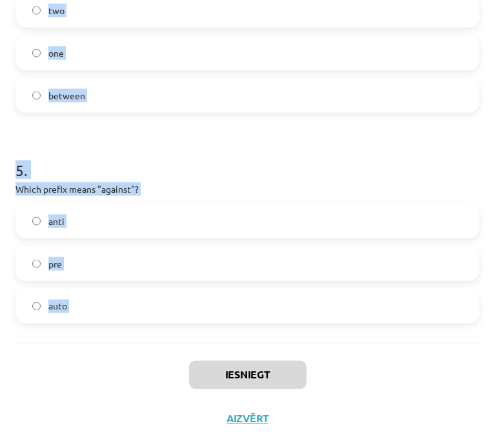
drag, startPoint x: 14, startPoint y: 237, endPoint x: 170, endPoint y: 343, distance: 188.2
copy form "1 . What does the prefix "sub-" mean? above across under 2 . Which of the follo…"
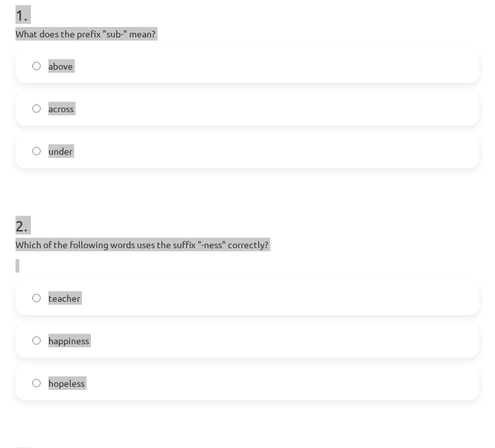
scroll to position [185, 0]
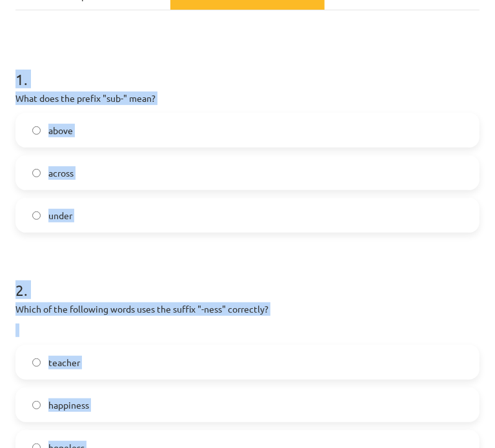
click at [226, 92] on p "What does the prefix "sub-" mean?" at bounding box center [247, 99] width 464 height 14
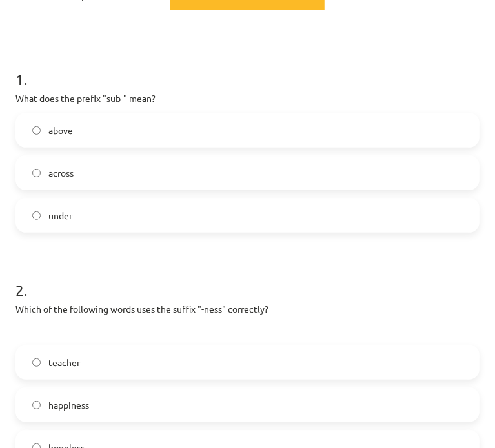
click at [67, 209] on span "under" at bounding box center [60, 216] width 24 height 14
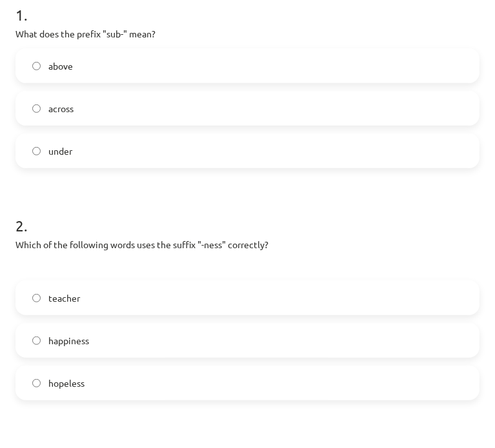
scroll to position [314, 0]
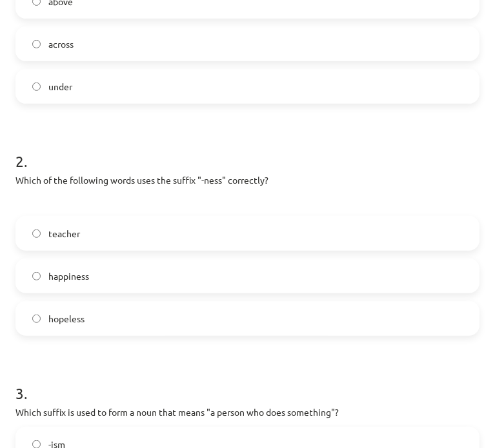
click at [85, 281] on span "happiness" at bounding box center [68, 277] width 41 height 14
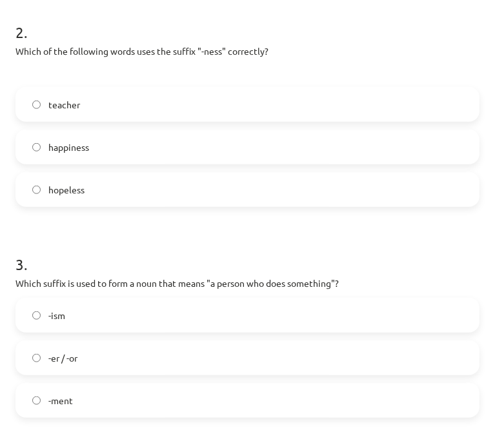
scroll to position [507, 0]
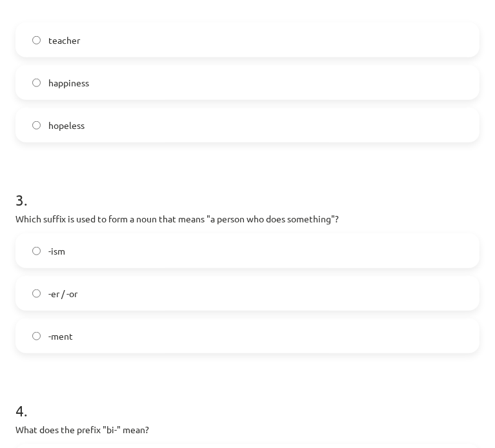
click at [90, 290] on label "-er / -or" at bounding box center [247, 293] width 461 height 32
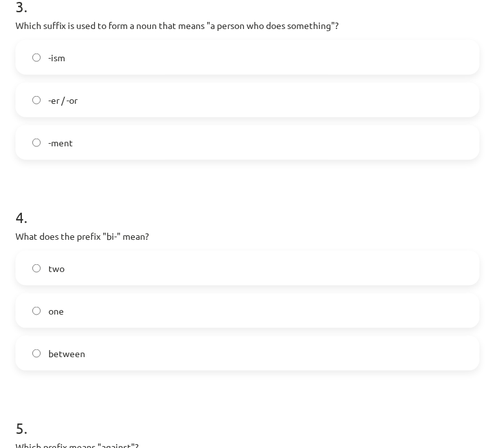
click at [80, 270] on label "two" at bounding box center [247, 268] width 461 height 32
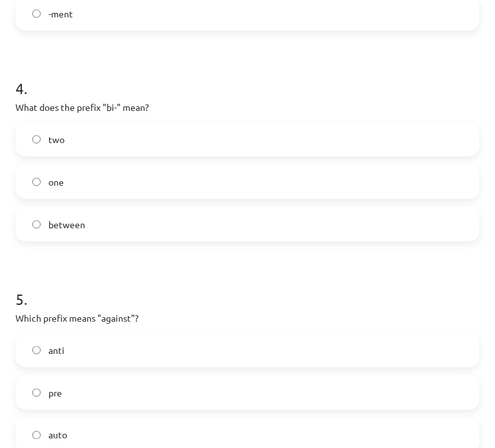
scroll to position [894, 0]
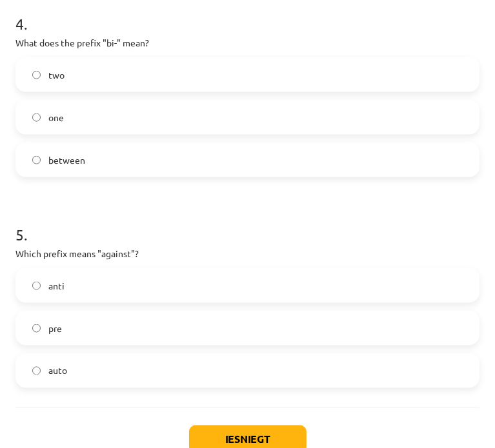
click at [65, 286] on label "anti" at bounding box center [247, 286] width 461 height 32
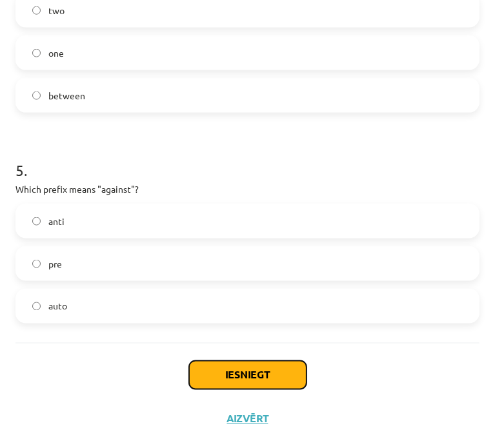
click at [236, 369] on button "Iesniegt" at bounding box center [247, 375] width 117 height 28
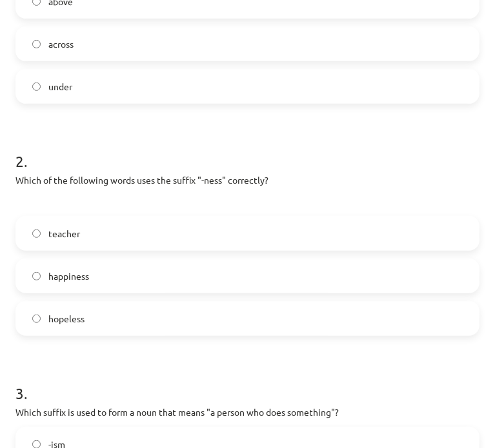
scroll to position [185, 0]
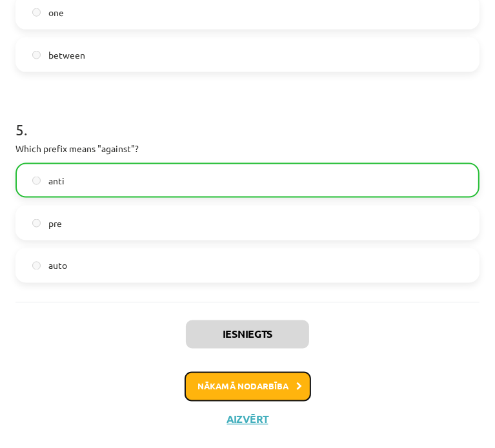
click at [255, 387] on button "Nākamā nodarbība" at bounding box center [248, 387] width 126 height 30
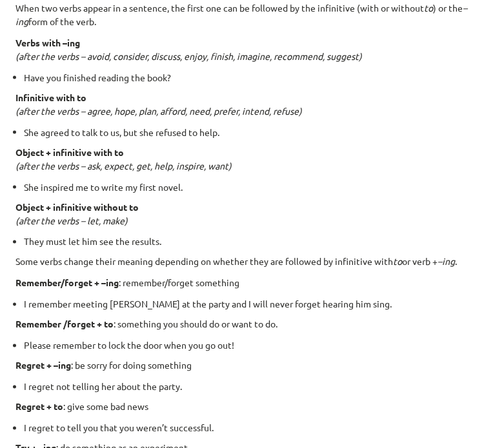
scroll to position [8, 0]
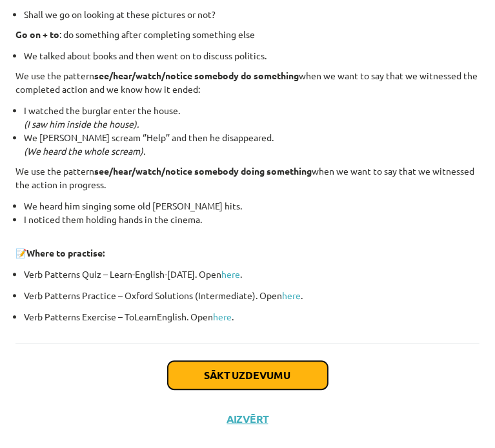
click at [212, 361] on button "Sākt uzdevumu" at bounding box center [248, 375] width 160 height 28
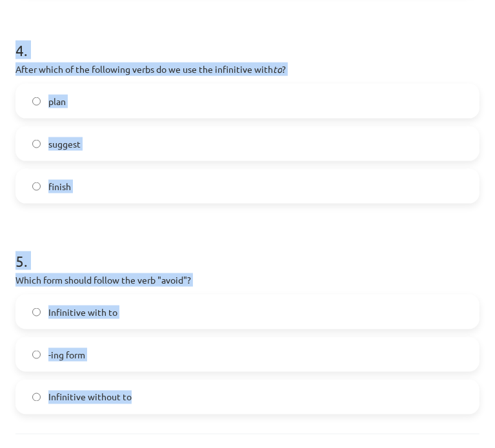
scroll to position [937, 0]
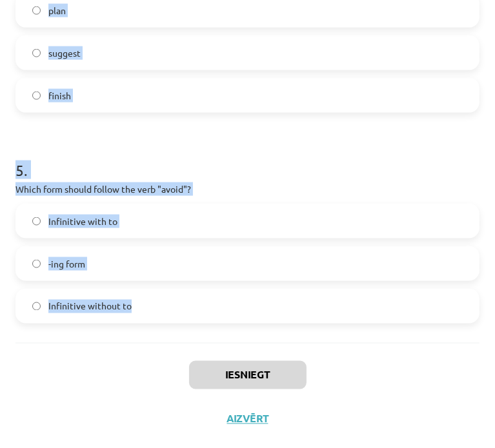
drag, startPoint x: 28, startPoint y: 281, endPoint x: 255, endPoint y: 338, distance: 234.2
click at [255, 338] on div "Mācību tēma: Angļu valodas i - 11. klases 1. ieskaites mācību materiāls #7 📝 To…" at bounding box center [247, 224] width 495 height 448
copy form "1 . What is the difference in meaning between "stop talking" and "stop to talk"…"
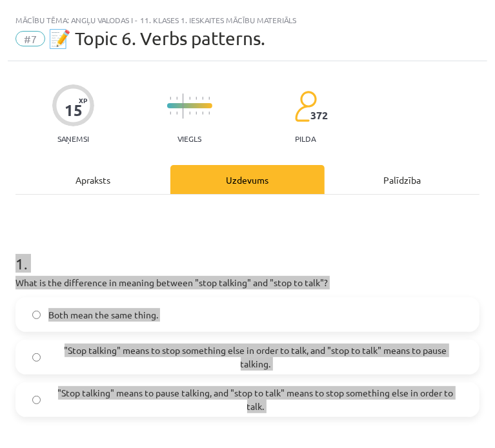
scroll to position [129, 0]
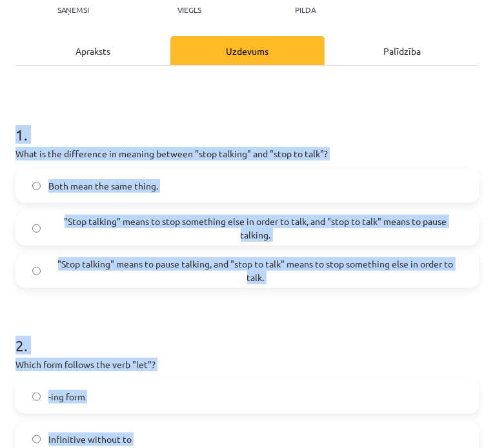
click at [365, 139] on h1 "1 ." at bounding box center [247, 123] width 464 height 40
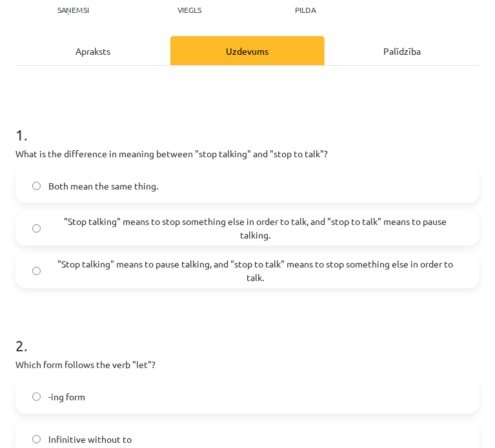
click at [110, 281] on span ""Stop talking" means to pause talking, and "stop to talk" means to stop somethi…" at bounding box center [255, 270] width 414 height 27
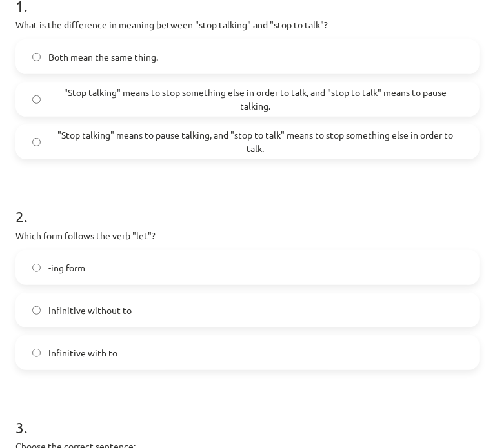
click at [123, 321] on label "Infinitive without to" at bounding box center [247, 310] width 461 height 32
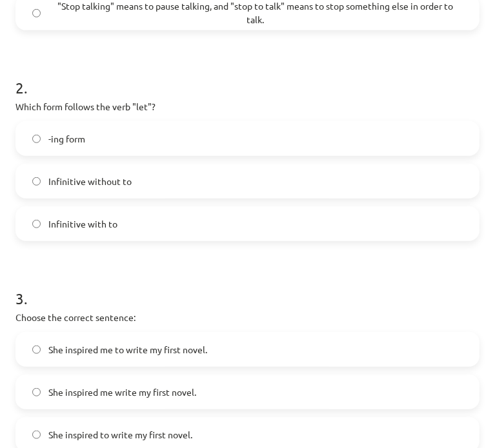
scroll to position [452, 0]
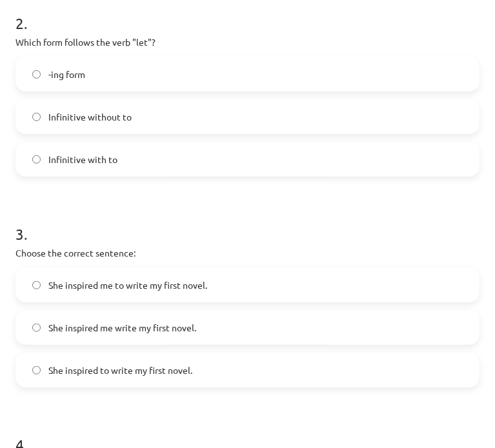
click at [179, 279] on span "She inspired me to write my first novel." at bounding box center [127, 286] width 159 height 14
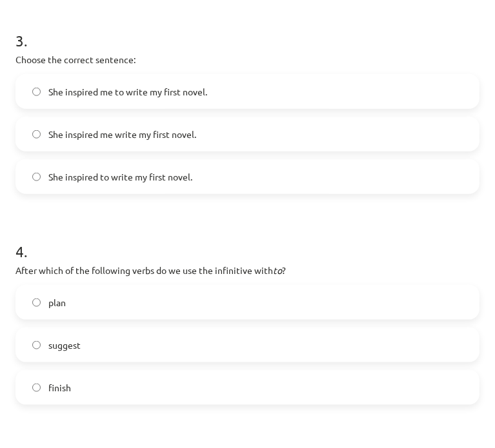
scroll to position [710, 0]
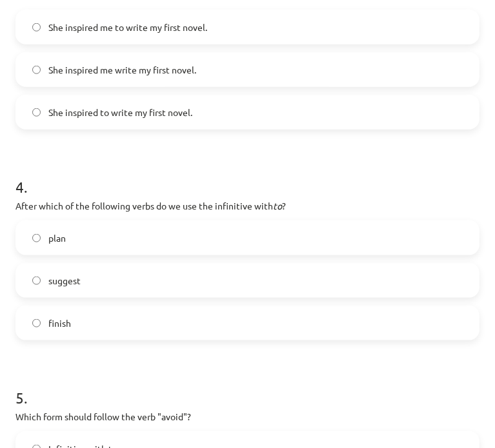
click at [124, 236] on label "plan" at bounding box center [247, 238] width 461 height 32
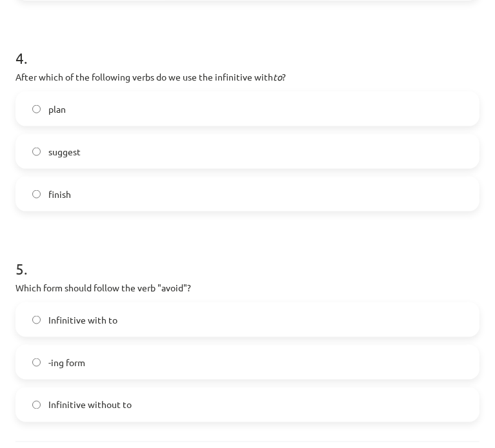
scroll to position [937, 0]
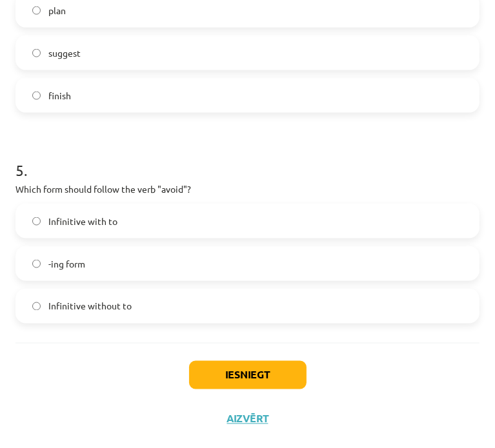
click at [54, 266] on span "-ing form" at bounding box center [66, 264] width 37 height 14
click at [271, 363] on button "Iesniegt" at bounding box center [247, 375] width 117 height 28
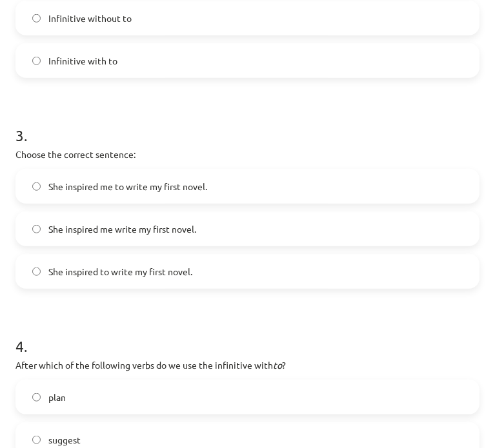
scroll to position [163, 0]
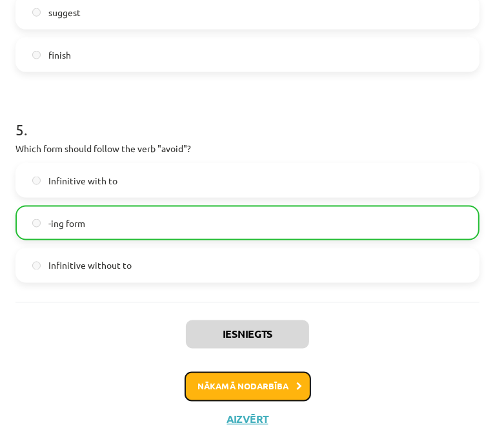
click at [261, 392] on button "Nākamā nodarbība" at bounding box center [248, 387] width 126 height 30
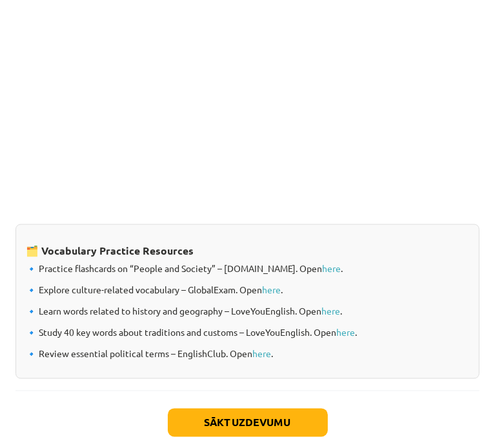
scroll to position [8, 0]
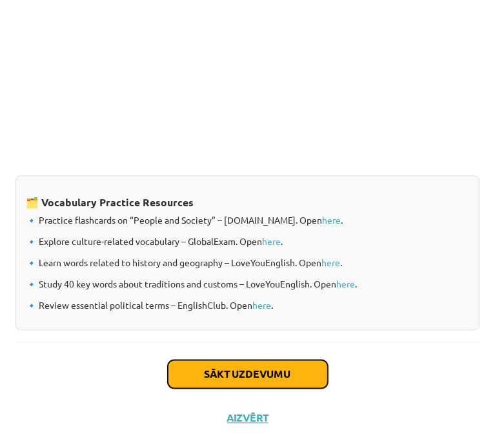
click at [215, 365] on button "Sākt uzdevumu" at bounding box center [248, 375] width 160 height 28
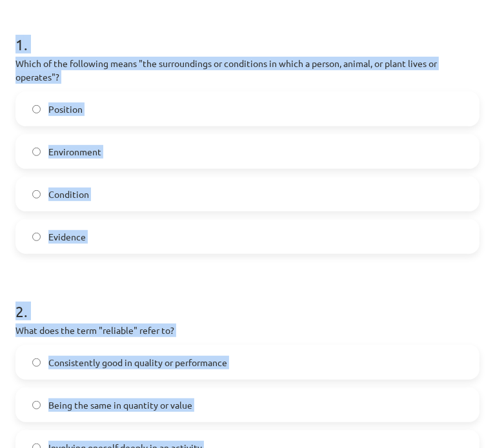
scroll to position [90, 0]
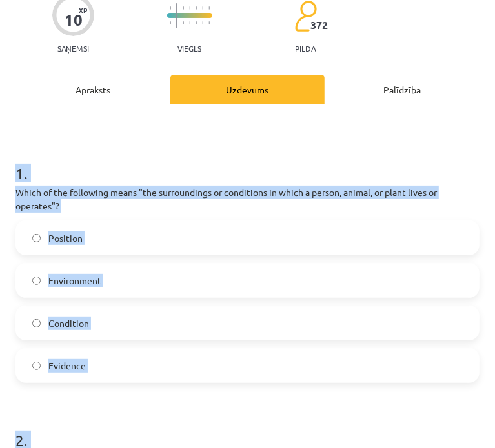
drag, startPoint x: 88, startPoint y: 322, endPoint x: 15, endPoint y: 163, distance: 175.5
copy form "1 . Which of the following means "the surroundings or conditions in which a per…"
drag, startPoint x: 90, startPoint y: 165, endPoint x: 92, endPoint y: 172, distance: 7.2
click at [90, 165] on h1 "1 ." at bounding box center [247, 162] width 464 height 40
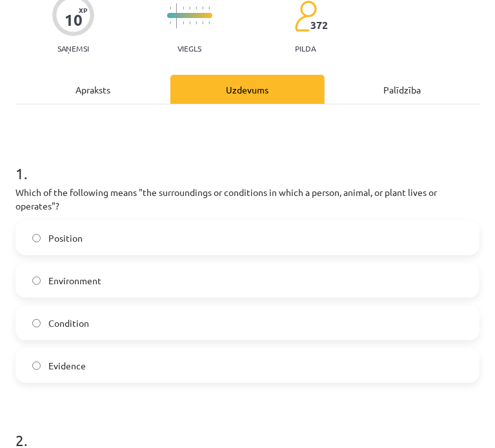
click at [105, 286] on label "Environment" at bounding box center [247, 281] width 461 height 32
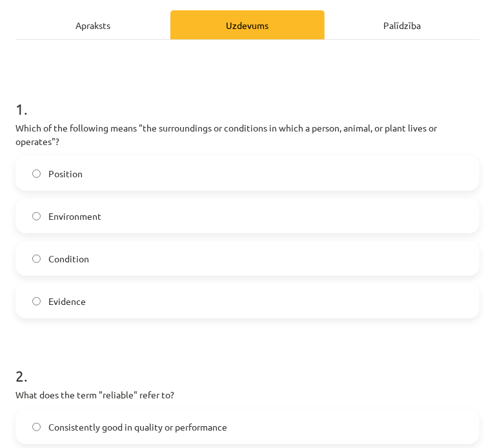
scroll to position [348, 0]
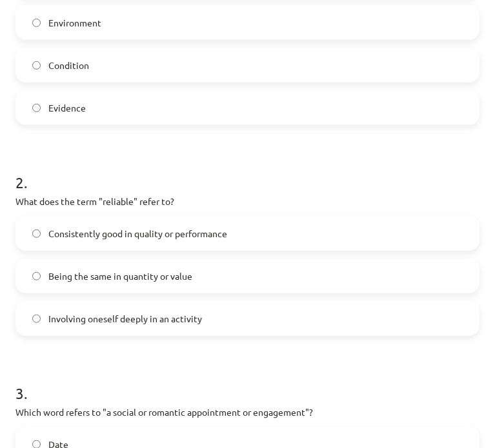
click at [132, 228] on span "Consistently good in quality or performance" at bounding box center [137, 234] width 179 height 14
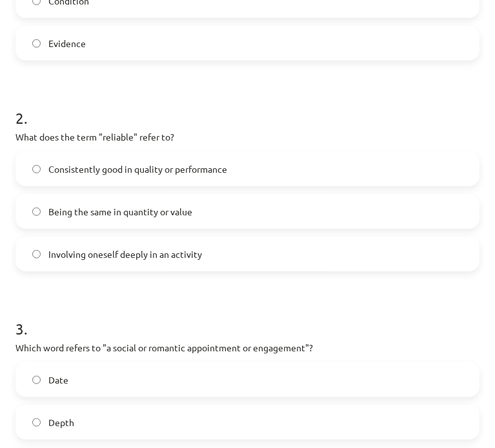
scroll to position [477, 0]
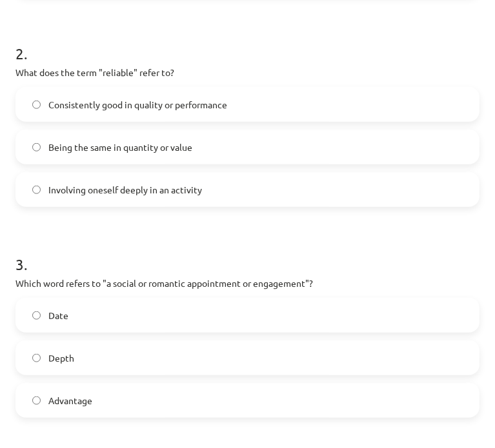
click at [63, 312] on span "Date" at bounding box center [58, 316] width 20 height 14
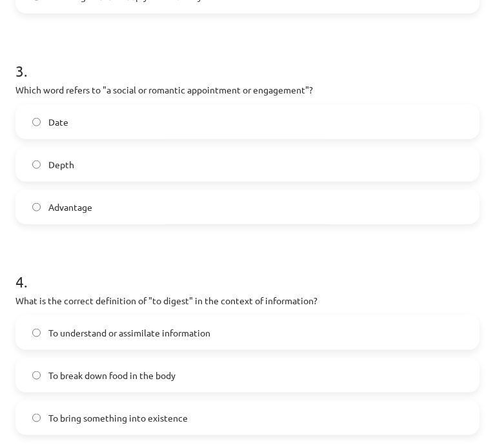
scroll to position [735, 0]
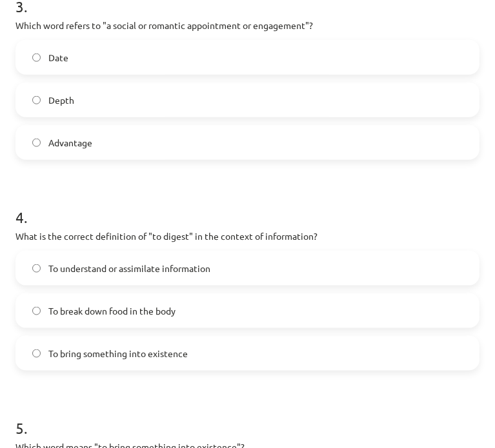
click at [106, 266] on span "To understand or assimilate information" at bounding box center [129, 269] width 162 height 14
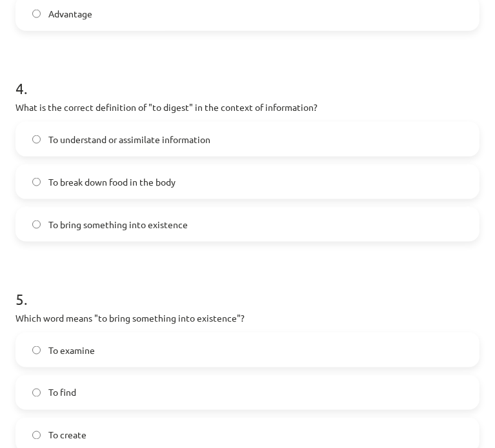
scroll to position [994, 0]
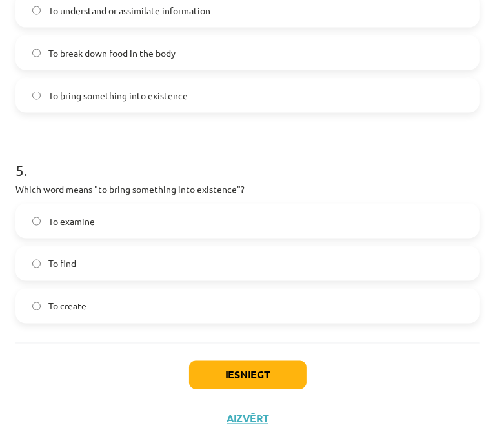
click at [94, 304] on label "To create" at bounding box center [247, 306] width 461 height 32
click at [231, 371] on button "Iesniegt" at bounding box center [247, 375] width 117 height 28
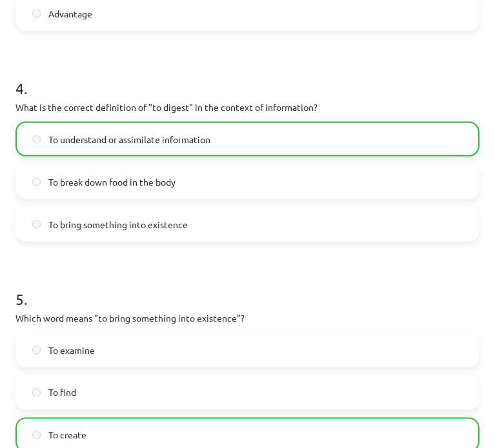
scroll to position [1034, 0]
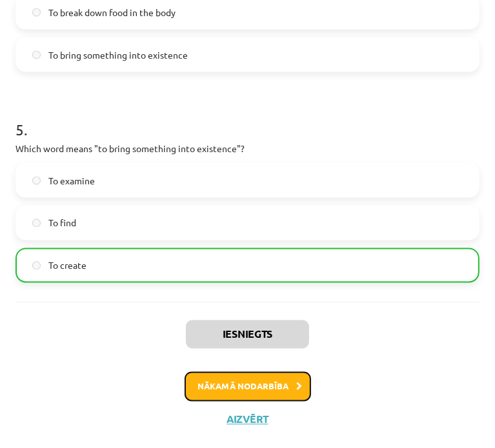
click at [225, 386] on button "Nākamā nodarbība" at bounding box center [248, 387] width 126 height 30
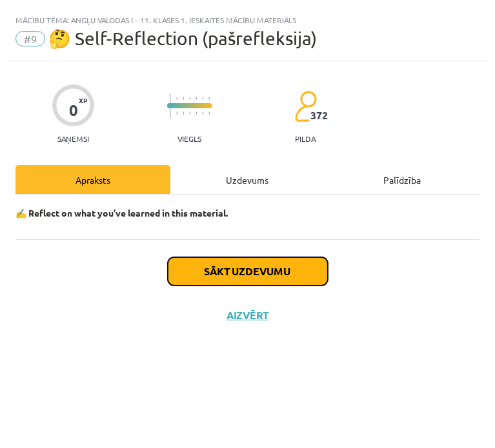
click at [226, 271] on button "Sākt uzdevumu" at bounding box center [248, 271] width 160 height 28
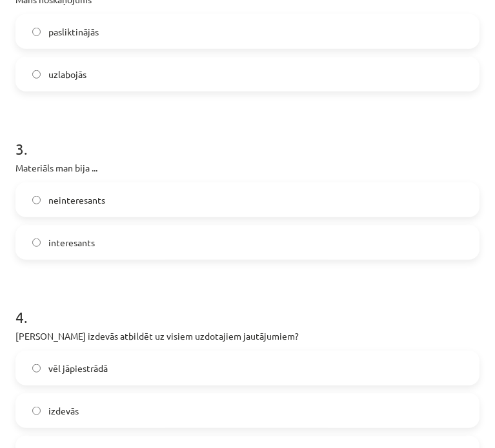
scroll to position [767, 0]
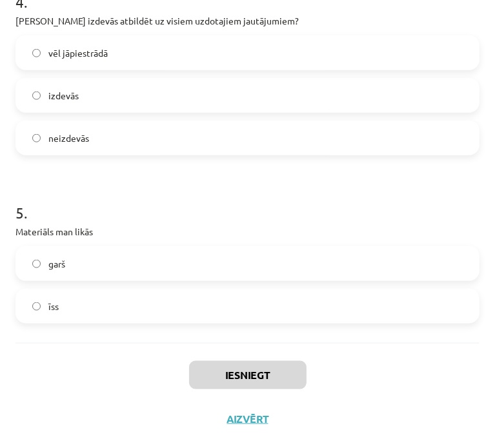
click at [39, 257] on label "garš" at bounding box center [247, 264] width 461 height 32
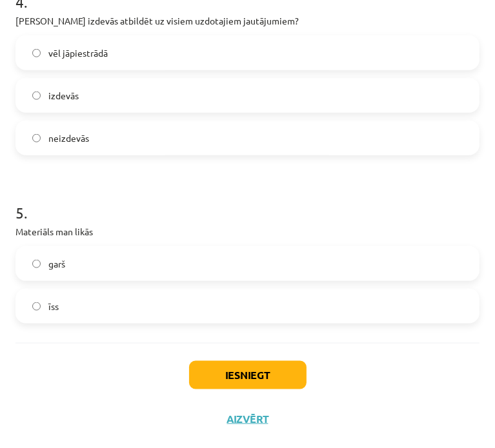
click at [101, 144] on label "neizdevās" at bounding box center [247, 138] width 461 height 32
click at [237, 366] on button "Iesniegt" at bounding box center [247, 375] width 117 height 28
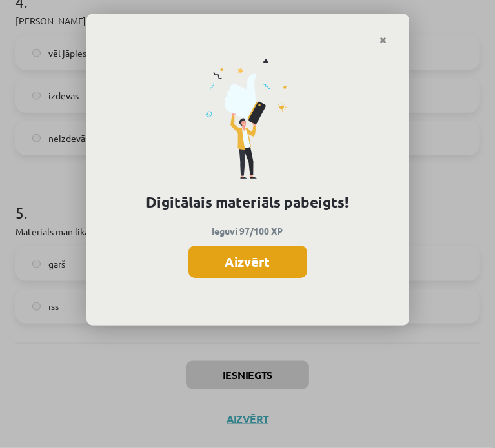
click at [266, 257] on button "Aizvērt" at bounding box center [247, 262] width 119 height 32
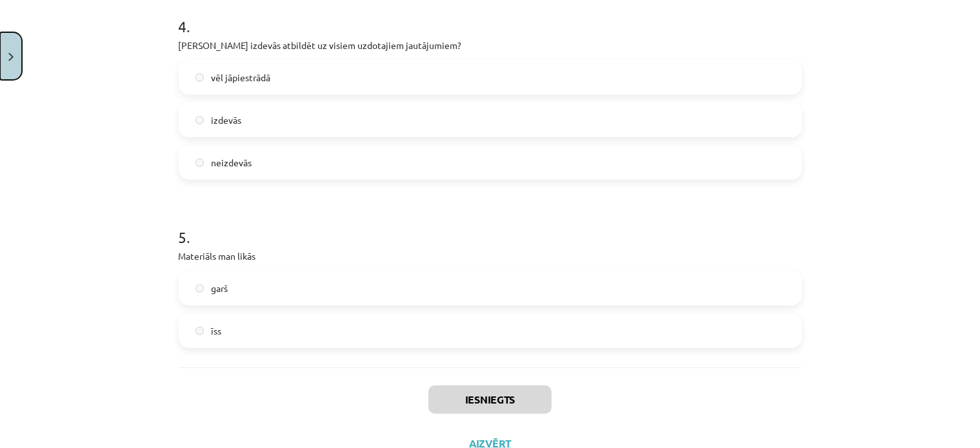
click at [12, 65] on button "Close" at bounding box center [11, 56] width 22 height 48
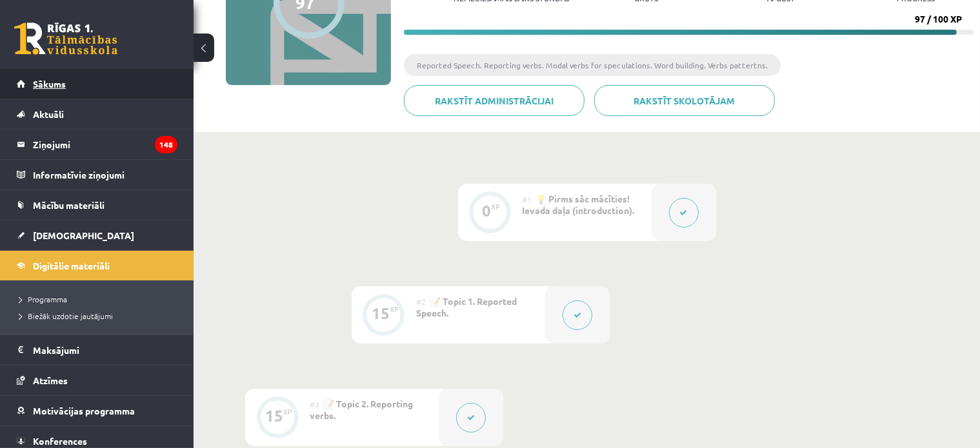
click at [49, 83] on span "Sākums" at bounding box center [49, 84] width 33 height 12
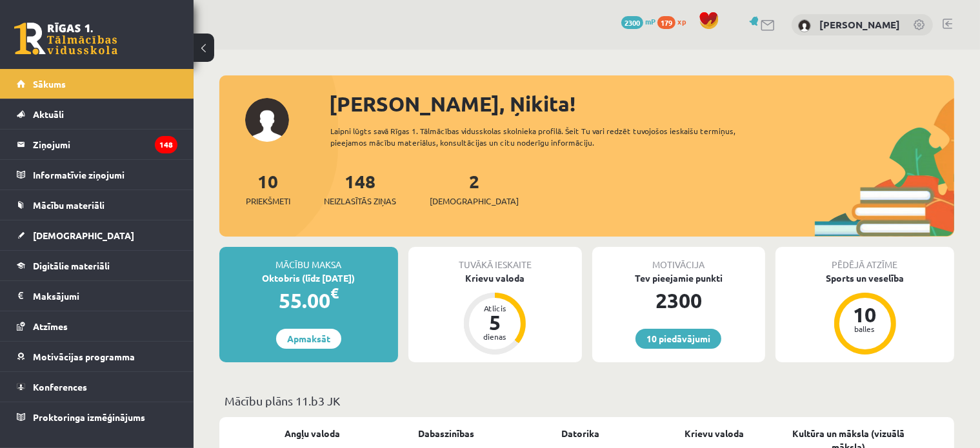
scroll to position [65, 0]
